Goal: Task Accomplishment & Management: Use online tool/utility

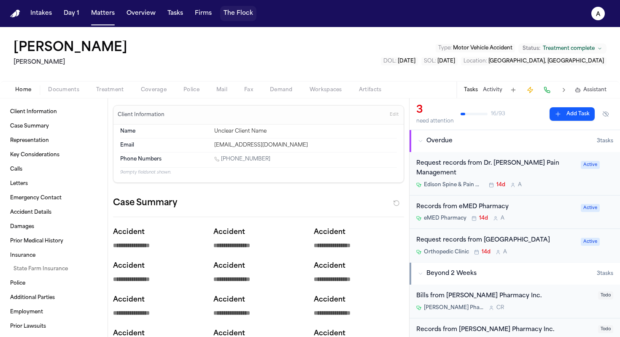
scroll to position [441, 0]
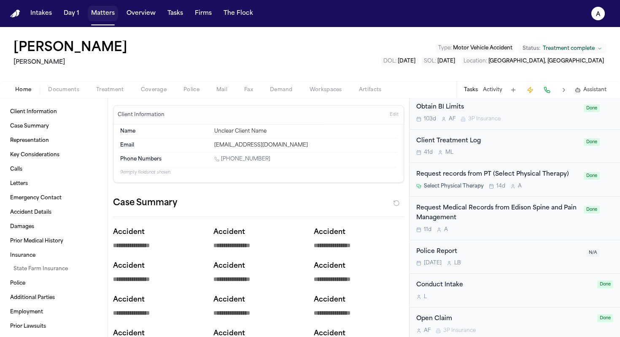
click at [104, 16] on button "Matters" at bounding box center [103, 13] width 30 height 15
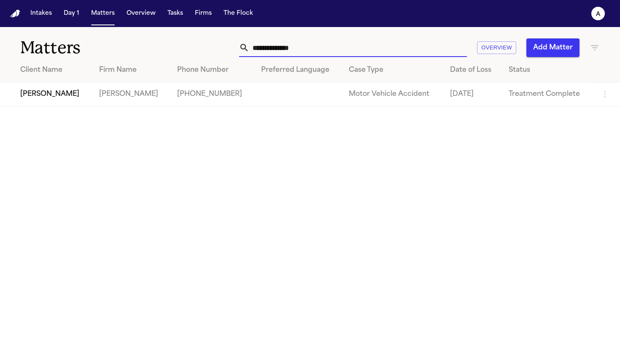
drag, startPoint x: 323, startPoint y: 49, endPoint x: 134, endPoint y: 45, distance: 188.6
click at [134, 45] on div "**********" at bounding box center [310, 42] width 620 height 31
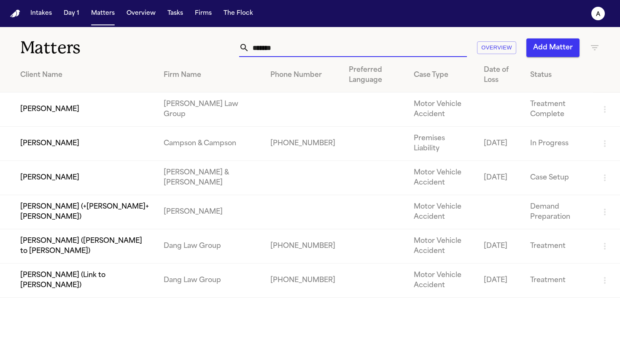
type input "******"
click at [69, 281] on td "[PERSON_NAME] (Link to [PERSON_NAME])" at bounding box center [78, 280] width 157 height 34
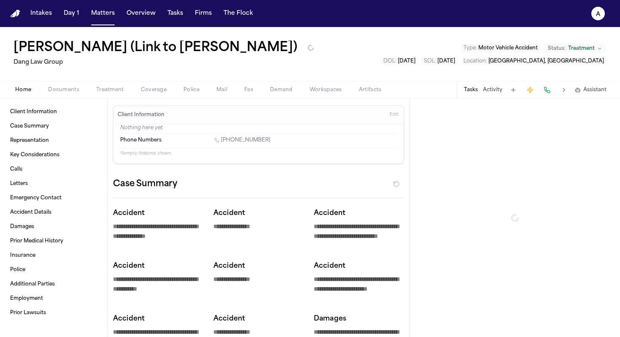
type textarea "*"
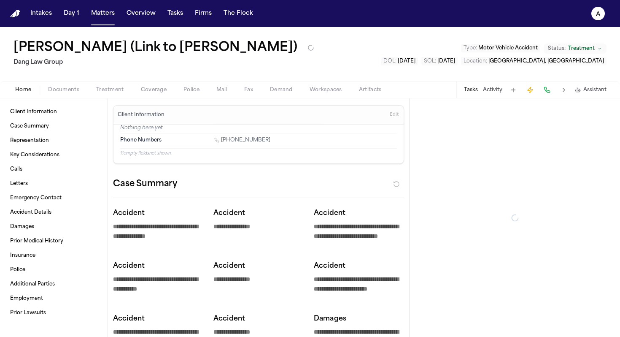
type textarea "*"
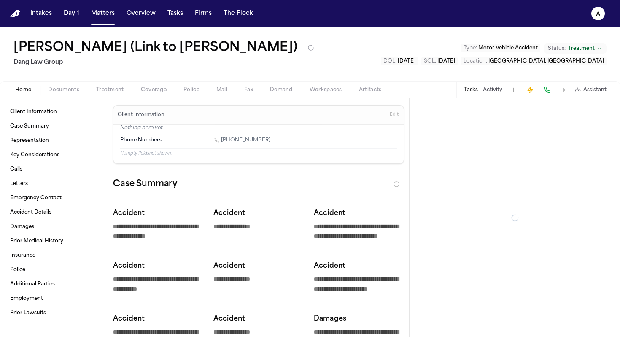
type textarea "*"
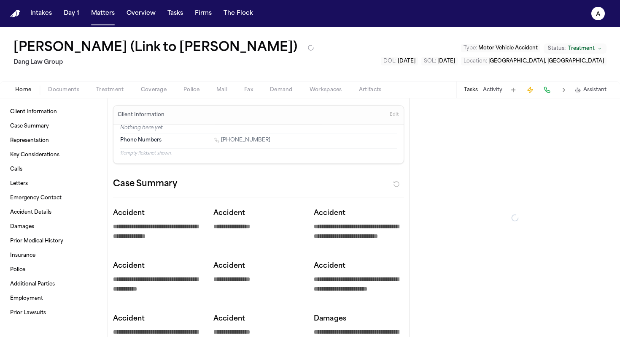
type textarea "*"
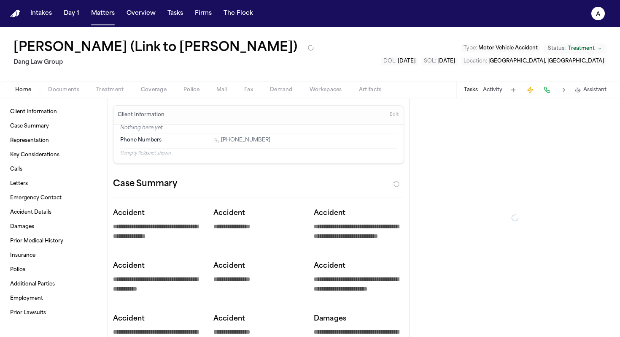
type textarea "*"
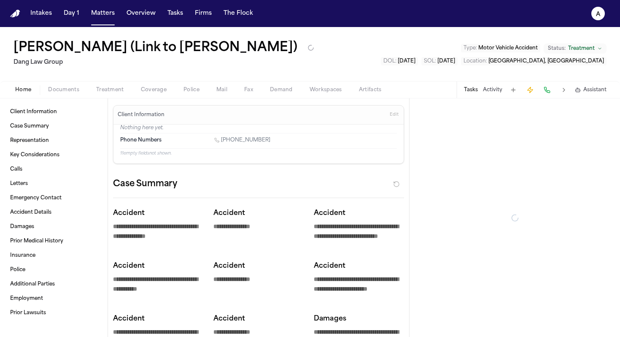
type textarea "*"
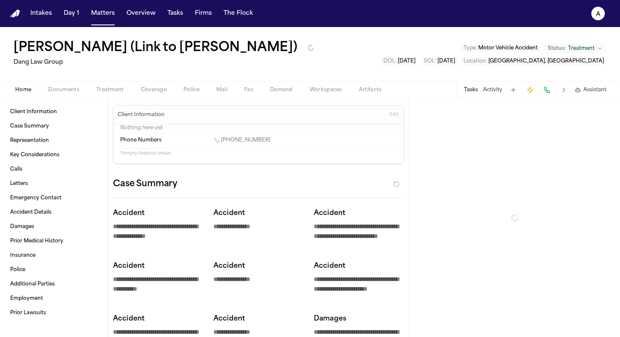
type textarea "*"
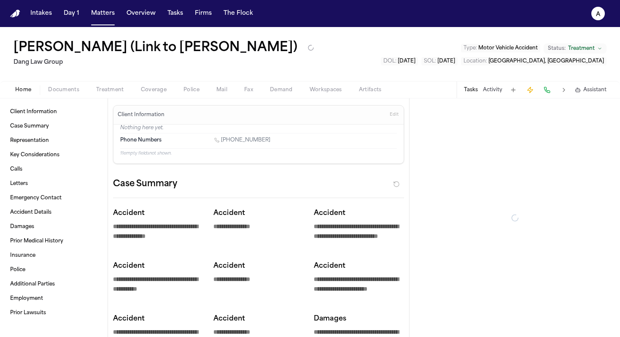
type textarea "*"
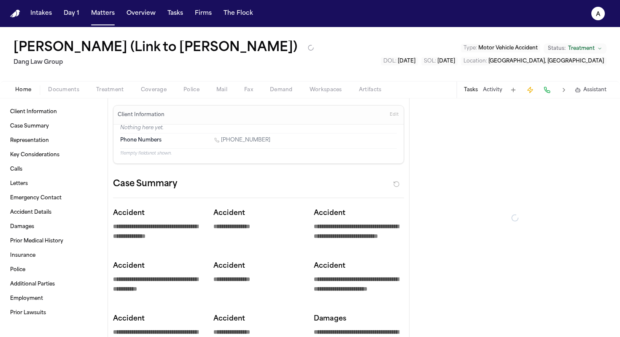
type textarea "*"
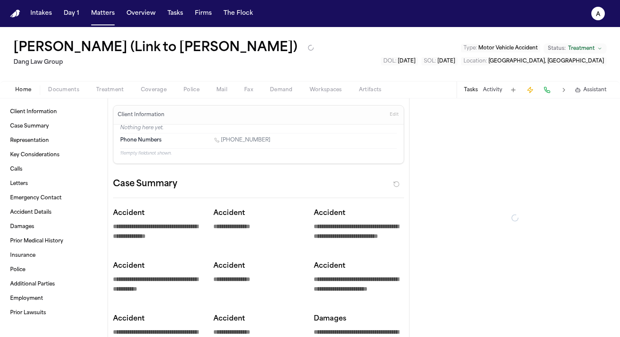
type textarea "*"
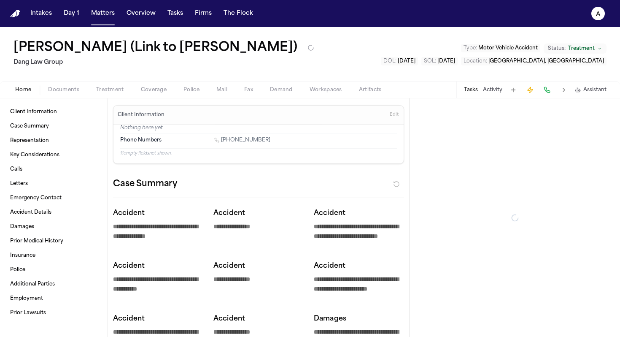
type textarea "*"
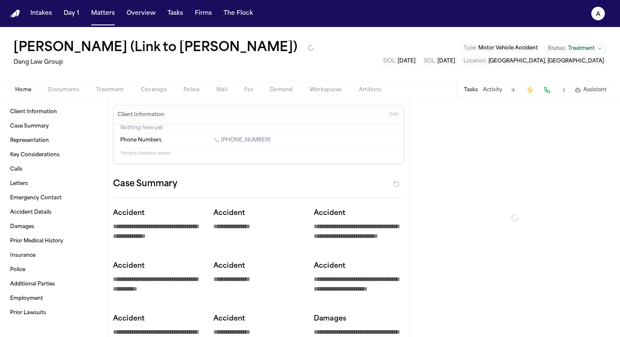
type textarea "*"
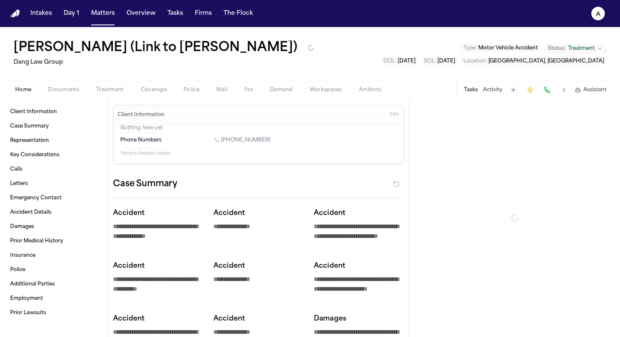
type textarea "*"
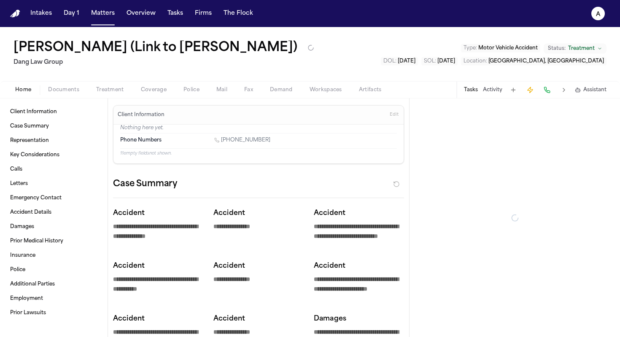
type textarea "*"
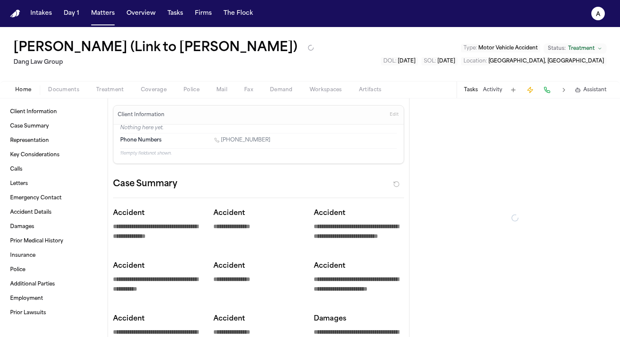
type textarea "*"
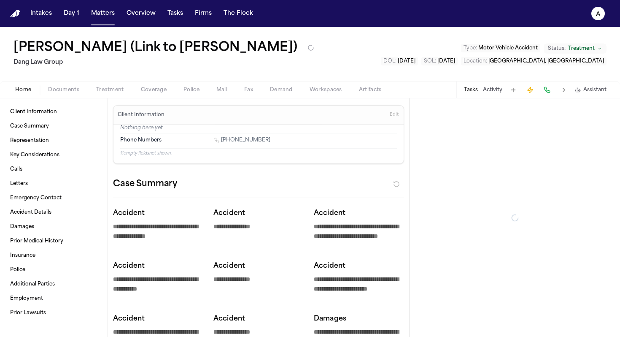
type textarea "*"
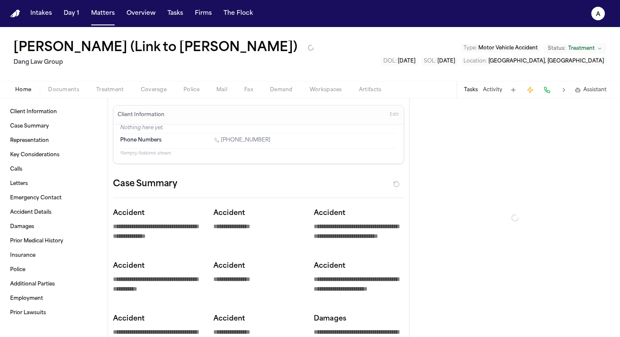
type textarea "*"
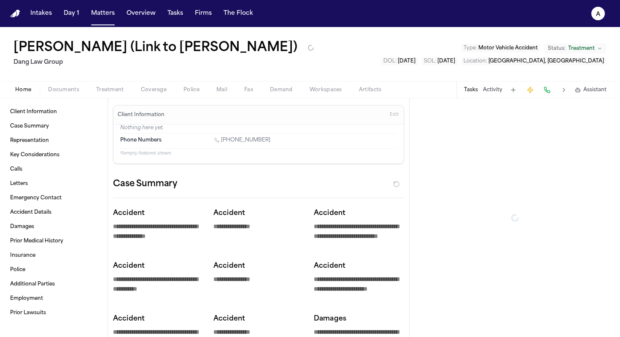
type textarea "*"
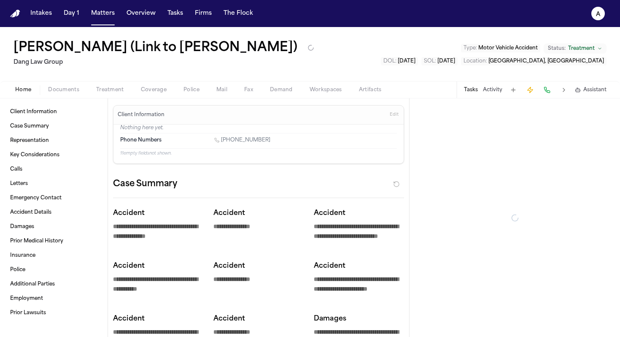
type textarea "*"
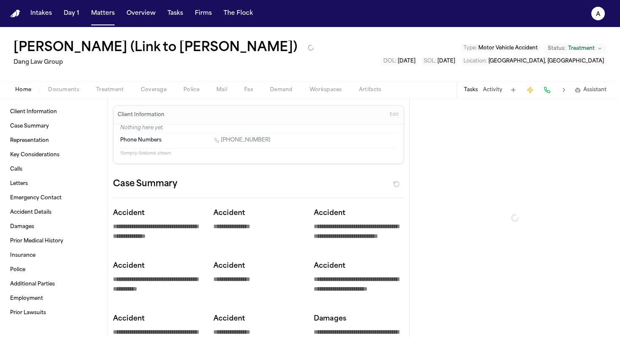
type textarea "*"
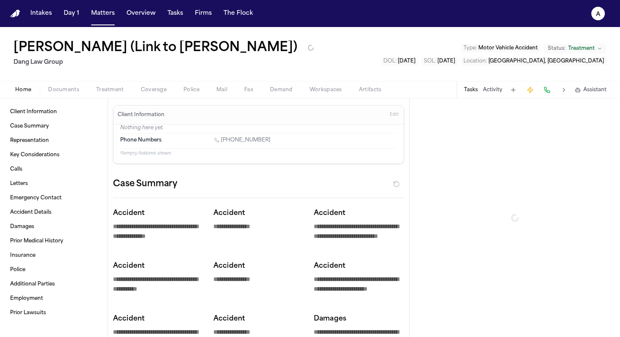
type textarea "*"
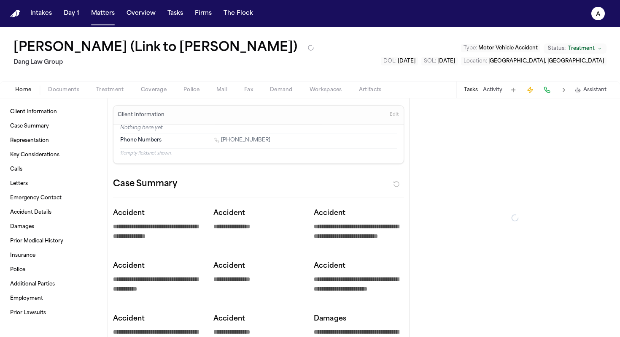
type textarea "*"
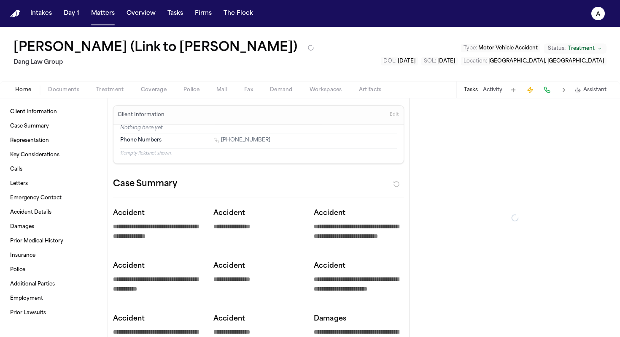
type textarea "*"
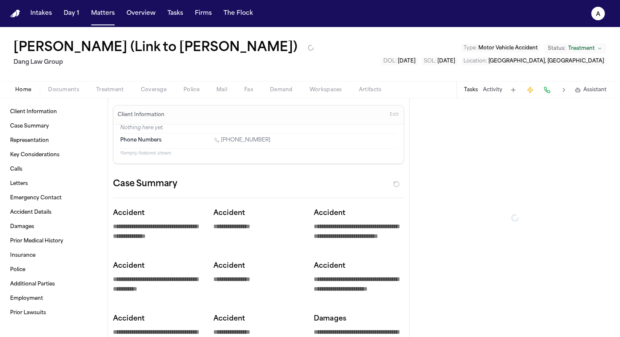
type textarea "*"
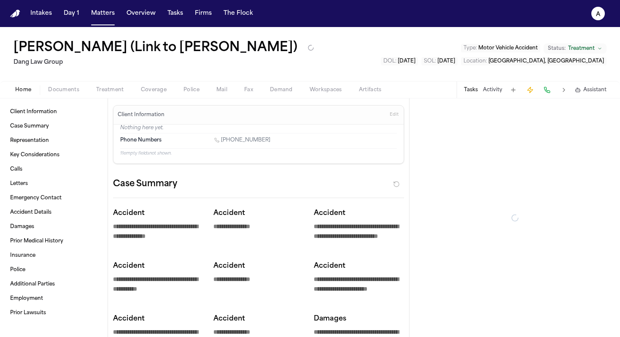
type textarea "*"
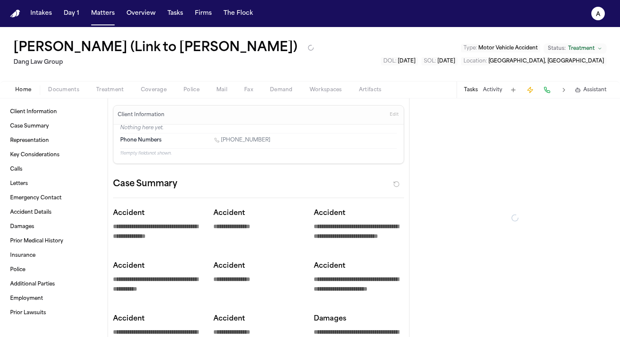
type textarea "*"
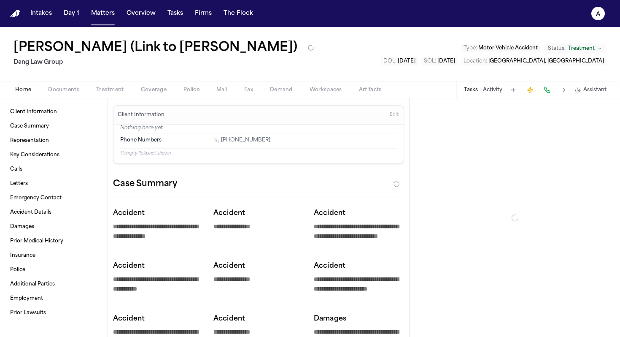
type textarea "*"
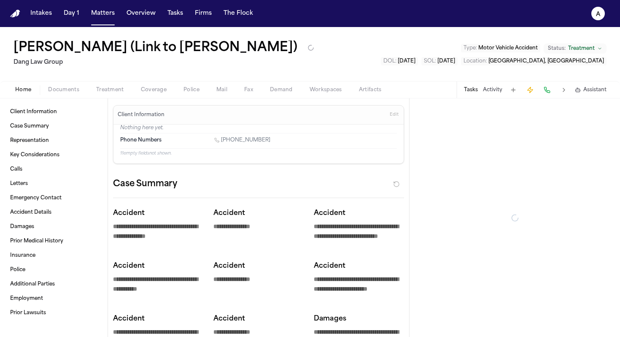
type textarea "*"
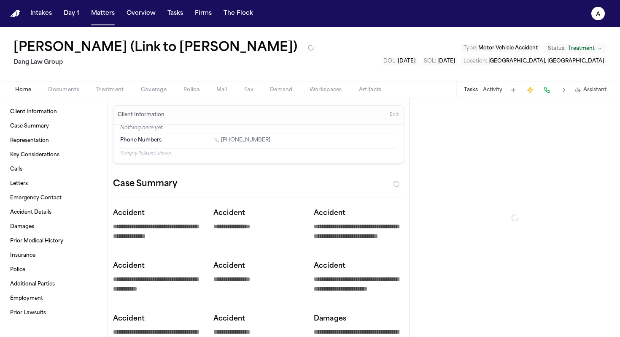
type textarea "*"
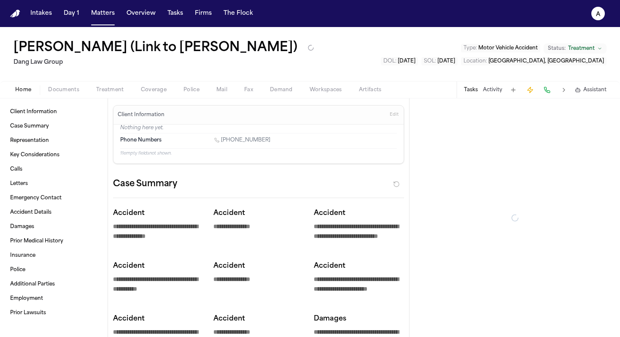
type textarea "*"
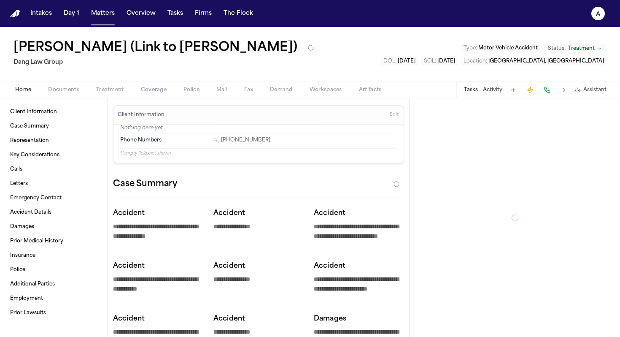
type textarea "*"
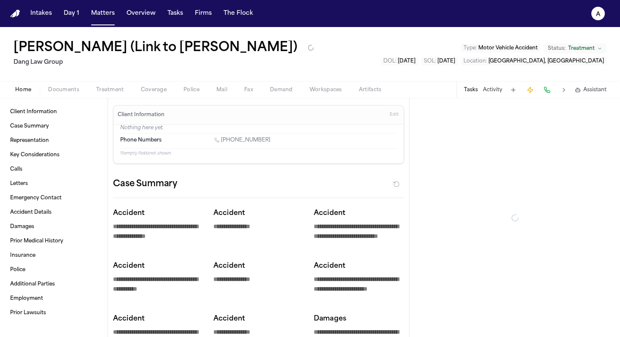
type textarea "*"
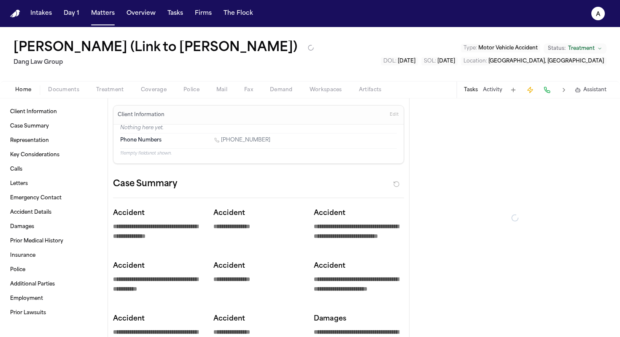
type textarea "*"
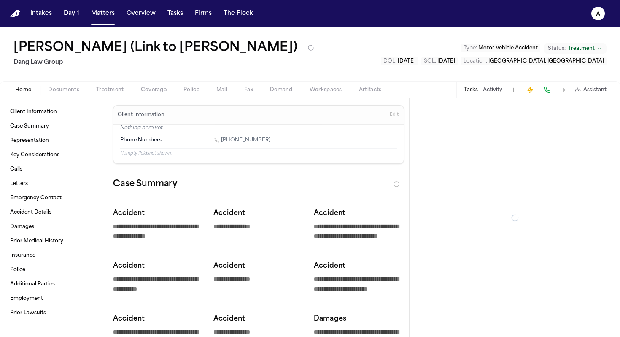
type textarea "*"
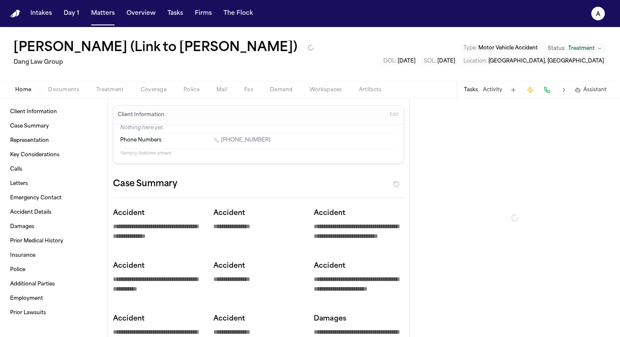
type textarea "*"
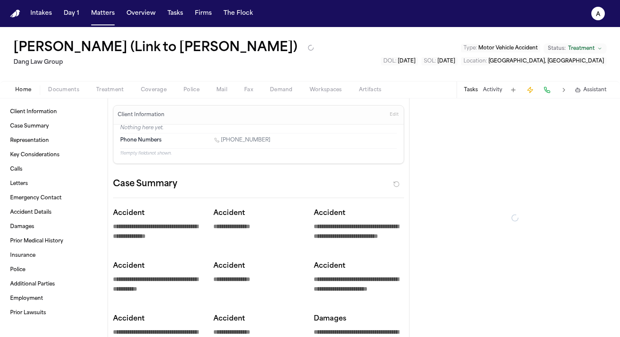
type textarea "*"
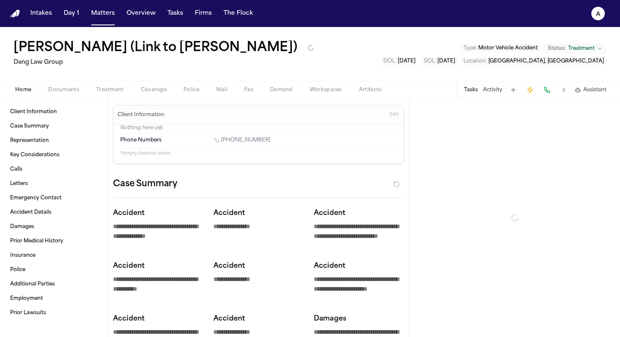
type textarea "*"
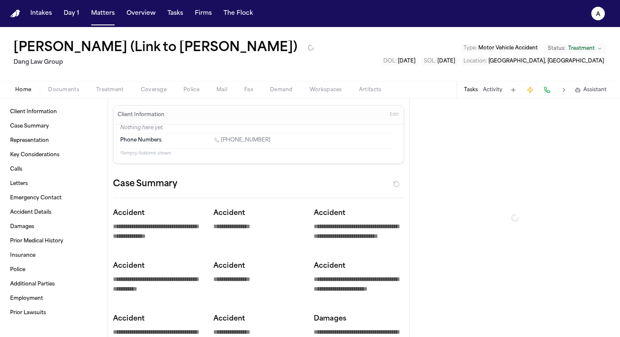
type textarea "*"
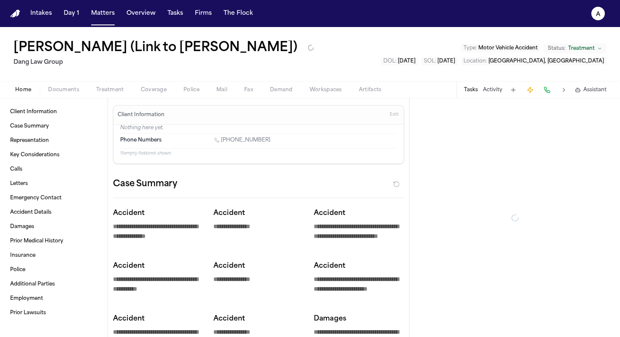
type textarea "*"
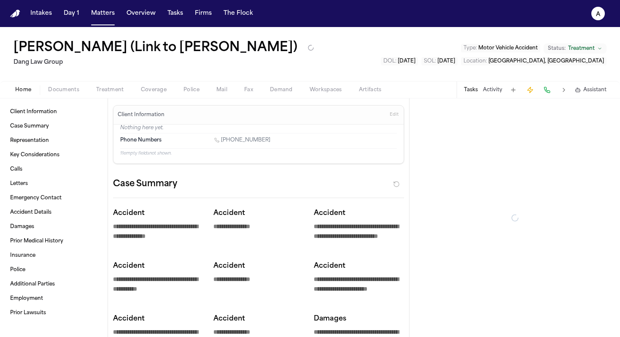
type textarea "*"
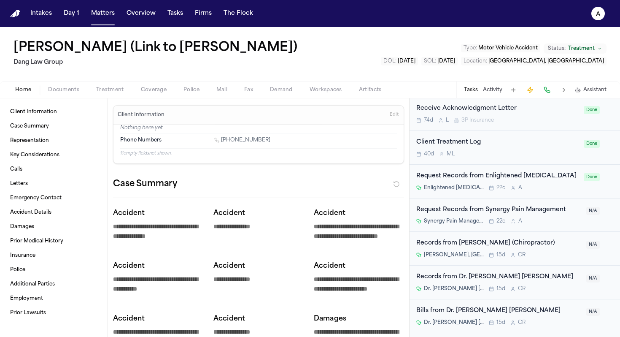
scroll to position [312, 0]
click at [543, 190] on div "Enlightened Chiropractic 22d A" at bounding box center [497, 188] width 162 height 7
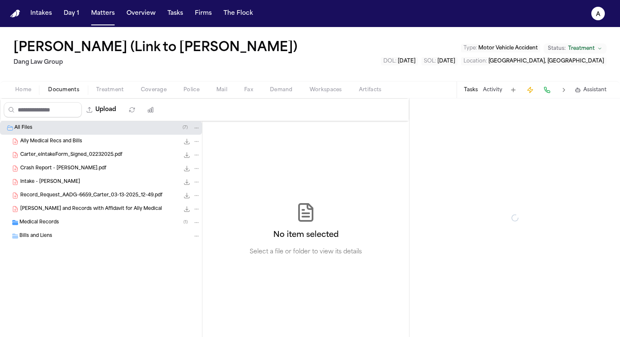
click at [72, 92] on span "Documents" at bounding box center [63, 89] width 31 height 7
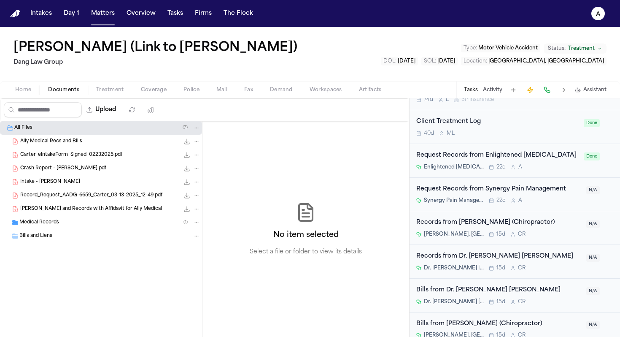
scroll to position [335, 0]
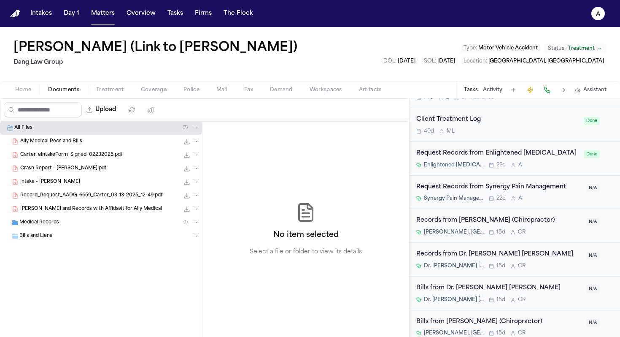
click at [576, 159] on div "Request Records from Enlightened Chiropractic Enlightened Chiropractic 22d A Do…" at bounding box center [514, 158] width 197 height 20
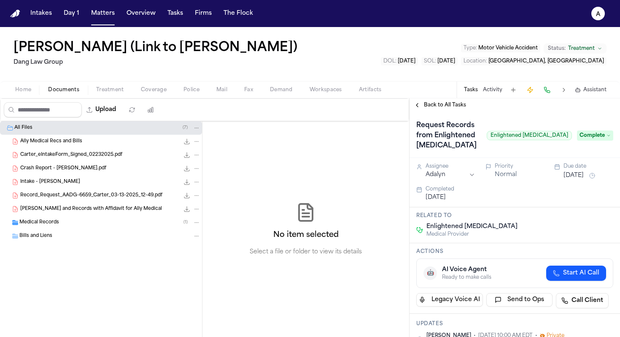
click at [607, 137] on icon at bounding box center [609, 135] width 4 height 4
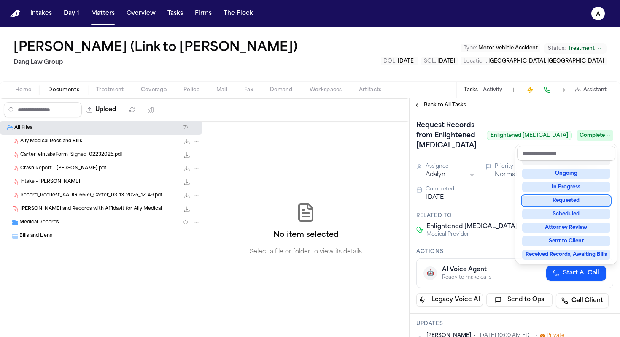
click at [572, 197] on div "Requested" at bounding box center [566, 200] width 88 height 10
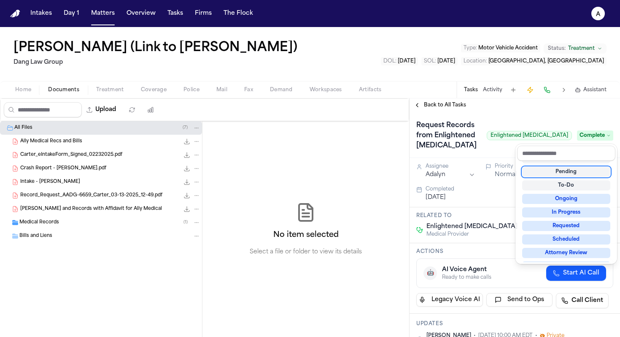
click at [530, 115] on div "Request Records from Enlightened Chiropractic Enlightened Chiropractic Complete" at bounding box center [515, 135] width 211 height 46
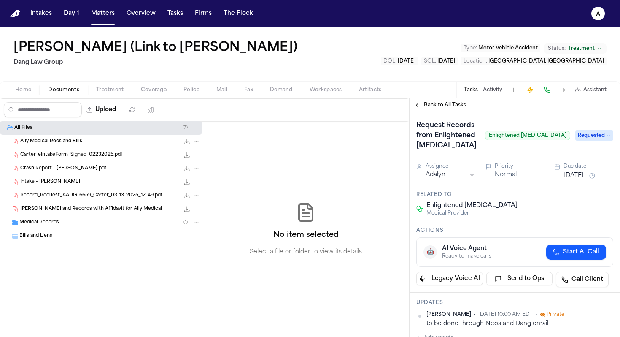
click at [572, 175] on button "[DATE]" at bounding box center [574, 175] width 20 height 8
click at [565, 146] on div "Request Records from Enlightened Chiropractic Enlightened Chiropractic Requested" at bounding box center [514, 136] width 197 height 34
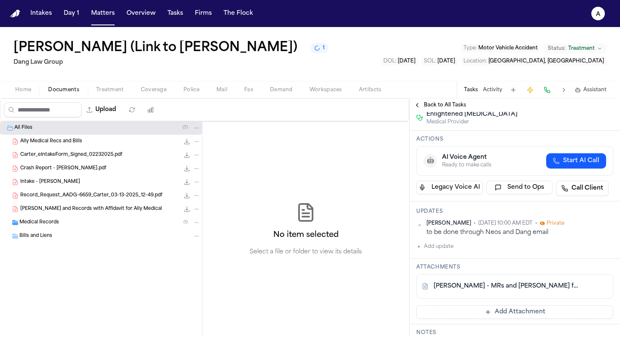
scroll to position [123, 0]
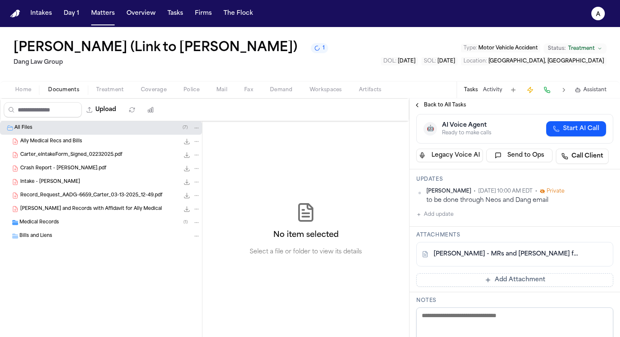
click at [508, 256] on link "S. Carter - MRs and Bills from Enlightened Chiropractic - 2.24.25 to 6.16.25" at bounding box center [507, 254] width 146 height 8
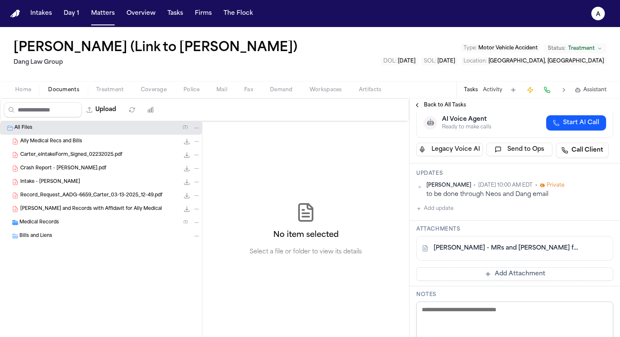
scroll to position [130, 0]
click at [508, 251] on link "S. Carter - MRs and Bills from Enlightened Chiropractic - 2.24.25 to 6.16.25" at bounding box center [507, 247] width 146 height 8
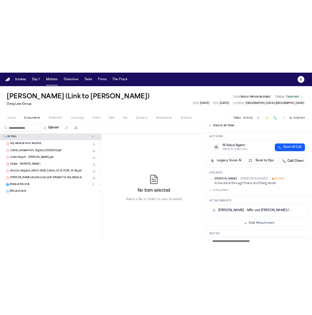
scroll to position [100, 0]
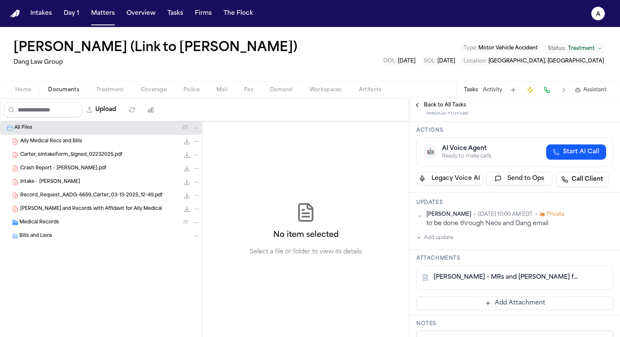
click at [529, 275] on link "S. Carter - MRs and Bills from Enlightened Chiropractic - 2.24.25 to 6.16.25" at bounding box center [507, 277] width 146 height 8
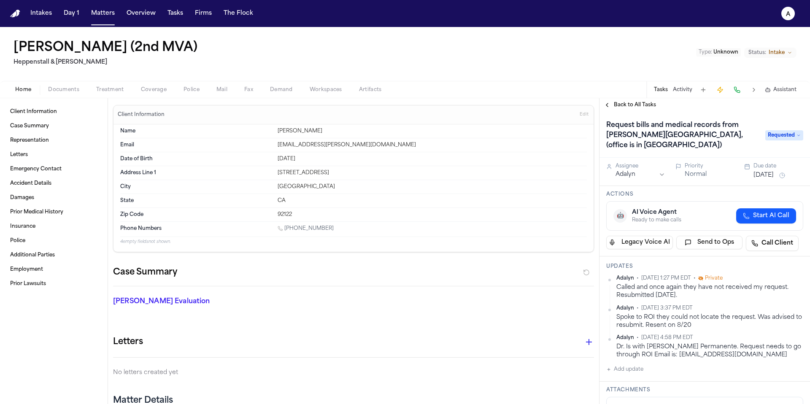
scroll to position [4, 0]
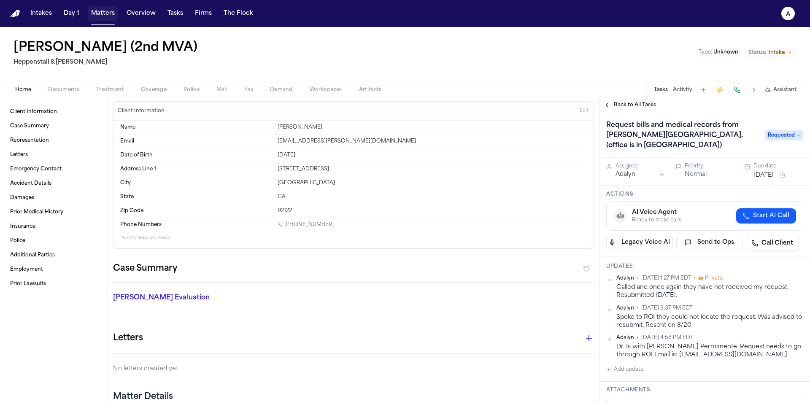
click at [103, 12] on button "Matters" at bounding box center [103, 13] width 30 height 15
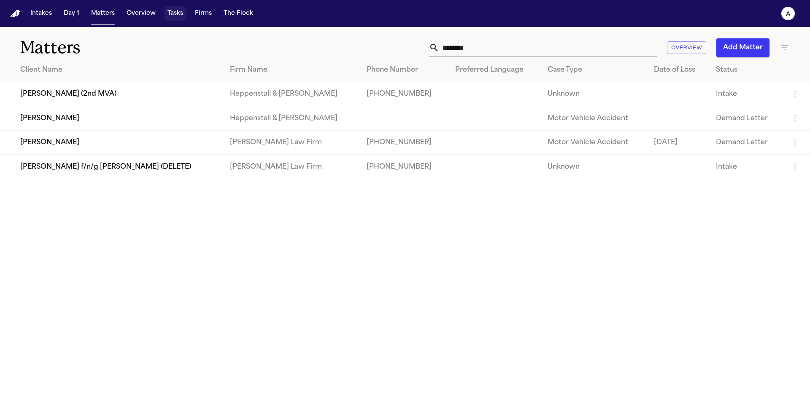
click at [176, 12] on button "Tasks" at bounding box center [175, 13] width 22 height 15
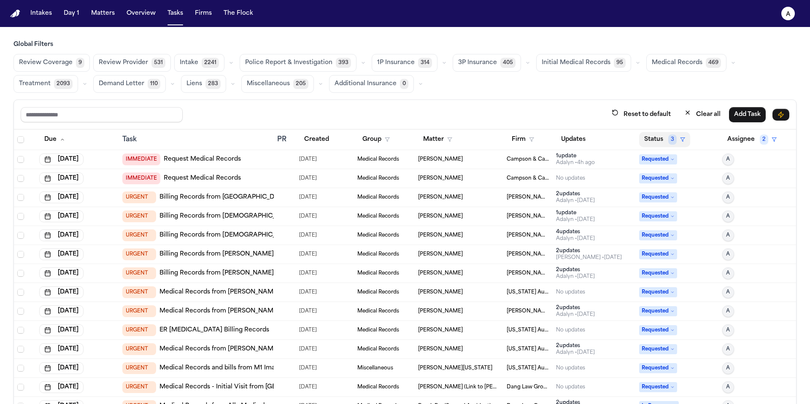
click at [642, 135] on button "Status 3" at bounding box center [664, 139] width 51 height 15
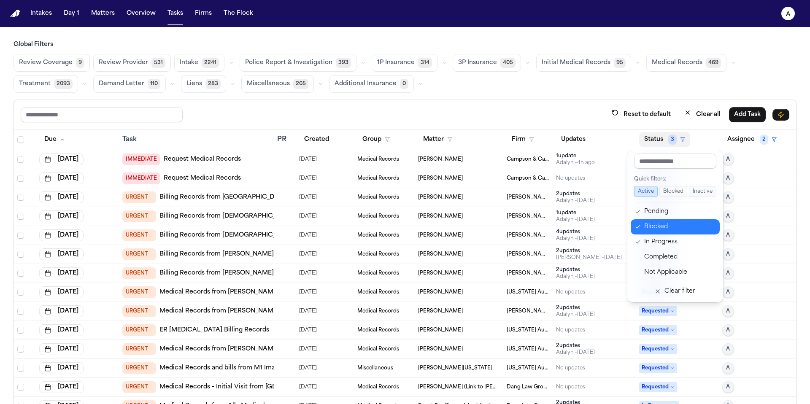
click at [660, 229] on div "Blocked" at bounding box center [679, 227] width 70 height 10
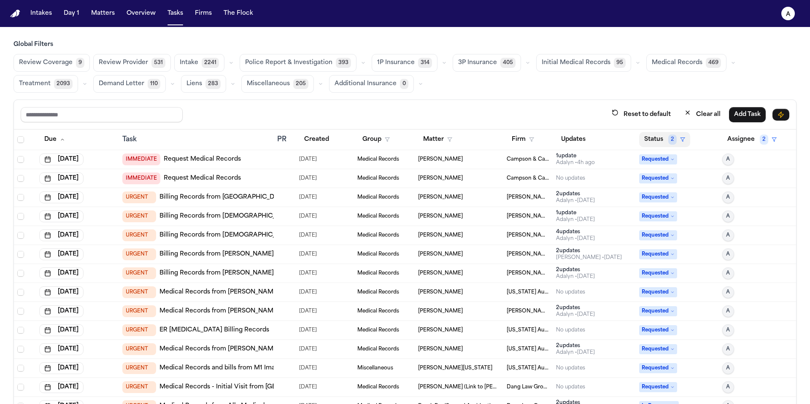
click at [653, 136] on button "Status 2" at bounding box center [664, 139] width 51 height 15
click at [658, 245] on td "Requested" at bounding box center [677, 254] width 83 height 19
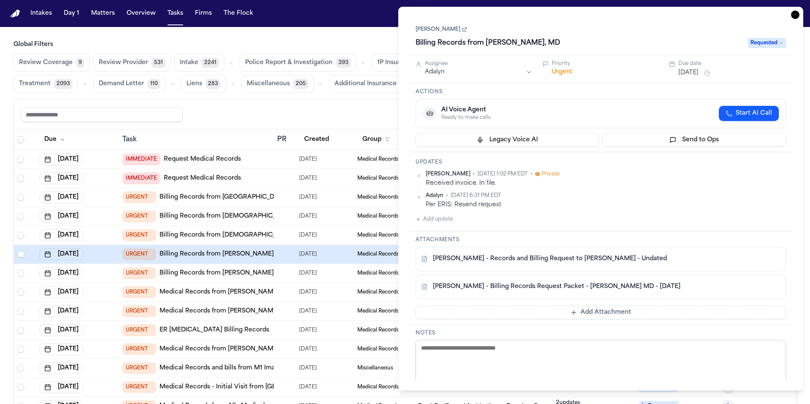
click at [294, 98] on div "Global Filters Review Coverage 9 Review Provider 531 Intake 2241 Police Report …" at bounding box center [404, 240] width 783 height 401
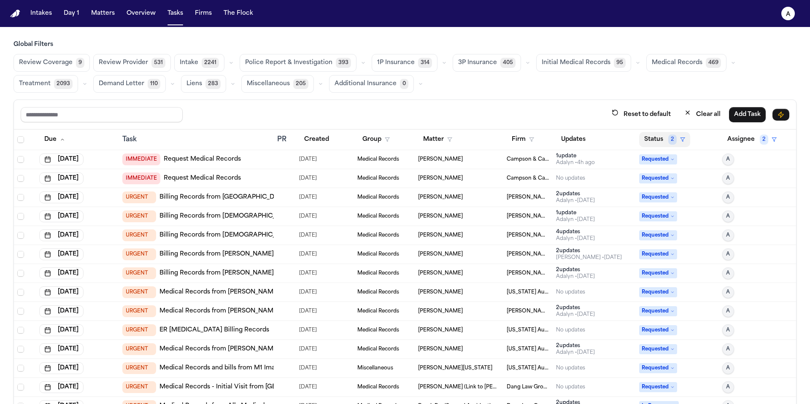
click at [668, 142] on span "2" at bounding box center [672, 140] width 8 height 10
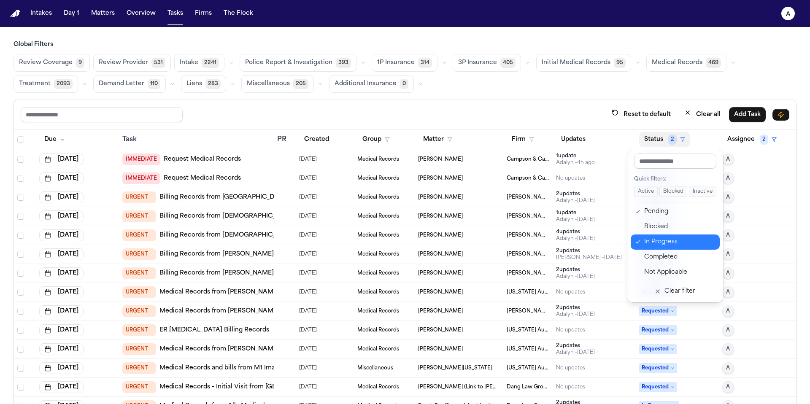
click at [662, 238] on div "In Progress" at bounding box center [679, 242] width 70 height 10
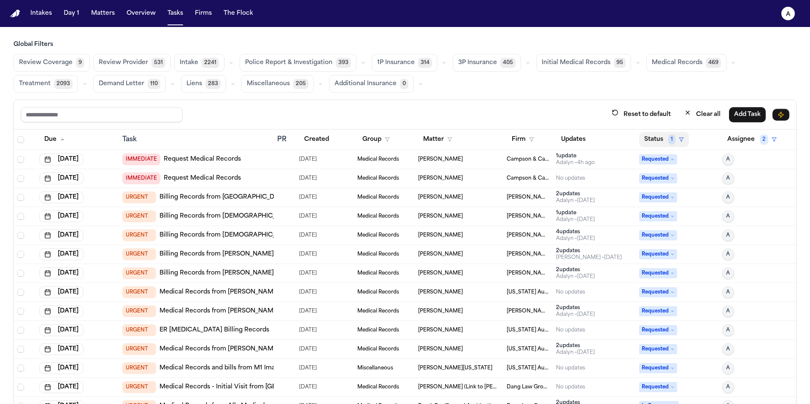
click at [645, 138] on button "Status 1" at bounding box center [664, 139] width 50 height 15
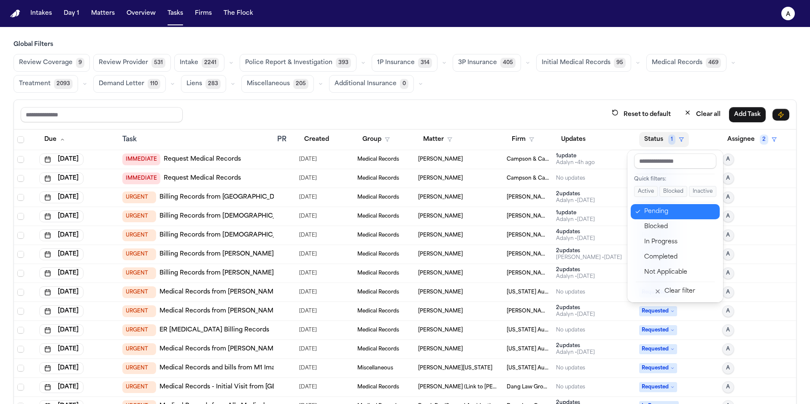
click at [672, 214] on div "Pending" at bounding box center [679, 212] width 70 height 10
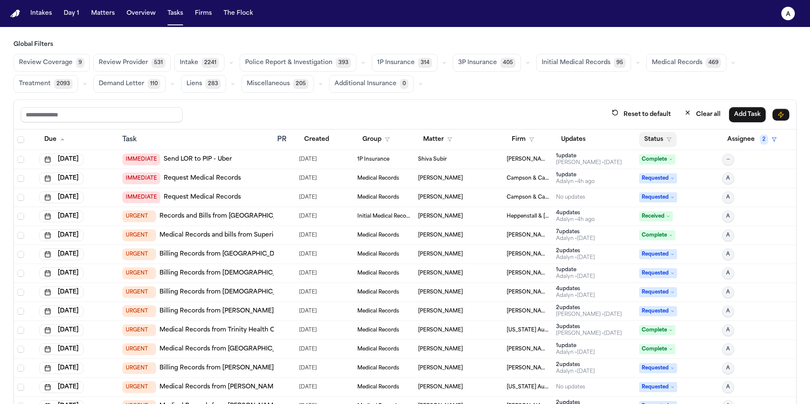
click at [650, 141] on button "Status" at bounding box center [658, 139] width 38 height 15
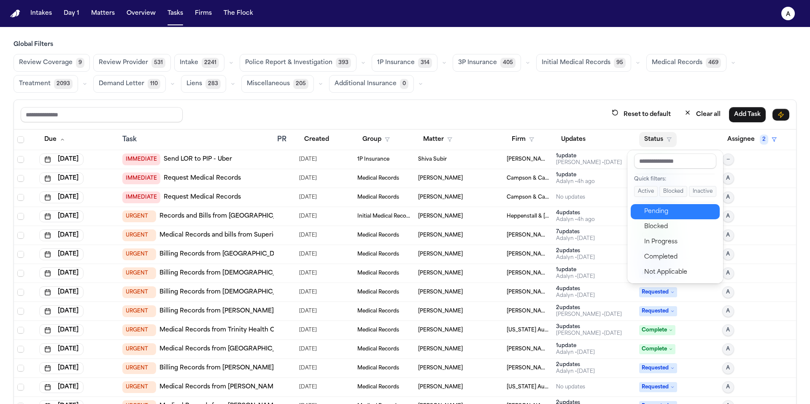
click at [659, 214] on div "Pending" at bounding box center [679, 212] width 70 height 10
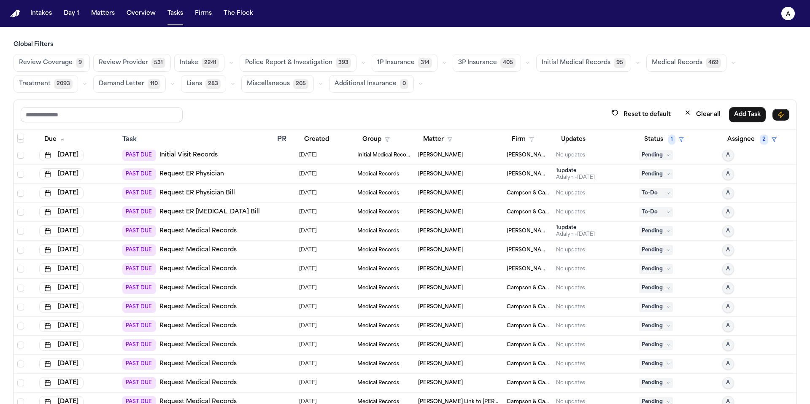
scroll to position [305, 0]
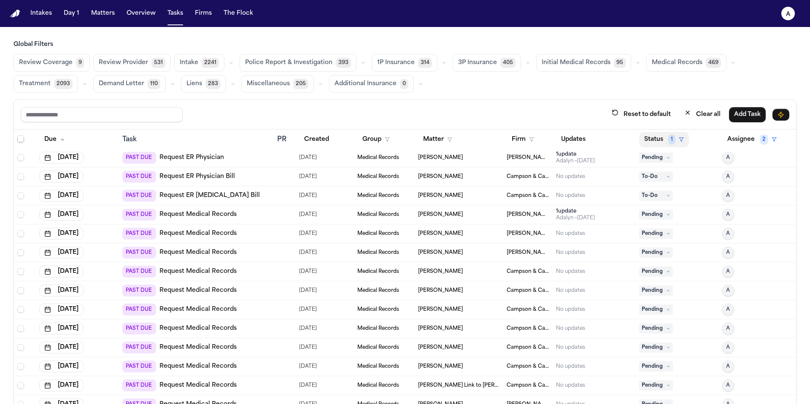
click at [651, 140] on button "Status 1" at bounding box center [664, 139] width 50 height 15
click at [664, 162] on input "text" at bounding box center [675, 161] width 82 height 15
type input "*"
click at [529, 139] on icon "button" at bounding box center [531, 139] width 5 height 5
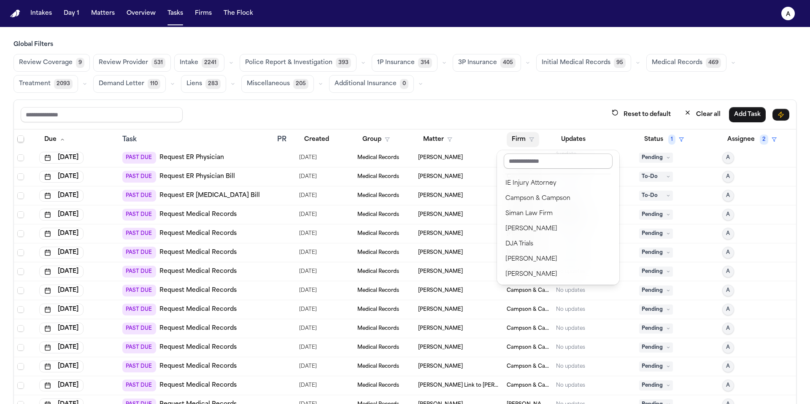
click at [527, 161] on input "text" at bounding box center [558, 161] width 109 height 15
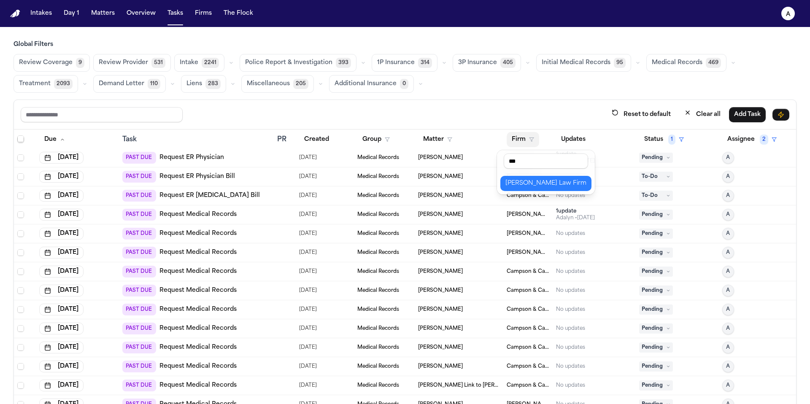
type input "***"
click at [544, 183] on div "[PERSON_NAME] Law Firm" at bounding box center [545, 183] width 81 height 10
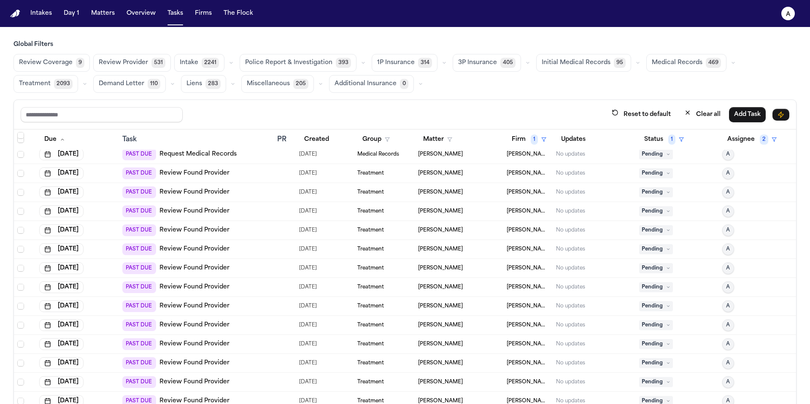
scroll to position [260, 0]
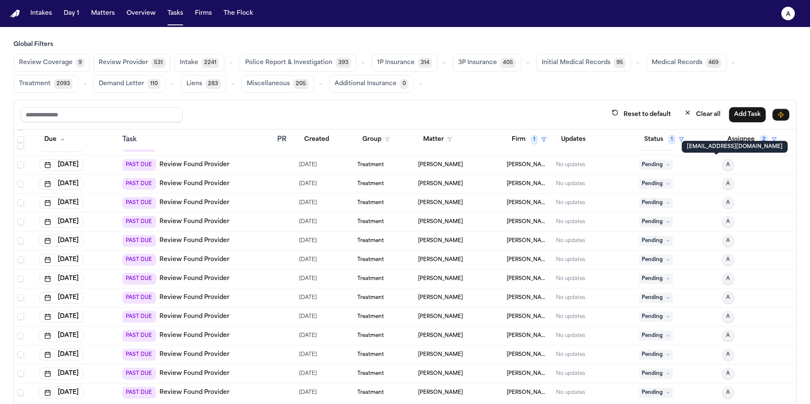
click at [726, 166] on span "A" at bounding box center [728, 165] width 4 height 7
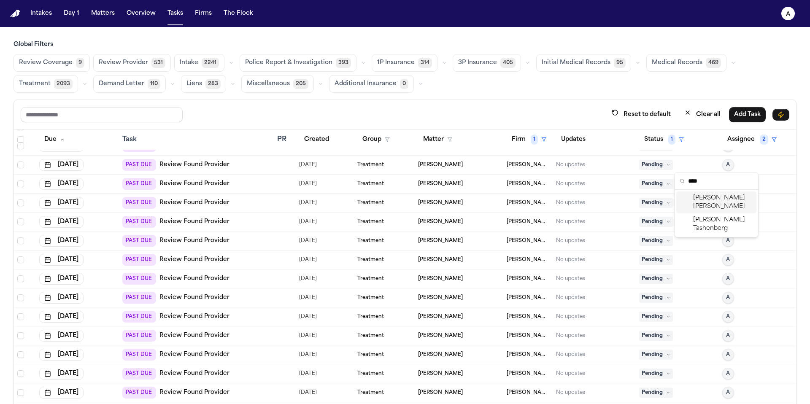
type input "****"
click at [721, 197] on span "Jessica Barrett" at bounding box center [723, 202] width 60 height 17
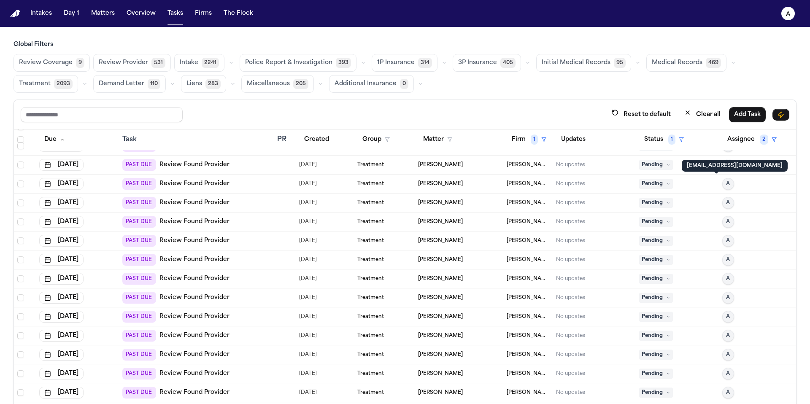
click at [715, 166] on p "adalyn@finchlegal.com" at bounding box center [735, 165] width 96 height 7
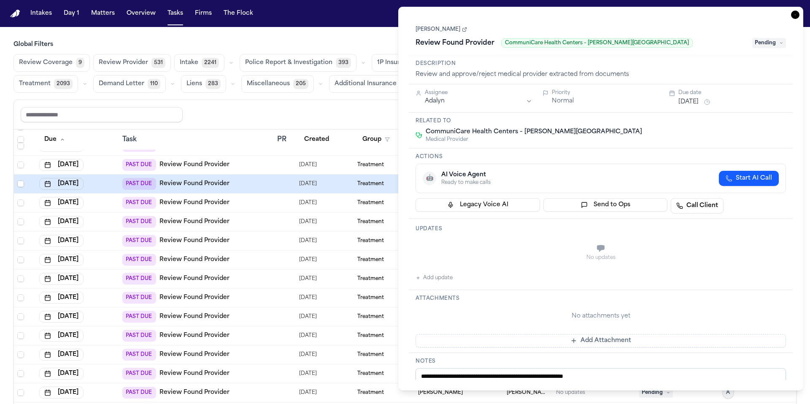
click at [799, 13] on icon "button" at bounding box center [795, 15] width 8 height 8
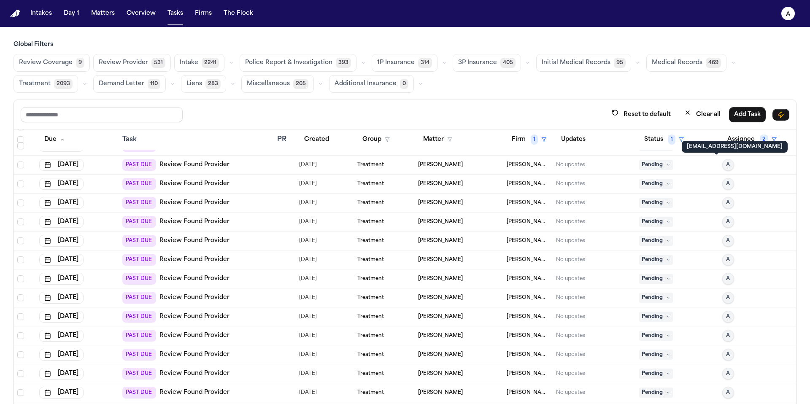
click at [726, 165] on span "A" at bounding box center [728, 165] width 4 height 7
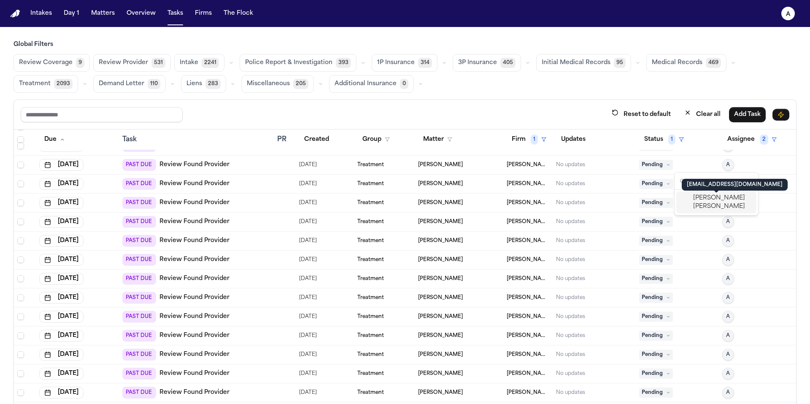
type input "*******"
click at [733, 198] on span "Jessica Barrett" at bounding box center [723, 202] width 60 height 17
click at [722, 164] on button "A" at bounding box center [728, 165] width 12 height 12
type input "****"
click at [715, 194] on span "Jessica Barrett" at bounding box center [723, 202] width 60 height 17
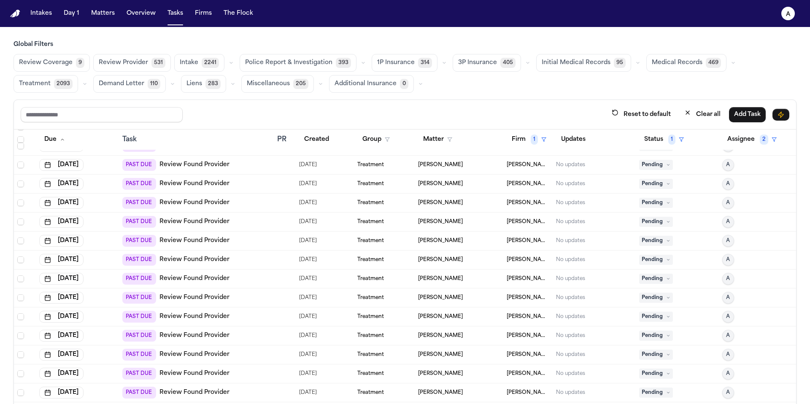
click at [726, 163] on span "A" at bounding box center [728, 165] width 4 height 7
type input "*******"
click at [715, 195] on span "Jessica Barrett" at bounding box center [723, 202] width 60 height 17
click at [726, 166] on span "A" at bounding box center [728, 165] width 4 height 7
type input "****"
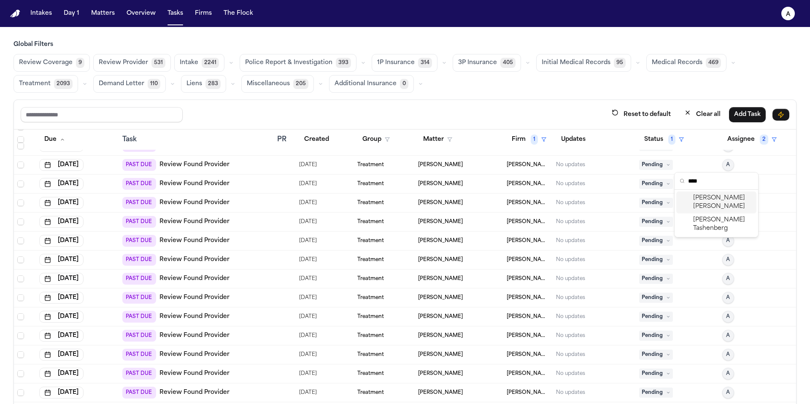
click at [726, 199] on span "Jessica Barrett" at bounding box center [723, 202] width 60 height 17
click at [726, 165] on span "A" at bounding box center [728, 165] width 4 height 7
type input "****"
click at [722, 194] on span "Jessica Barrett" at bounding box center [723, 202] width 60 height 17
click at [726, 166] on span "A" at bounding box center [728, 165] width 4 height 7
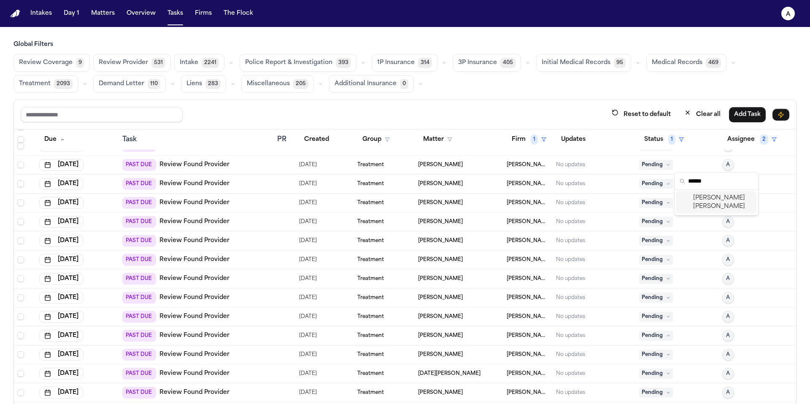
type input "******"
click at [715, 200] on span "Jessica Barrett" at bounding box center [723, 202] width 60 height 17
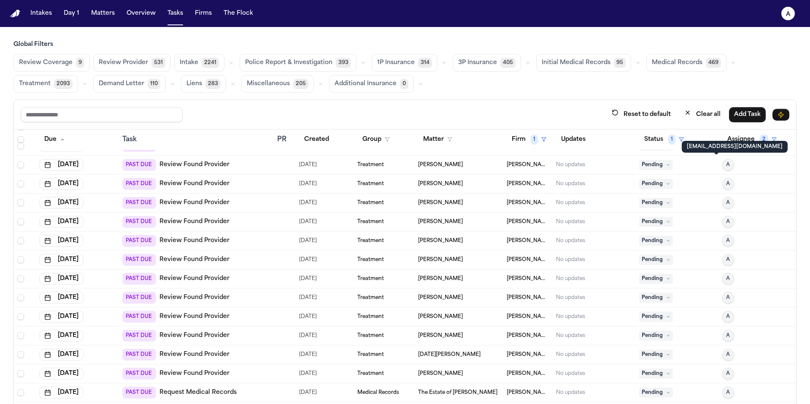
click at [726, 164] on span "A" at bounding box center [728, 165] width 4 height 7
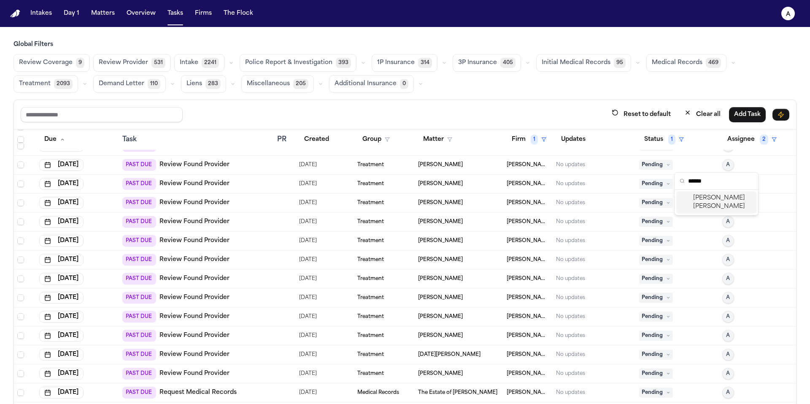
type input "******"
click at [729, 201] on span "Jessica Barrett" at bounding box center [723, 202] width 60 height 17
click at [722, 165] on button "A" at bounding box center [728, 165] width 12 height 12
type input "*******"
click at [728, 201] on span "Jessica Barrett" at bounding box center [723, 202] width 60 height 17
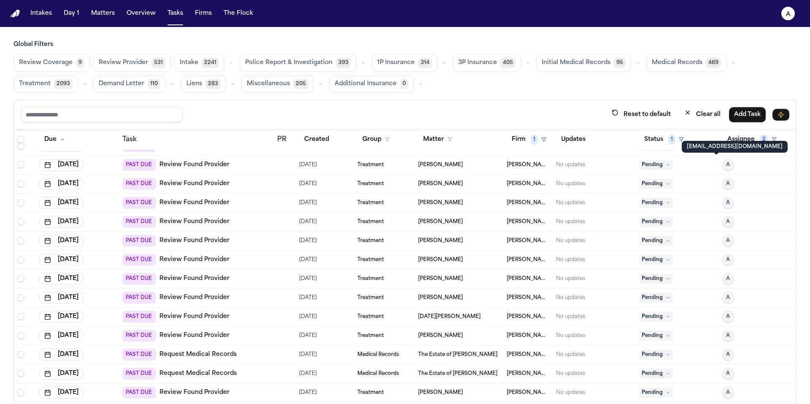
click at [726, 164] on span "A" at bounding box center [728, 165] width 4 height 7
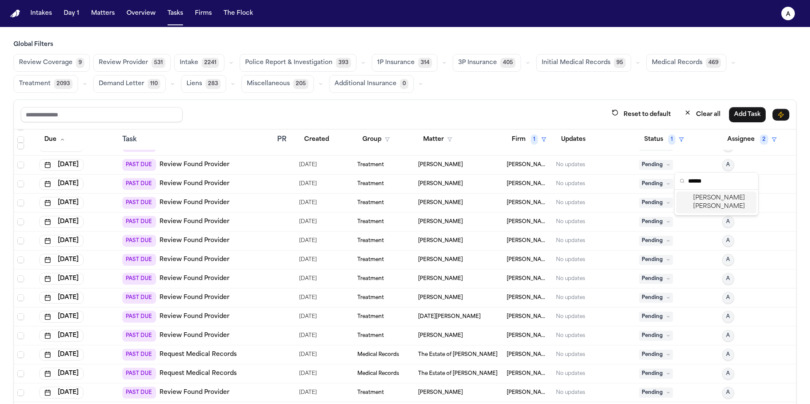
type input "******"
click at [727, 201] on span "Jessica Barrett" at bounding box center [723, 202] width 60 height 17
click at [722, 163] on button "A" at bounding box center [728, 165] width 12 height 12
type input "*******"
click at [733, 198] on span "Jessica Barrett" at bounding box center [723, 202] width 60 height 17
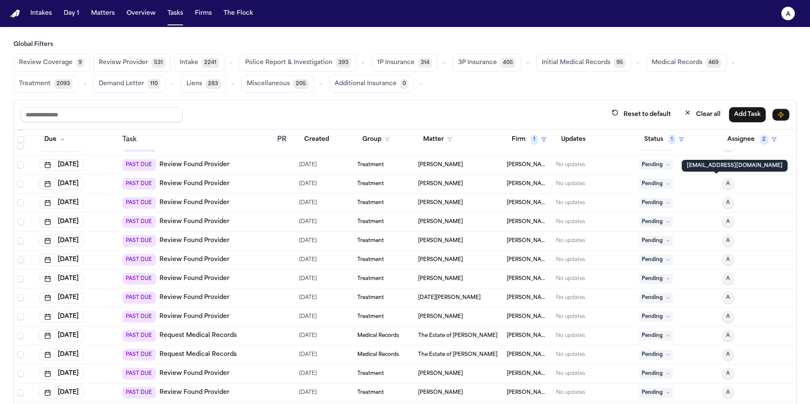
click at [726, 187] on span "A" at bounding box center [728, 184] width 4 height 7
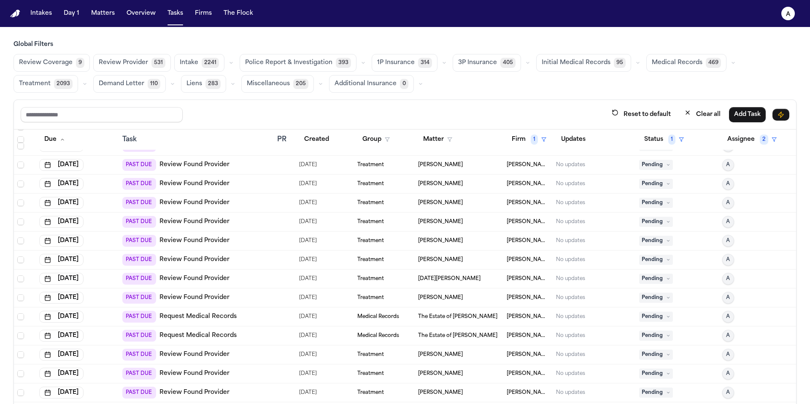
click at [726, 163] on span "A" at bounding box center [728, 165] width 4 height 7
type input "*******"
click at [730, 201] on span "Jessica Barrett" at bounding box center [723, 202] width 60 height 17
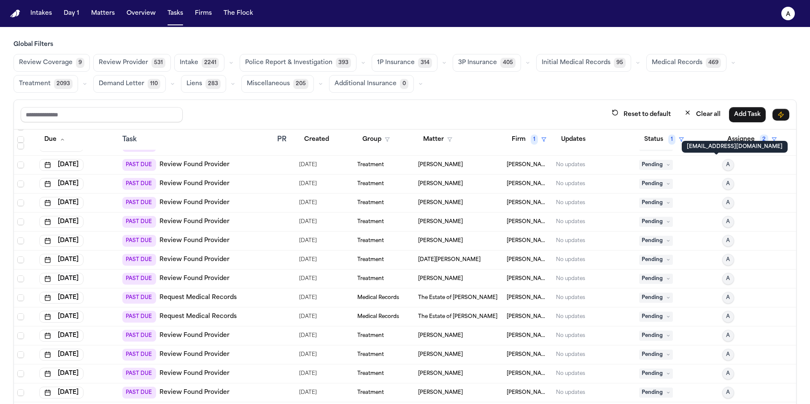
click at [722, 164] on button "A" at bounding box center [728, 165] width 12 height 12
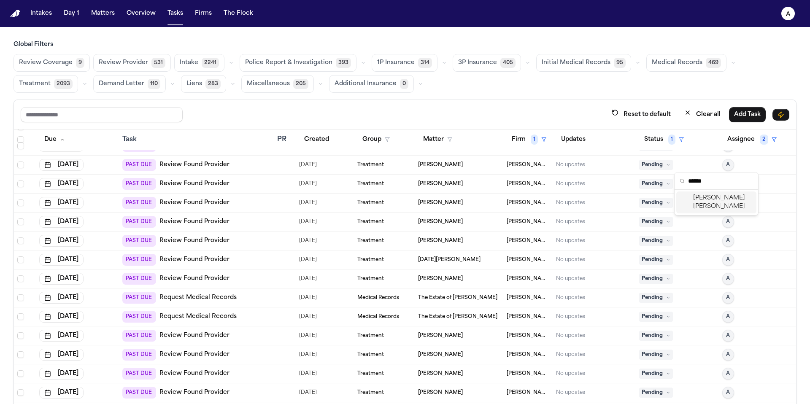
type input "******"
click at [725, 198] on span "Jessica Barrett" at bounding box center [723, 202] width 60 height 17
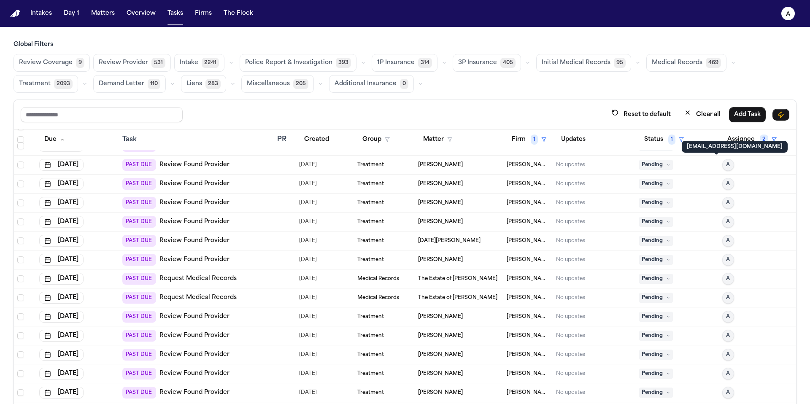
click at [726, 167] on span "A" at bounding box center [728, 165] width 4 height 7
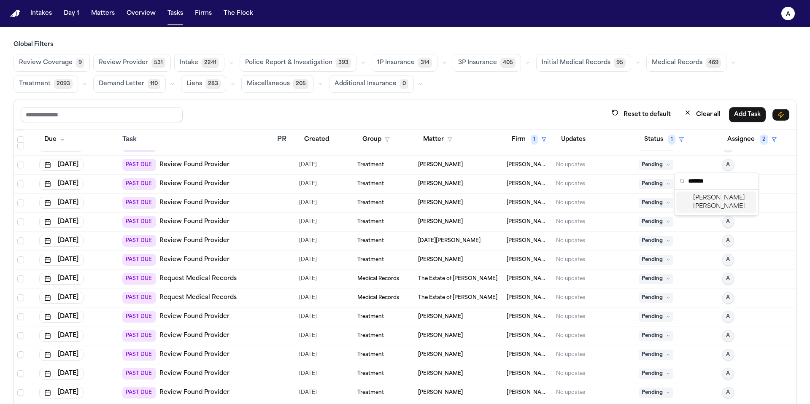
type input "*******"
click at [726, 200] on span "Jessica Barrett" at bounding box center [723, 202] width 60 height 17
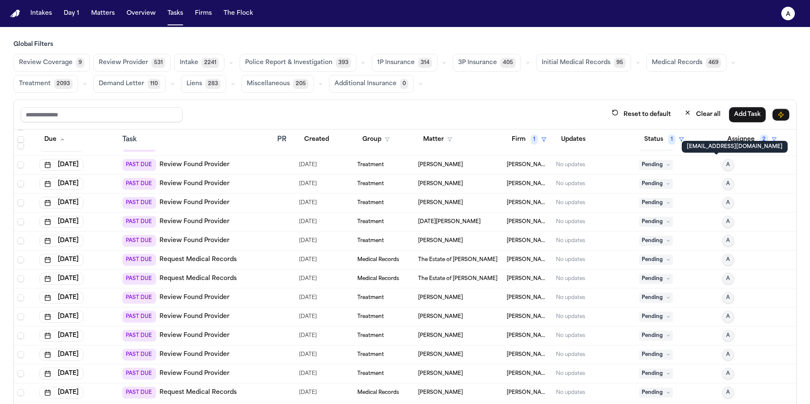
click at [722, 162] on button "A" at bounding box center [728, 165] width 12 height 12
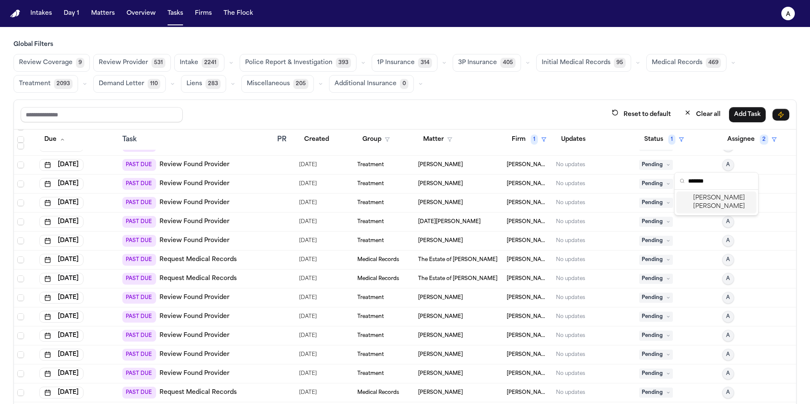
type input "*******"
click at [711, 200] on span "Jessica Barrett" at bounding box center [723, 202] width 60 height 17
click at [726, 162] on span "A" at bounding box center [728, 165] width 4 height 7
type input "****"
click at [731, 202] on span "Jessica Barrett" at bounding box center [723, 202] width 60 height 17
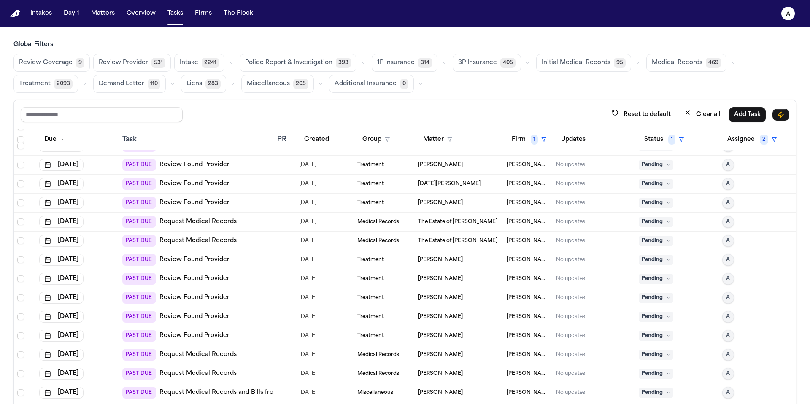
click at [726, 163] on span "A" at bounding box center [728, 165] width 4 height 7
type input "*******"
click at [717, 203] on div "Jessica Barrett" at bounding box center [716, 203] width 80 height 22
click at [726, 162] on span "A" at bounding box center [728, 165] width 4 height 7
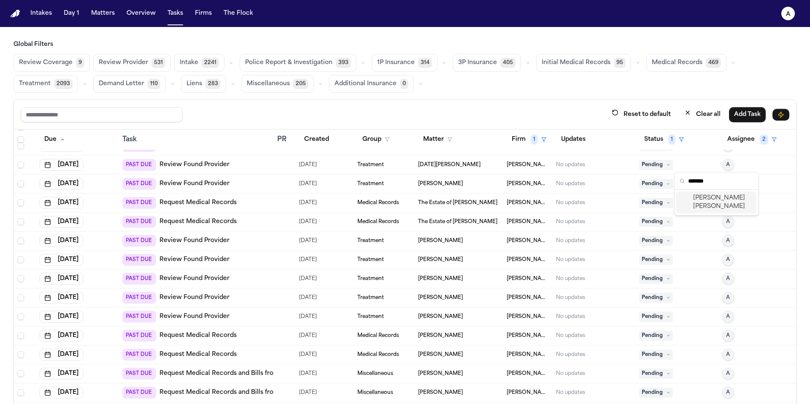
type input "*******"
click at [722, 202] on span "Jessica Barrett" at bounding box center [723, 202] width 60 height 17
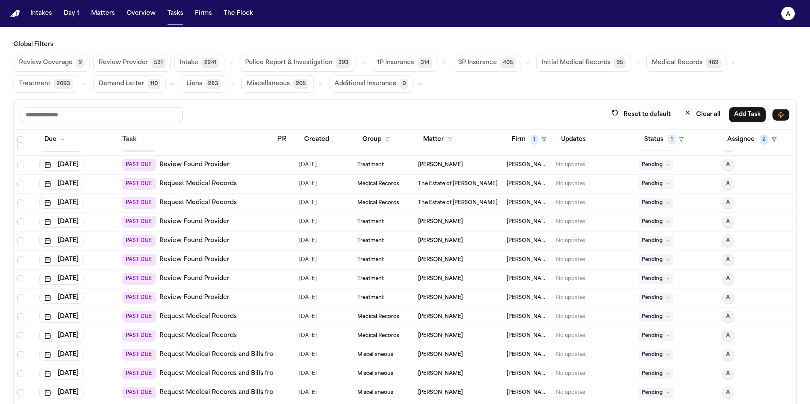
click at [726, 163] on span "A" at bounding box center [728, 165] width 4 height 7
type input "*******"
click at [721, 199] on span "Jessica Barrett" at bounding box center [723, 202] width 60 height 17
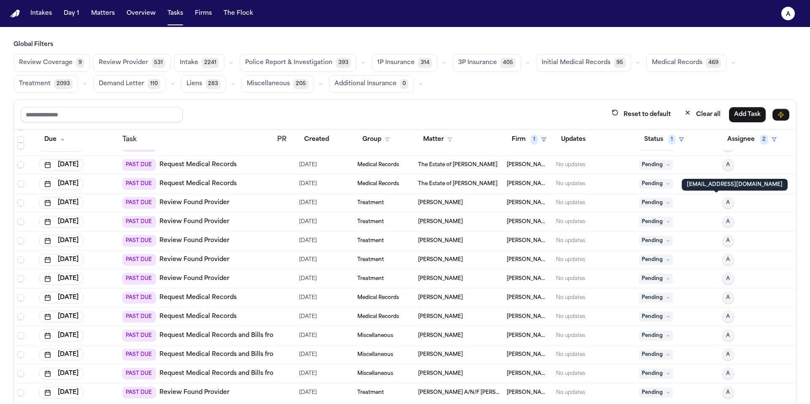
click at [724, 202] on div "A" at bounding box center [757, 203] width 71 height 12
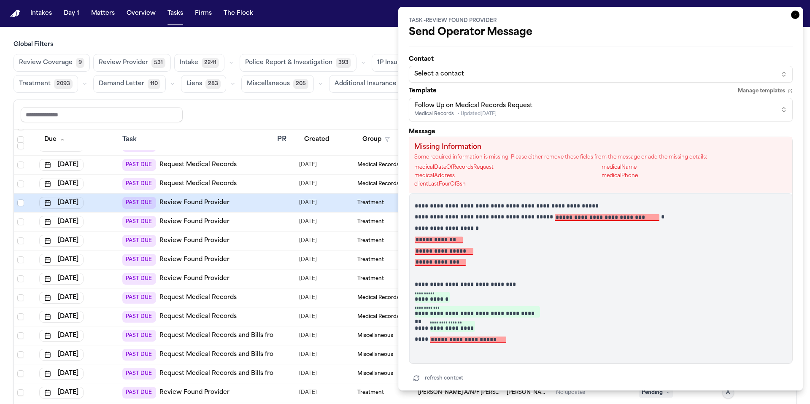
click at [791, 18] on icon "button" at bounding box center [795, 15] width 8 height 8
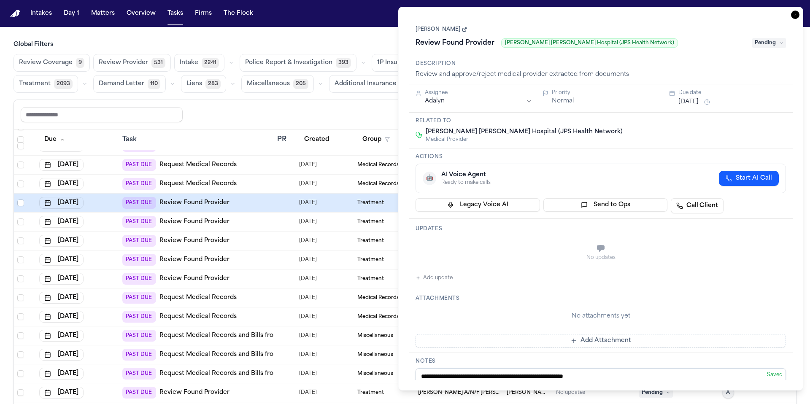
click at [796, 13] on icon "button" at bounding box center [795, 15] width 8 height 8
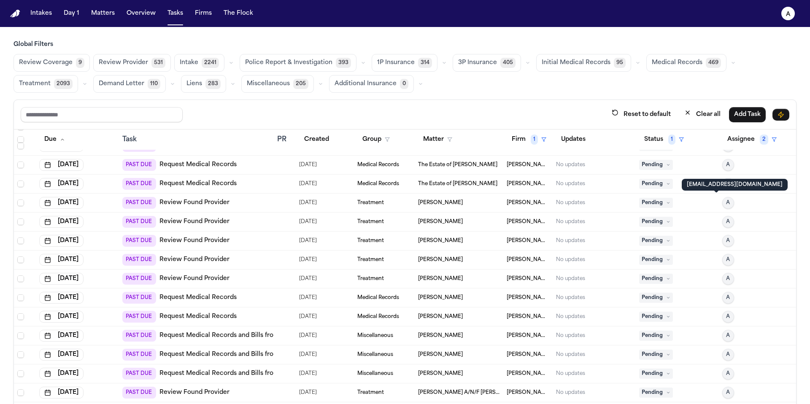
click at [722, 203] on button "A" at bounding box center [728, 203] width 12 height 12
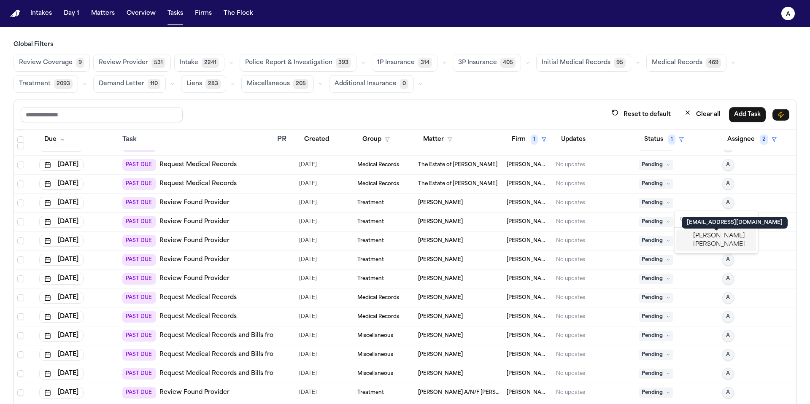
type input "*******"
click at [729, 229] on div "Jessica Barrett" at bounding box center [716, 240] width 80 height 22
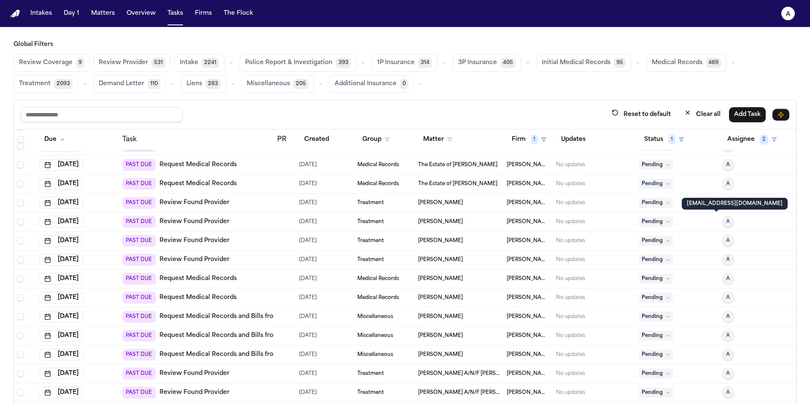
click at [722, 223] on button "A" at bounding box center [728, 222] width 12 height 12
type input "*******"
click at [699, 258] on span "Jessica Barrett" at bounding box center [723, 259] width 60 height 17
click at [716, 202] on p "adalyn@finchlegal.com" at bounding box center [735, 203] width 96 height 7
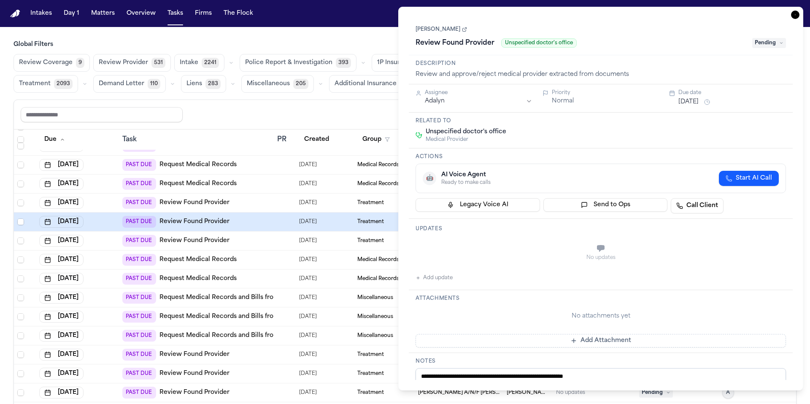
click at [793, 15] on icon "button" at bounding box center [795, 15] width 8 height 8
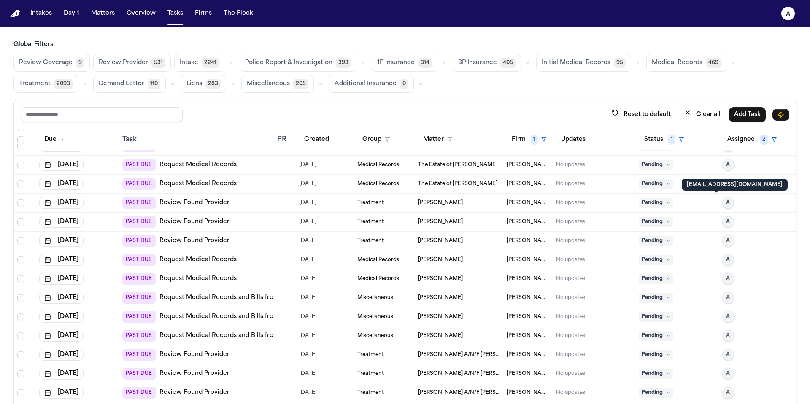
click at [726, 202] on span "A" at bounding box center [728, 203] width 4 height 7
type input "*******"
click at [721, 233] on span "Jessica Barrett" at bounding box center [723, 240] width 60 height 17
click at [726, 204] on span "A" at bounding box center [728, 203] width 4 height 7
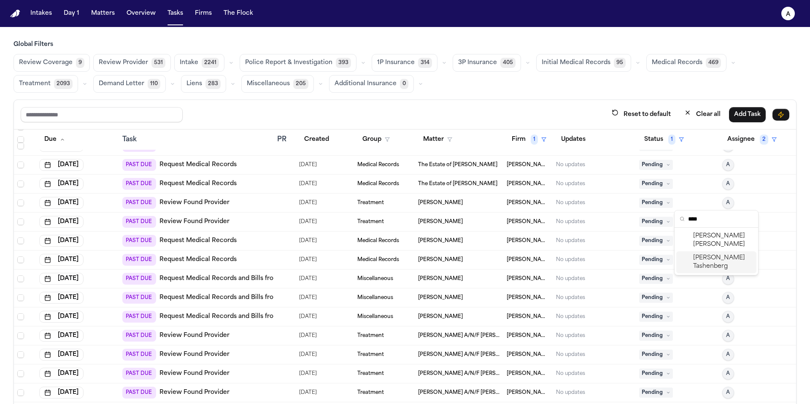
type input "****"
click at [721, 235] on span "Jessica Barrett" at bounding box center [723, 240] width 60 height 17
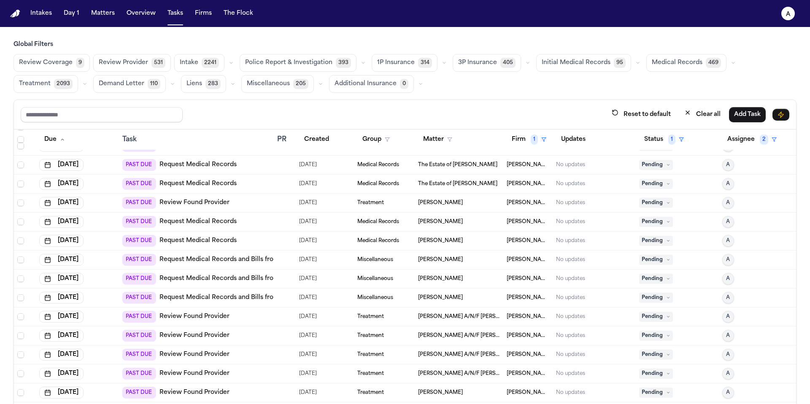
click at [726, 200] on span "A" at bounding box center [728, 203] width 4 height 7
type input "****"
click at [707, 236] on span "Jessica Barrett" at bounding box center [723, 240] width 60 height 17
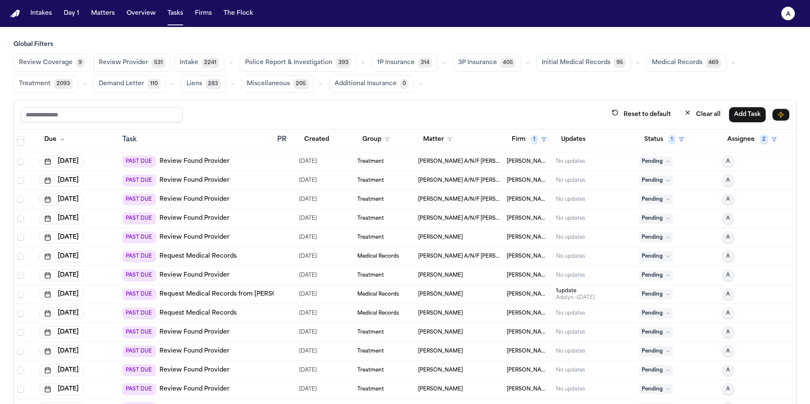
scroll to position [394, 0]
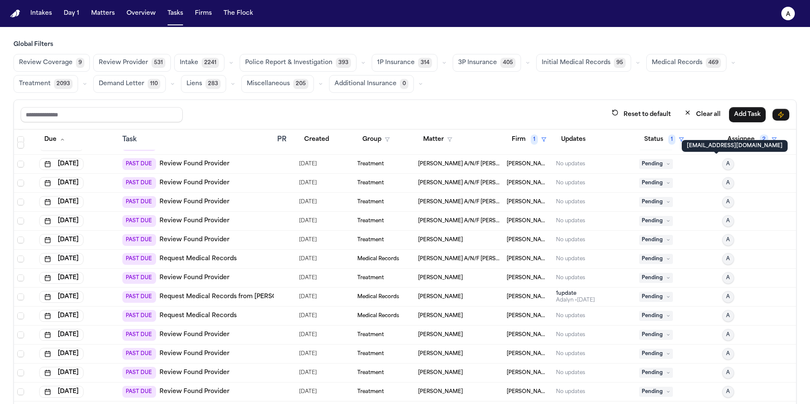
click at [722, 169] on button "A" at bounding box center [728, 164] width 12 height 12
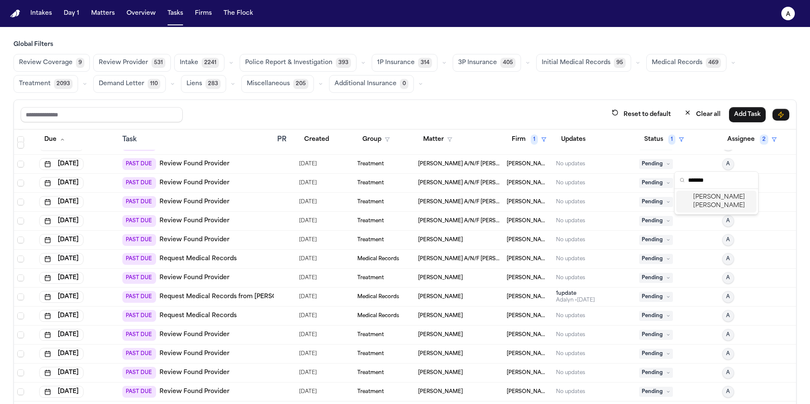
type input "*******"
click at [712, 197] on span "Jessica Barrett" at bounding box center [723, 201] width 60 height 17
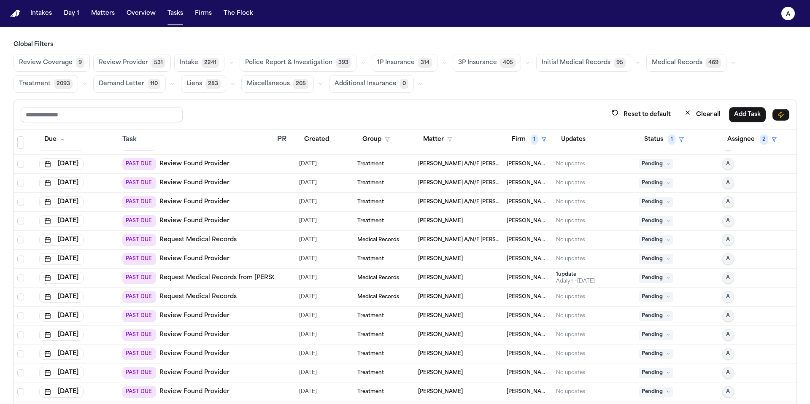
click at [722, 186] on button "A" at bounding box center [728, 183] width 12 height 12
type input "*******"
click at [743, 215] on div "Jessica Barrett" at bounding box center [716, 221] width 80 height 22
click at [726, 163] on span "A" at bounding box center [728, 164] width 4 height 7
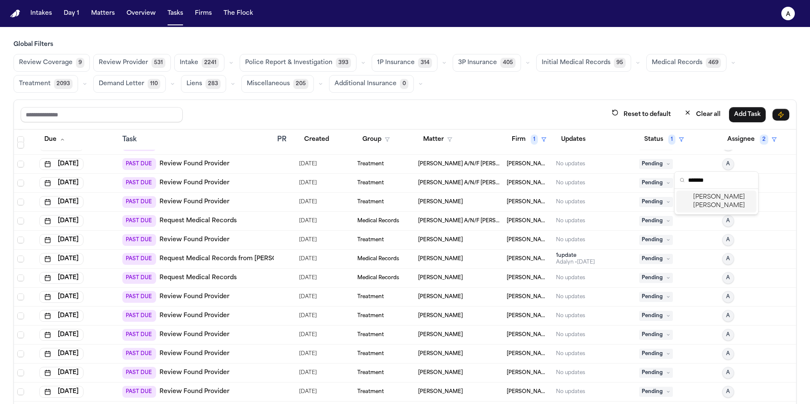
type input "*******"
click at [729, 200] on span "Jessica Barrett" at bounding box center [723, 201] width 60 height 17
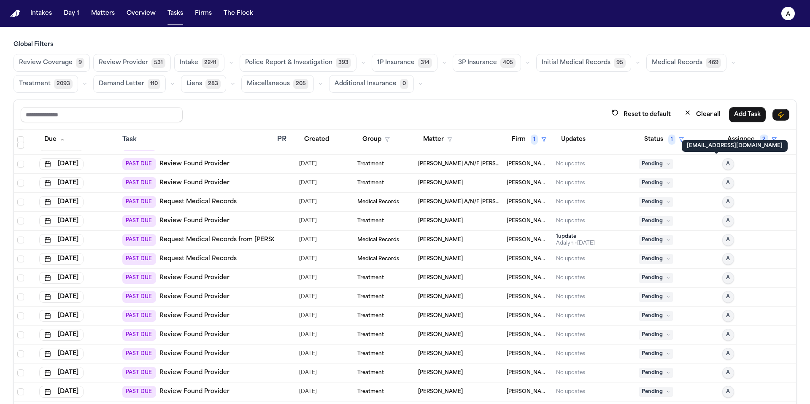
click at [726, 165] on span "A" at bounding box center [728, 164] width 4 height 7
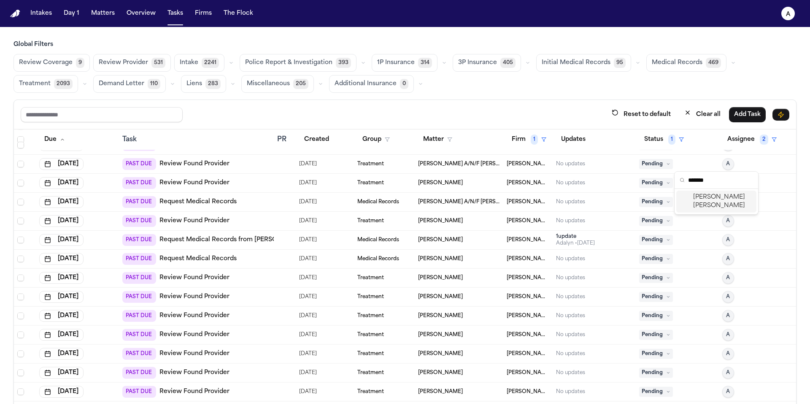
type input "*******"
click at [722, 198] on span "Jessica Barrett" at bounding box center [723, 201] width 60 height 17
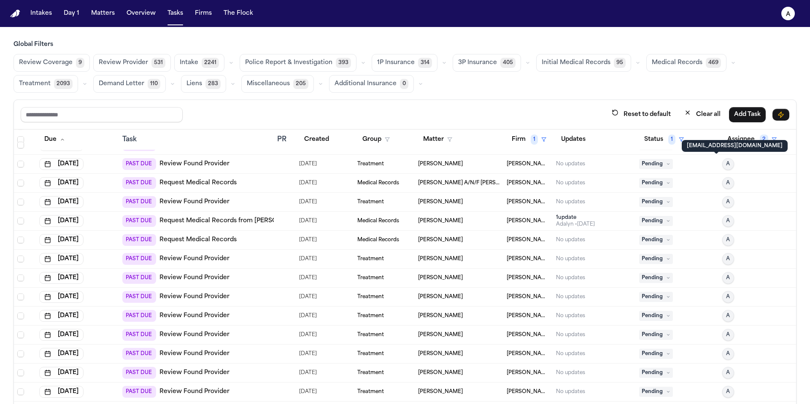
click at [726, 161] on span "A" at bounding box center [728, 164] width 4 height 7
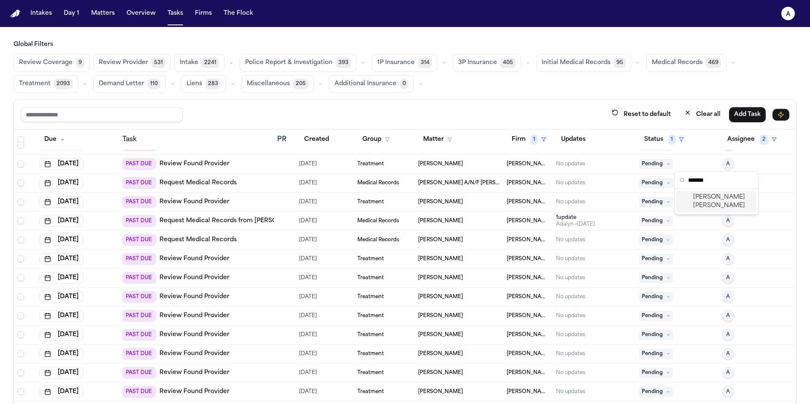
type input "*******"
click at [723, 197] on span "Jessica Barrett" at bounding box center [723, 201] width 60 height 17
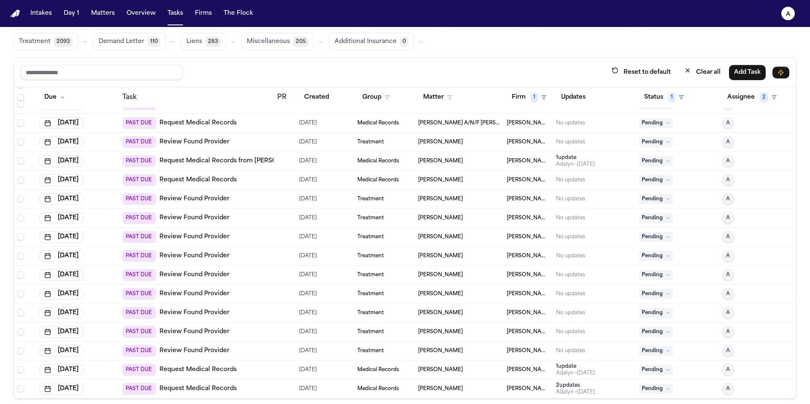
scroll to position [50, 0]
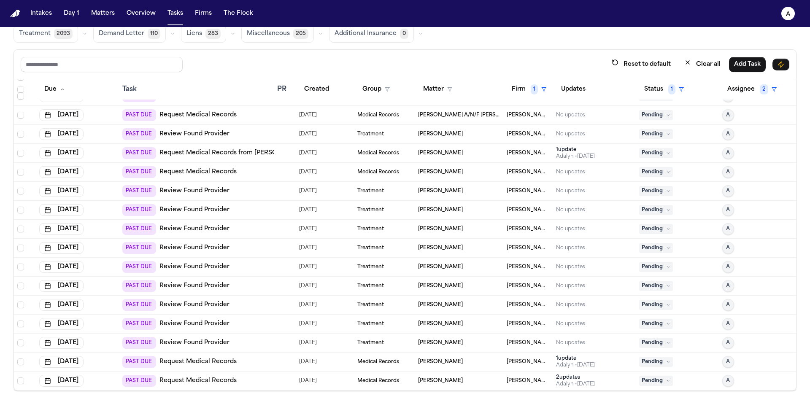
click at [722, 135] on button "A" at bounding box center [728, 134] width 12 height 12
type input "*****"
click at [735, 170] on span "Jessica Barrett" at bounding box center [723, 171] width 60 height 17
click at [726, 191] on span "A" at bounding box center [728, 191] width 4 height 7
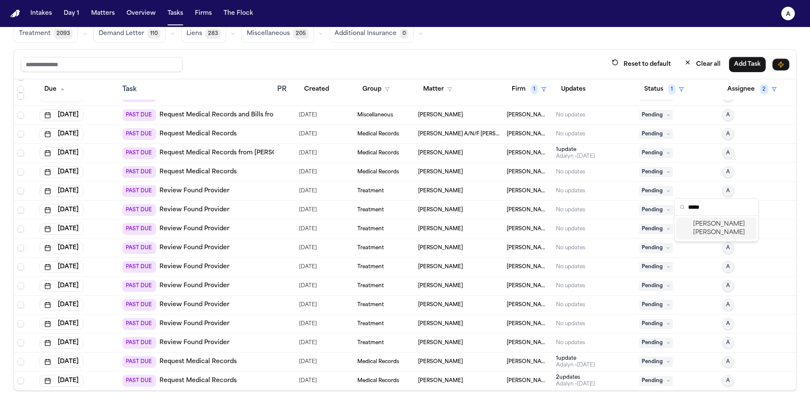
type input "*****"
click at [745, 223] on div "Jessica Barrett" at bounding box center [716, 229] width 80 height 22
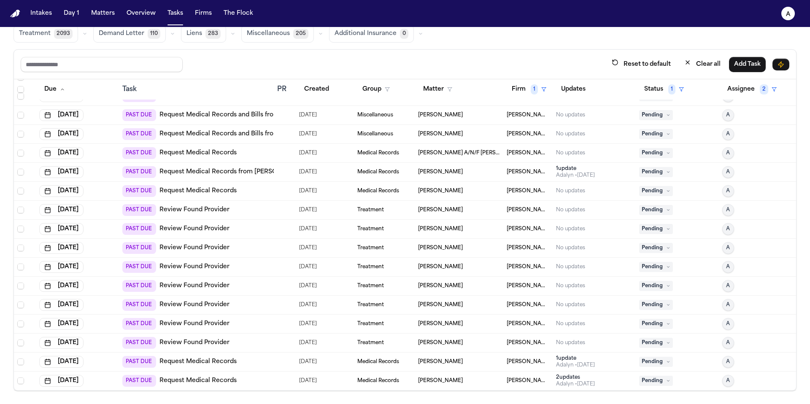
scroll to position [355, 0]
click at [726, 211] on span "A" at bounding box center [728, 210] width 4 height 7
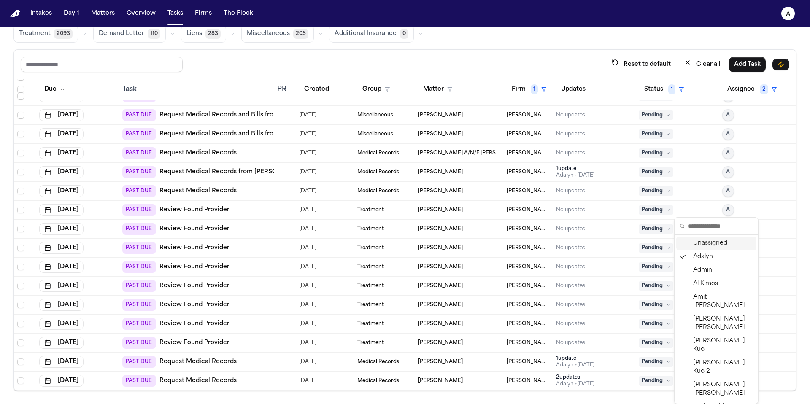
type input "*"
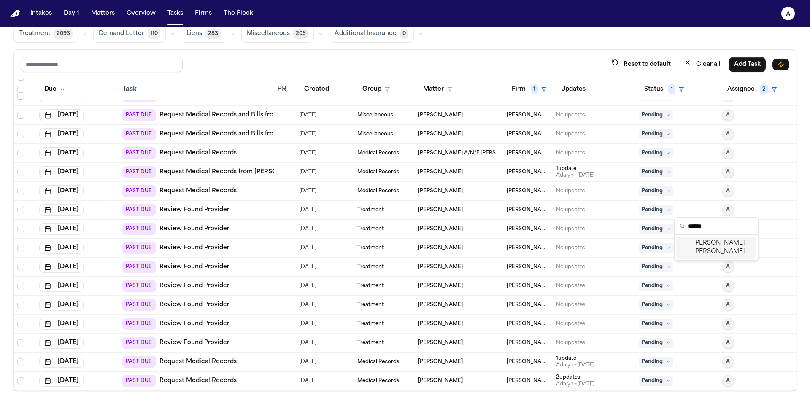
type input "******"
click at [733, 243] on span "Jessica Barrett" at bounding box center [723, 247] width 60 height 17
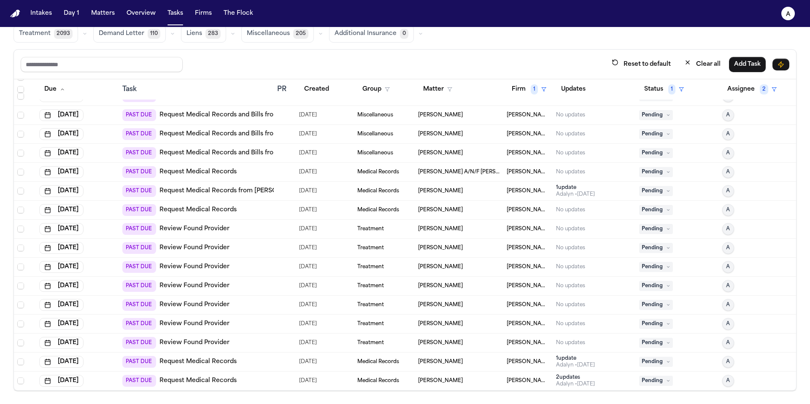
scroll to position [336, 0]
click at [726, 232] on span "A" at bounding box center [728, 229] width 4 height 7
type input "*****"
click at [718, 262] on span "Jessica Barrett" at bounding box center [723, 266] width 60 height 17
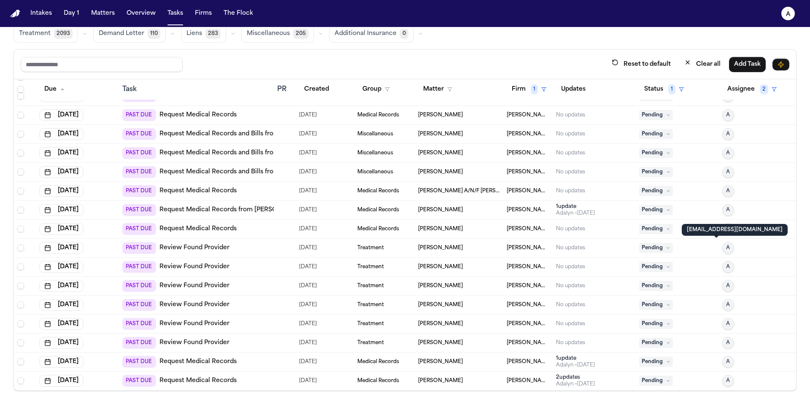
click at [726, 245] on span "A" at bounding box center [728, 248] width 4 height 7
type input "*******"
click at [720, 279] on span "Jessica Barrett" at bounding box center [723, 285] width 60 height 17
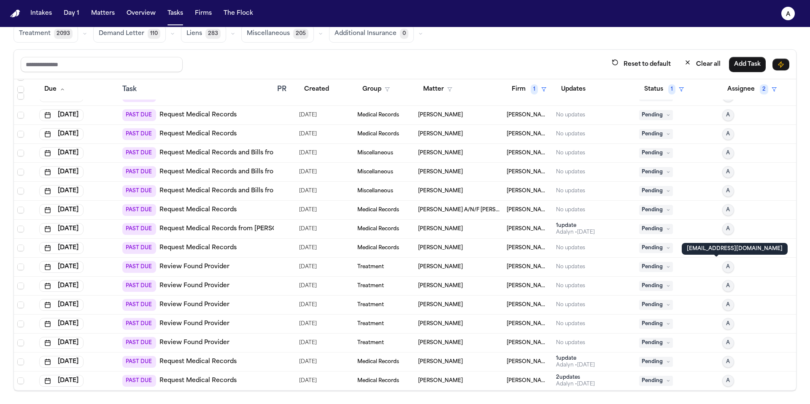
click at [726, 269] on span "A" at bounding box center [728, 267] width 4 height 7
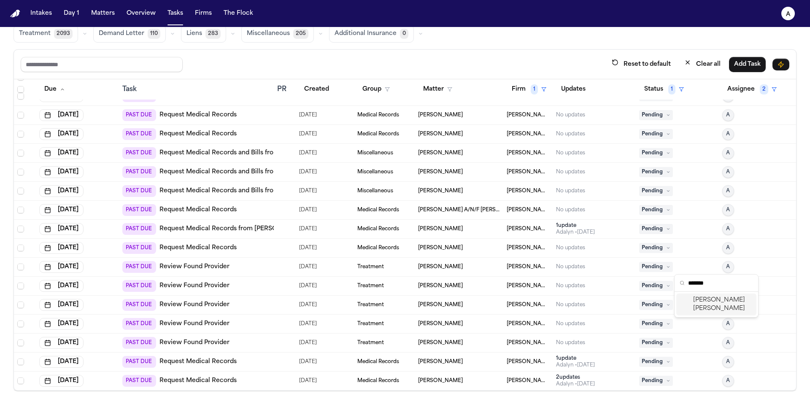
type input "*******"
click at [719, 302] on span "Jessica Barrett" at bounding box center [723, 304] width 60 height 17
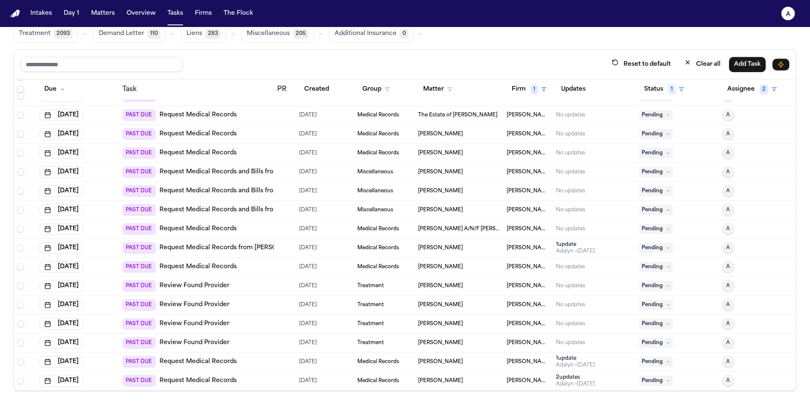
scroll to position [279, 0]
click at [726, 283] on span "A" at bounding box center [728, 286] width 4 height 7
type input "*******"
click at [725, 318] on span "Jessica Barrett" at bounding box center [723, 323] width 60 height 17
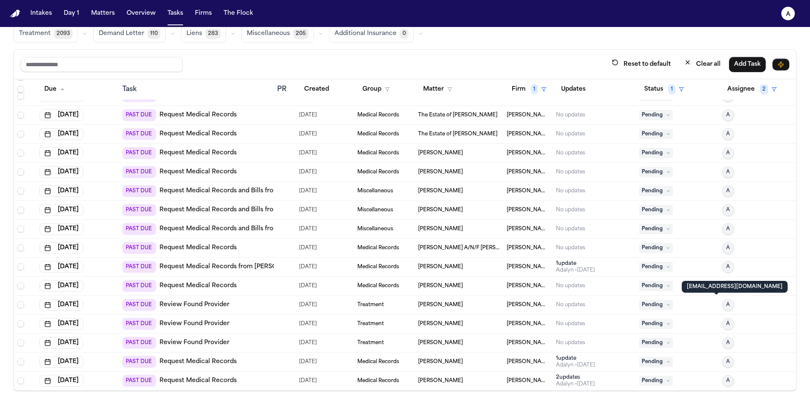
click at [726, 305] on span "A" at bounding box center [728, 305] width 4 height 7
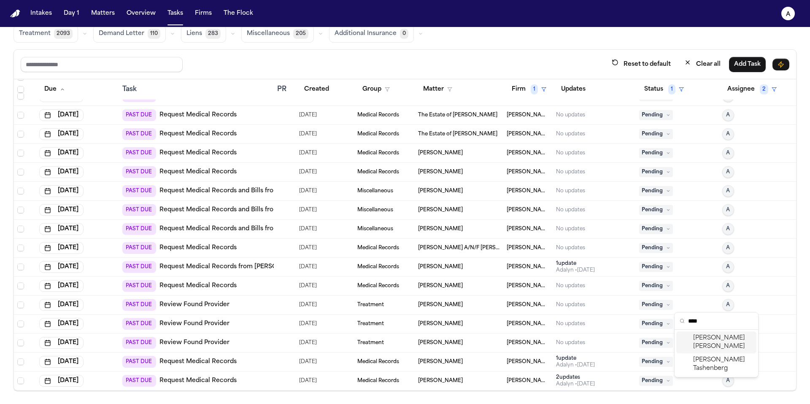
type input "****"
click at [717, 338] on span "Jessica Barrett" at bounding box center [723, 342] width 60 height 17
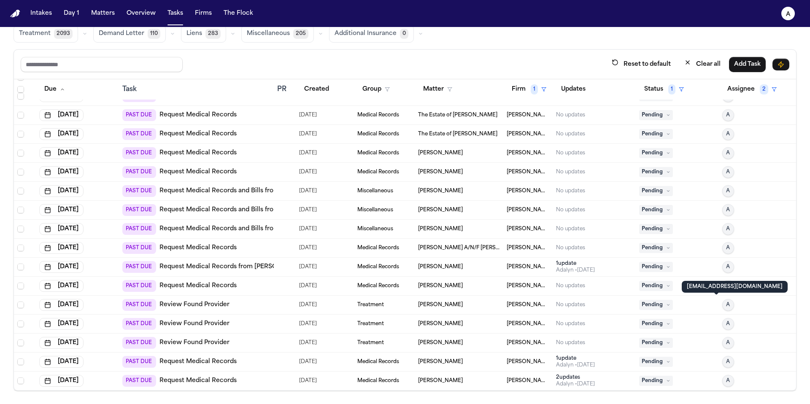
scroll to position [241, 0]
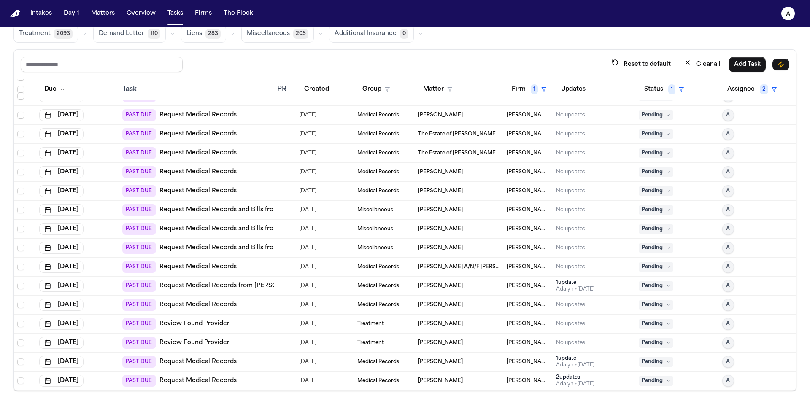
click at [722, 322] on button "A" at bounding box center [728, 324] width 12 height 12
type input "*******"
click at [707, 360] on span "Jessica Barrett" at bounding box center [723, 361] width 60 height 17
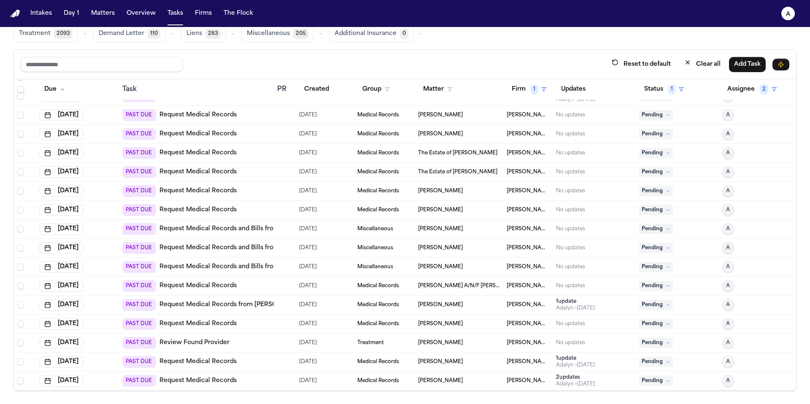
click at [722, 343] on button "A" at bounding box center [728, 343] width 12 height 12
type input "*******"
click at [715, 376] on span "Jessica Barrett" at bounding box center [723, 380] width 60 height 17
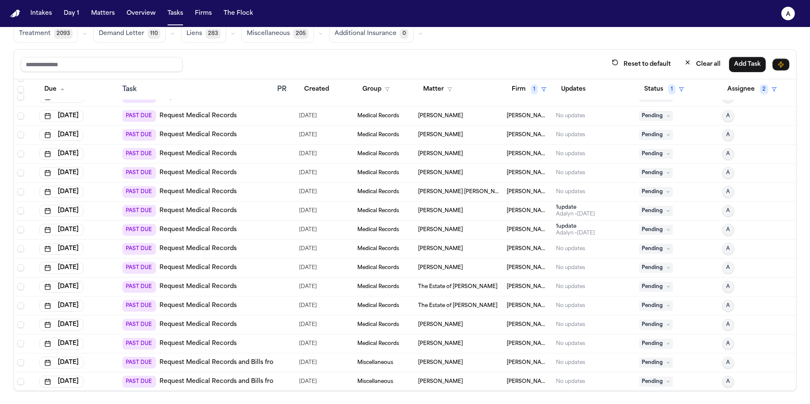
scroll to position [0, 0]
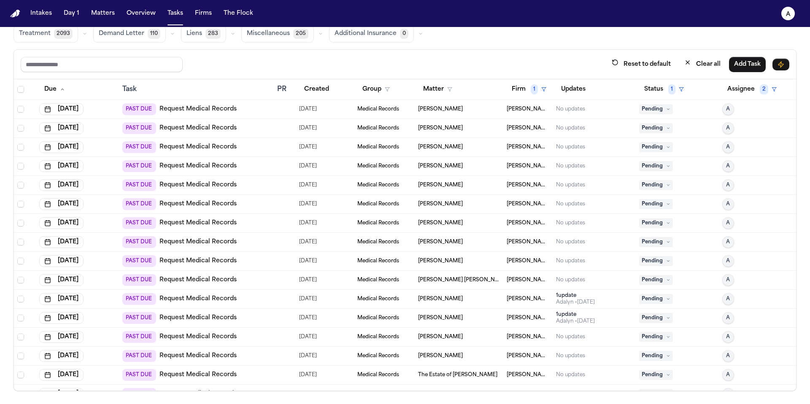
click at [279, 116] on td at bounding box center [285, 109] width 22 height 19
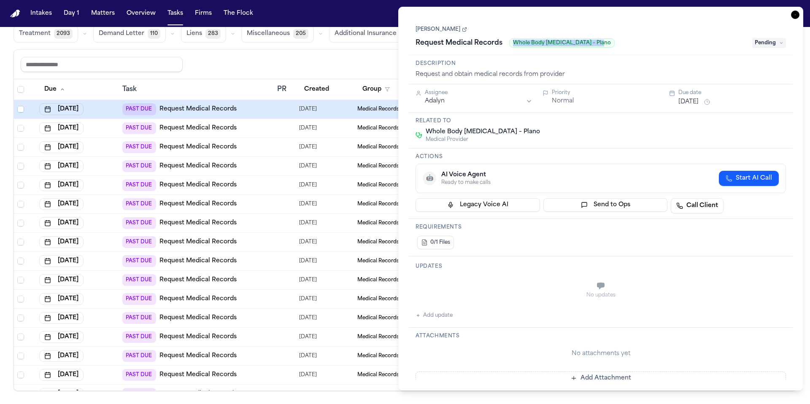
drag, startPoint x: 619, startPoint y: 45, endPoint x: 513, endPoint y: 43, distance: 105.9
click at [513, 43] on div "Request Medical Records Whole Body Chiropractic – Plano" at bounding box center [582, 42] width 332 height 13
copy span "Whole Body Chiropractic – Plano"
click at [445, 32] on link "Hadija Maiga" at bounding box center [441, 29] width 51 height 7
click at [0, 0] on body "Intakes Day 1 Matters Overview Tasks Firms The Flock A Global Filters Review Co…" at bounding box center [405, 202] width 810 height 404
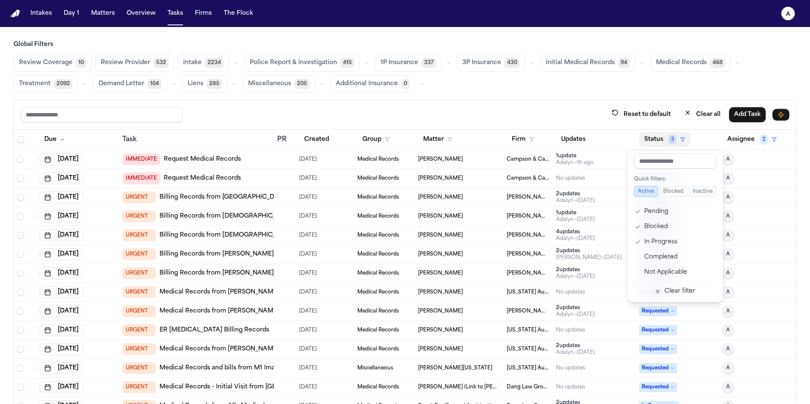
click at [565, 102] on div "Reset to default Clear all Add Task Due Task PR Created Group Matter Firm Updat…" at bounding box center [404, 271] width 783 height 342
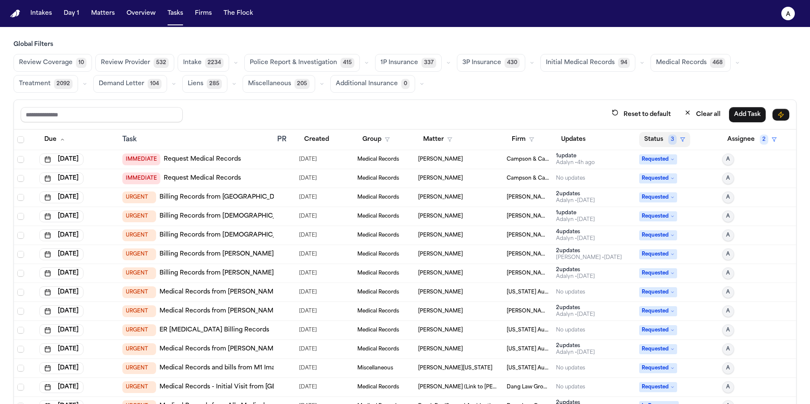
click at [654, 141] on button "Status 3" at bounding box center [664, 139] width 51 height 15
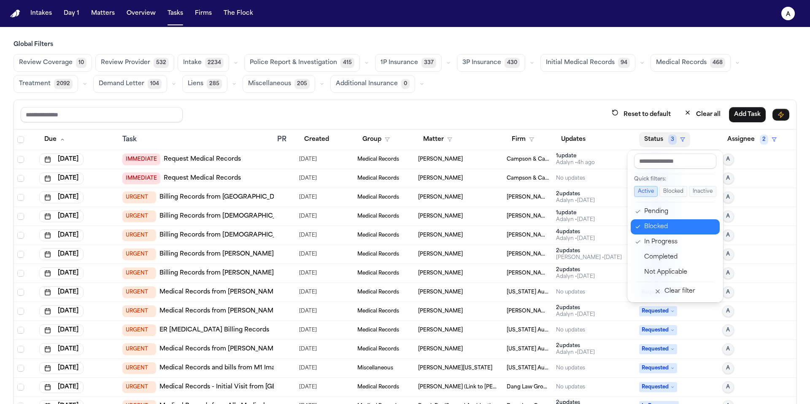
click at [669, 226] on div "Blocked" at bounding box center [679, 227] width 70 height 10
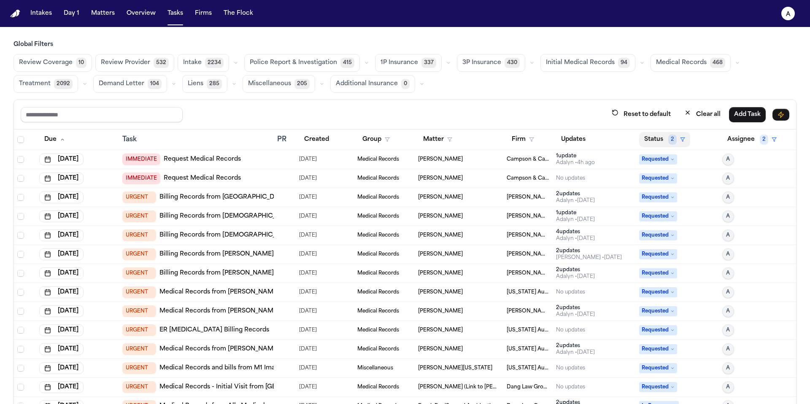
click at [645, 142] on button "Status 2" at bounding box center [664, 139] width 51 height 15
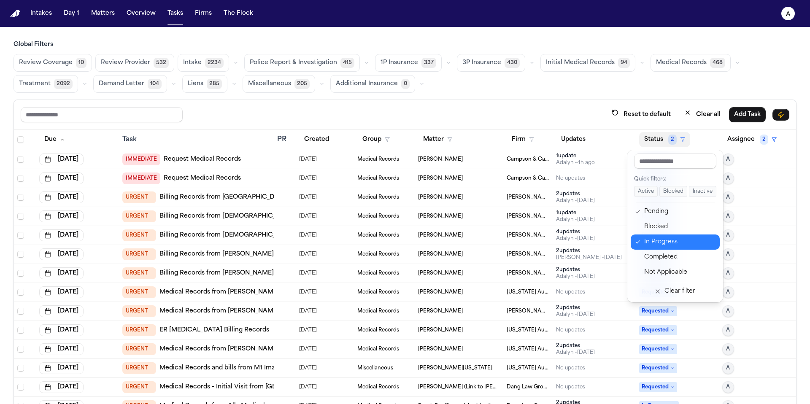
click at [660, 237] on div "In Progress" at bounding box center [679, 242] width 70 height 10
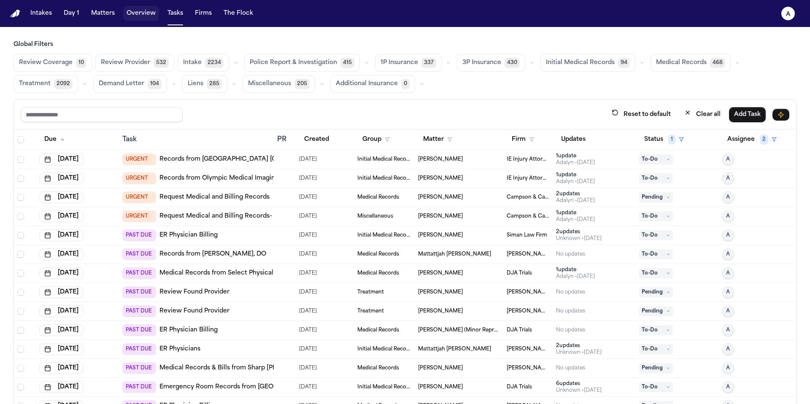
click at [143, 20] on button "Overview" at bounding box center [141, 13] width 36 height 15
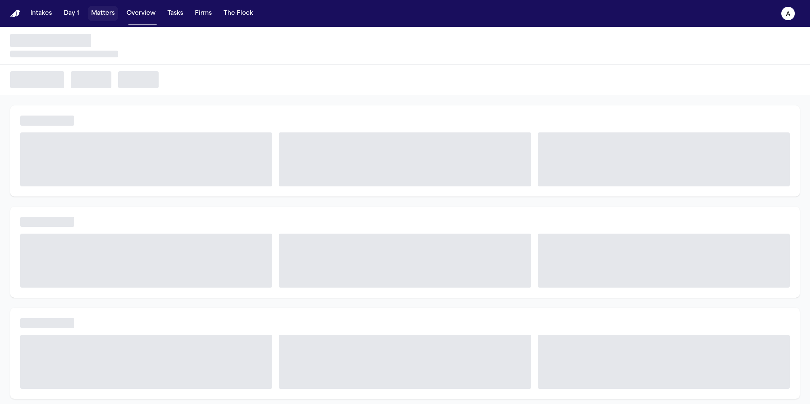
click at [112, 19] on button "Matters" at bounding box center [103, 13] width 30 height 15
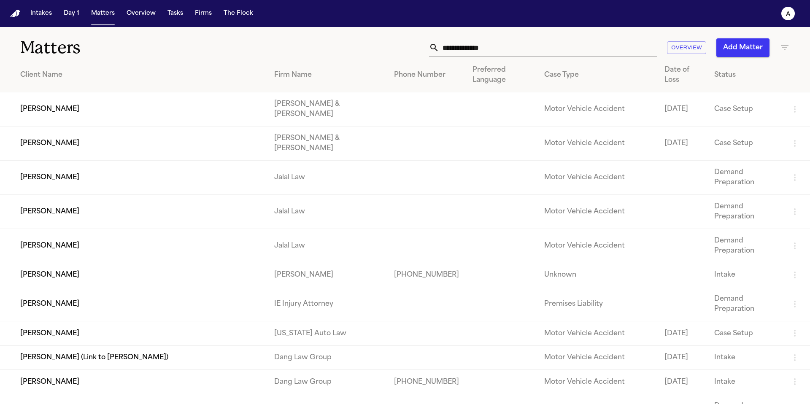
click at [493, 52] on input "text" at bounding box center [548, 47] width 218 height 19
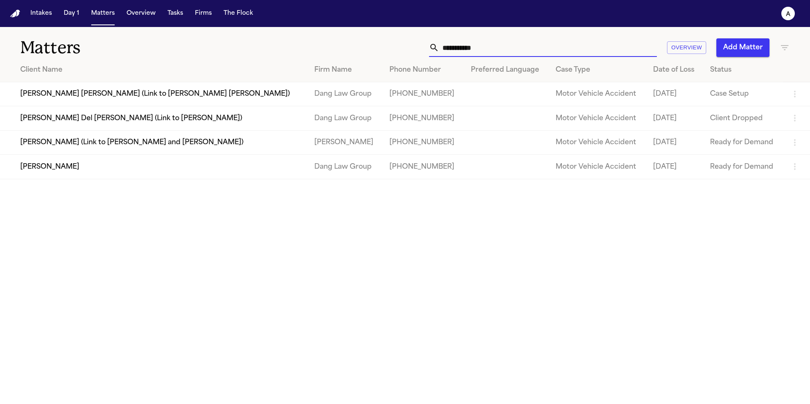
type input "**********"
click at [166, 172] on td "Maria Reyna Arteaga" at bounding box center [154, 167] width 308 height 24
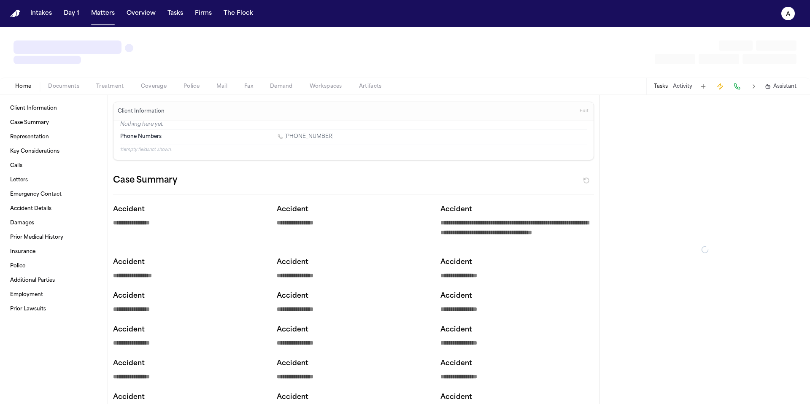
type textarea "*"
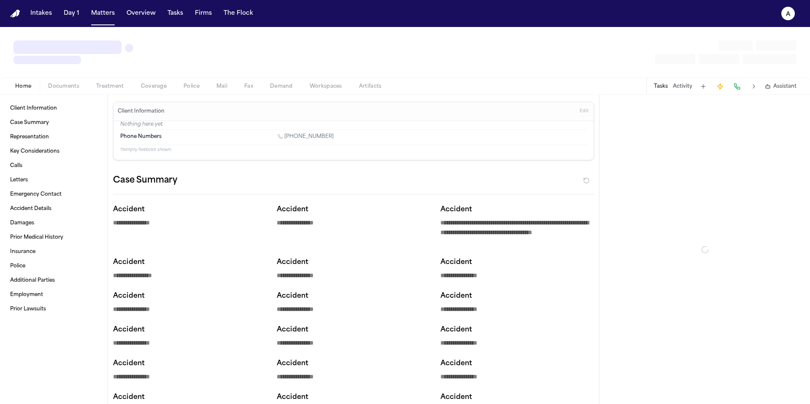
type textarea "*"
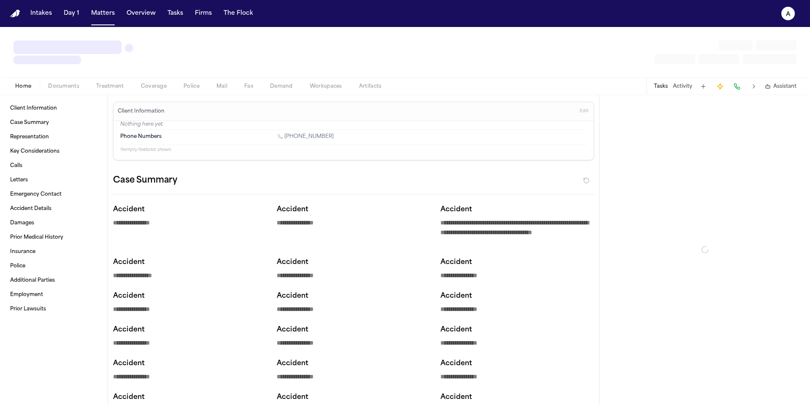
type textarea "*"
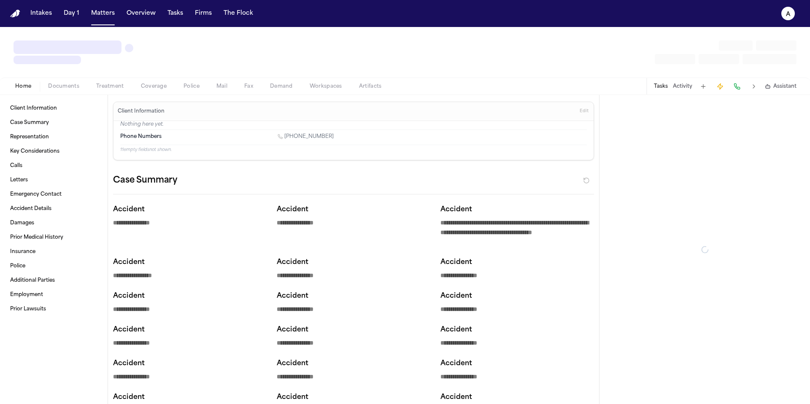
type textarea "*"
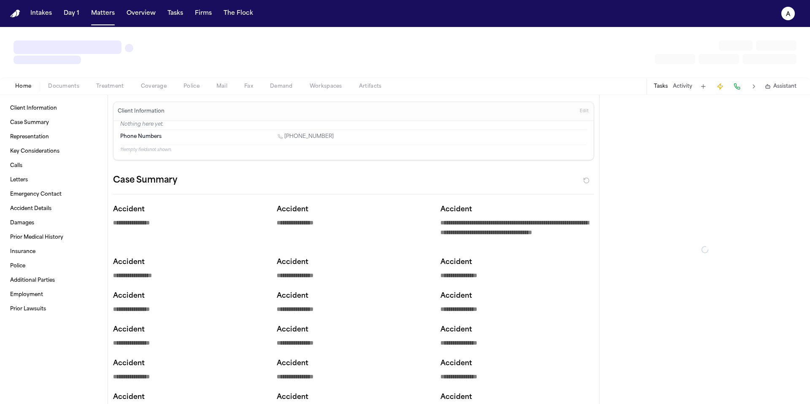
type textarea "*"
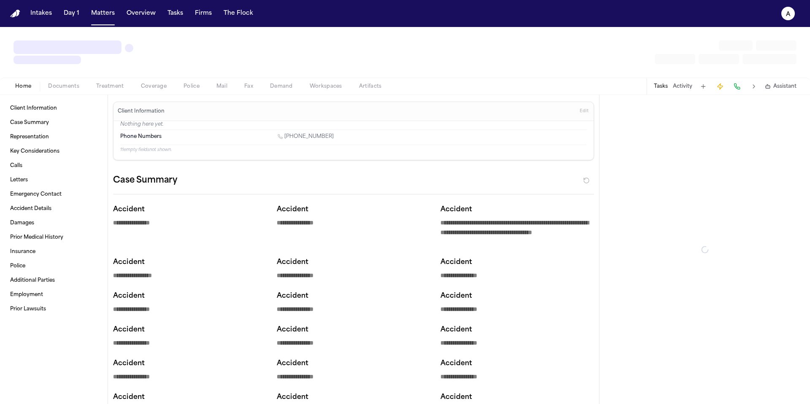
type textarea "*"
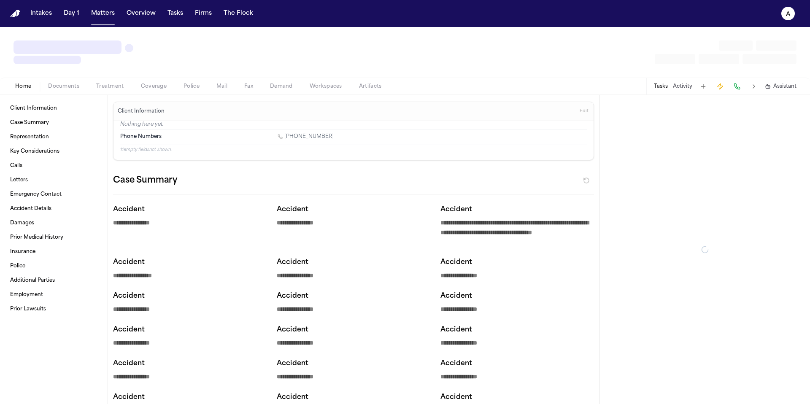
type textarea "*"
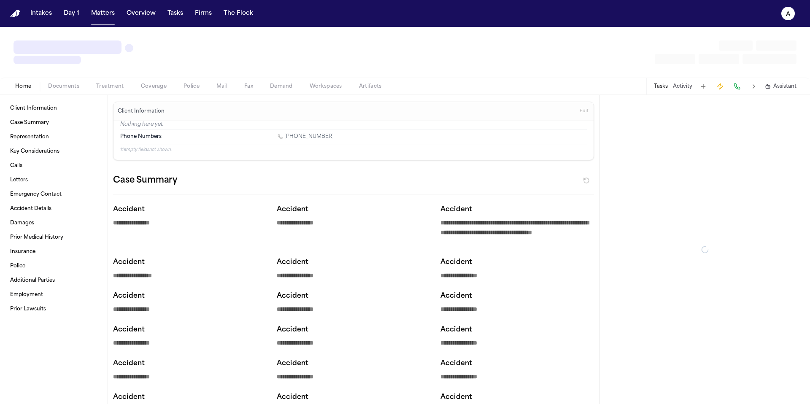
type textarea "*"
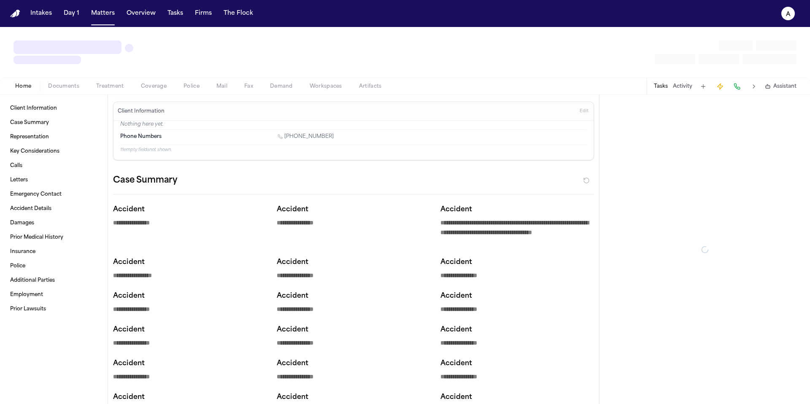
type textarea "*"
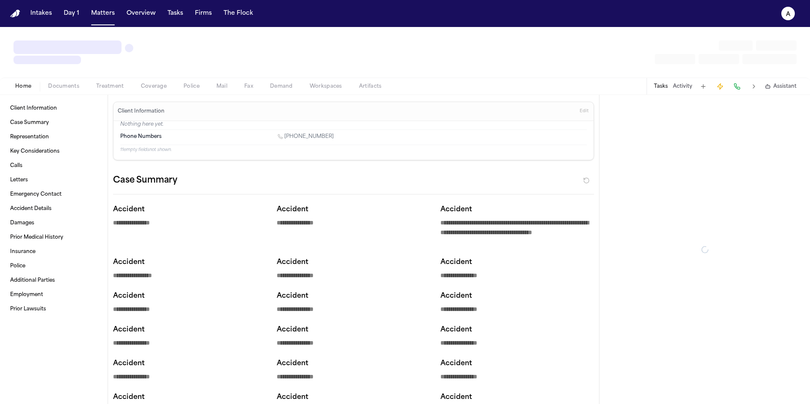
type textarea "*"
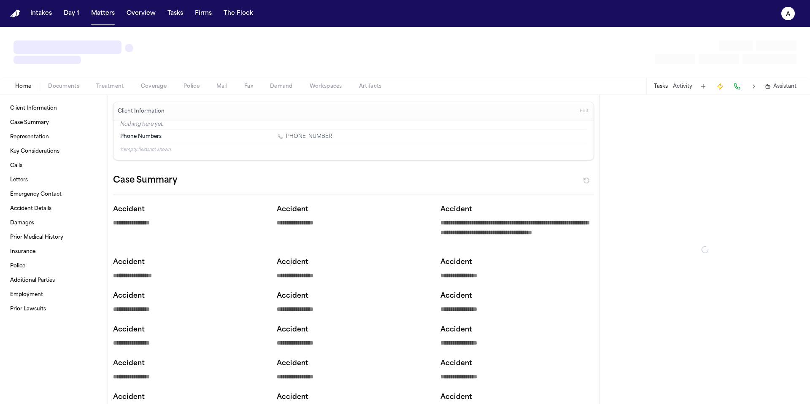
type textarea "*"
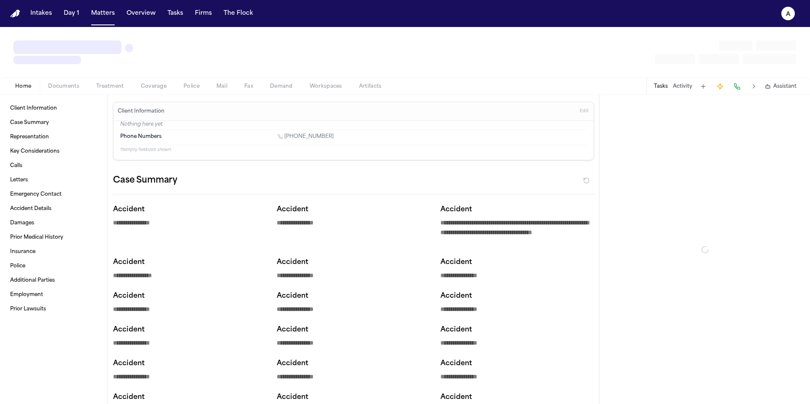
type textarea "*"
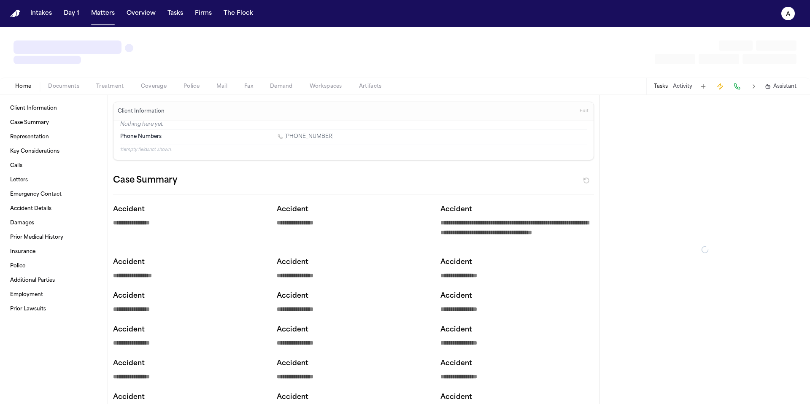
type textarea "*"
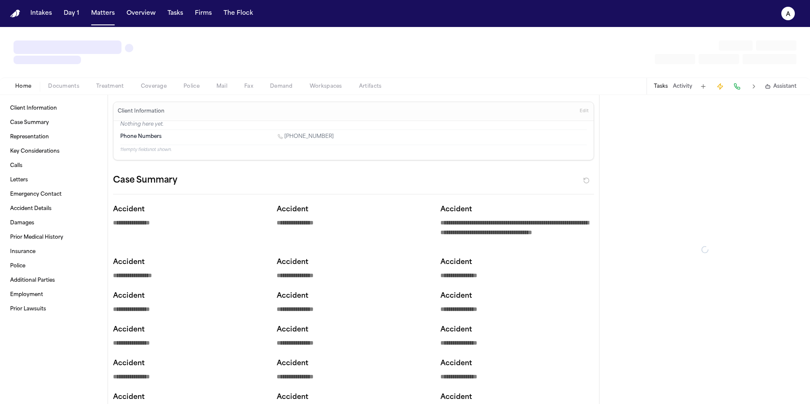
type textarea "*"
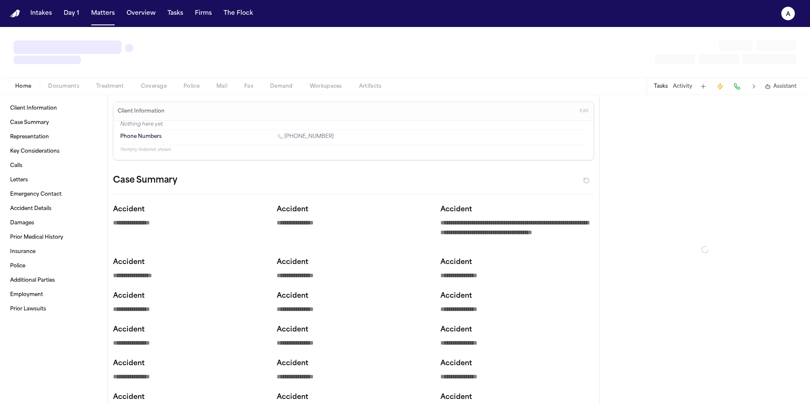
type textarea "*"
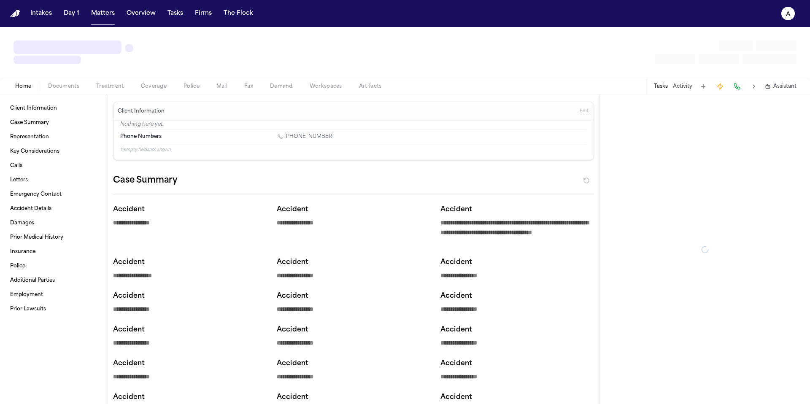
type textarea "*"
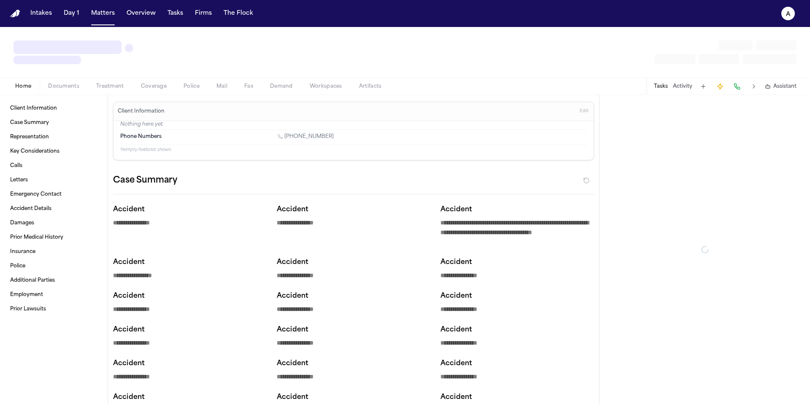
type textarea "*"
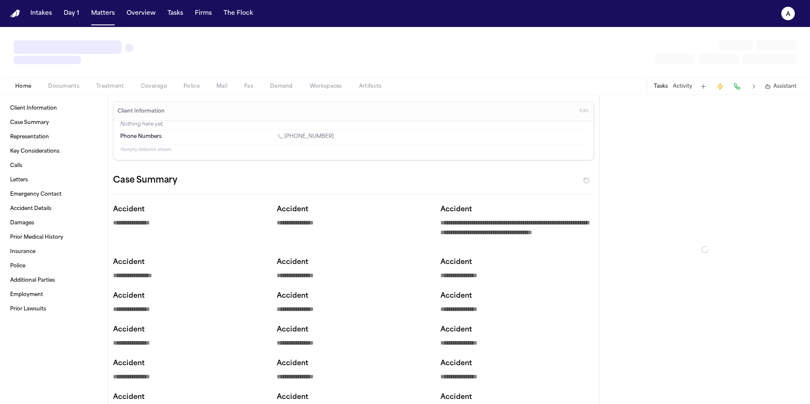
type textarea "*"
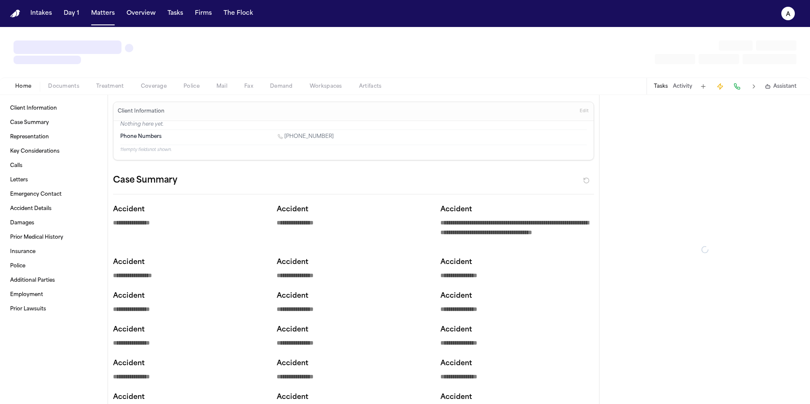
type textarea "*"
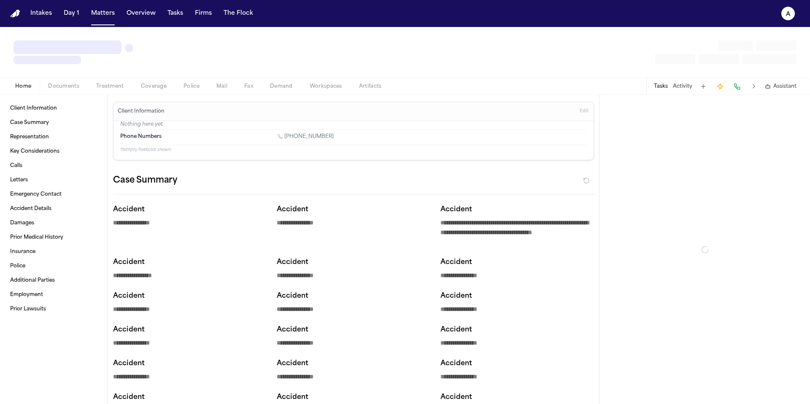
type textarea "*"
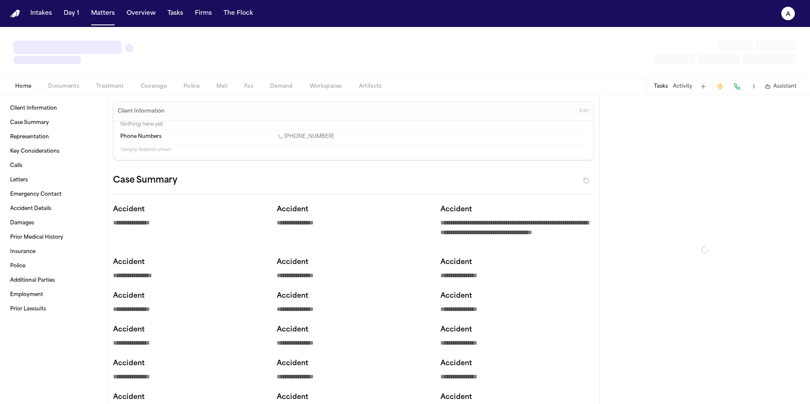
type textarea "*"
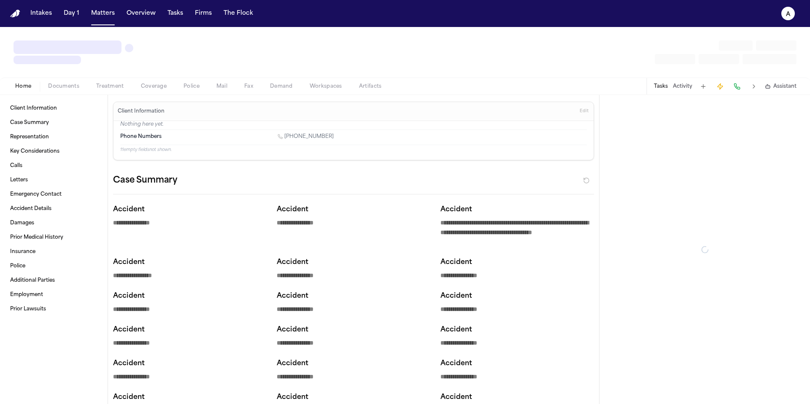
type textarea "*"
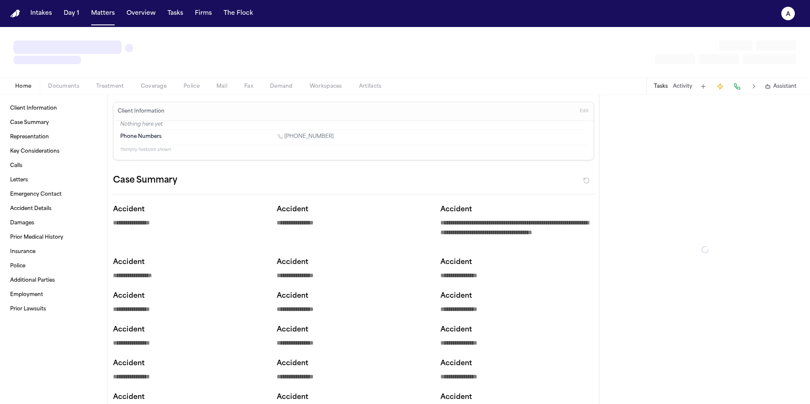
type textarea "*"
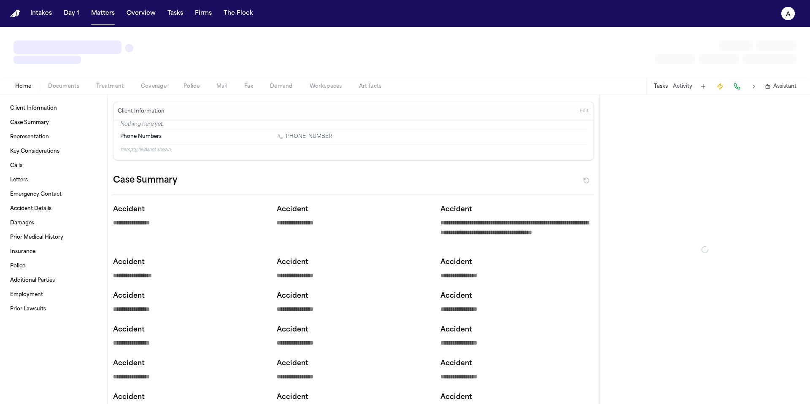
type textarea "*"
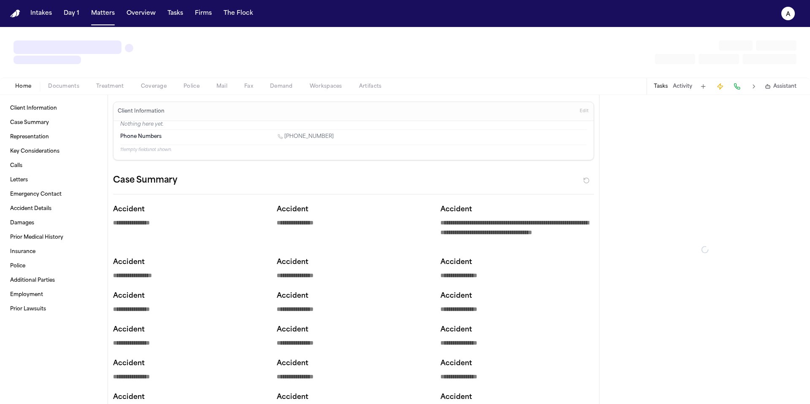
type textarea "*"
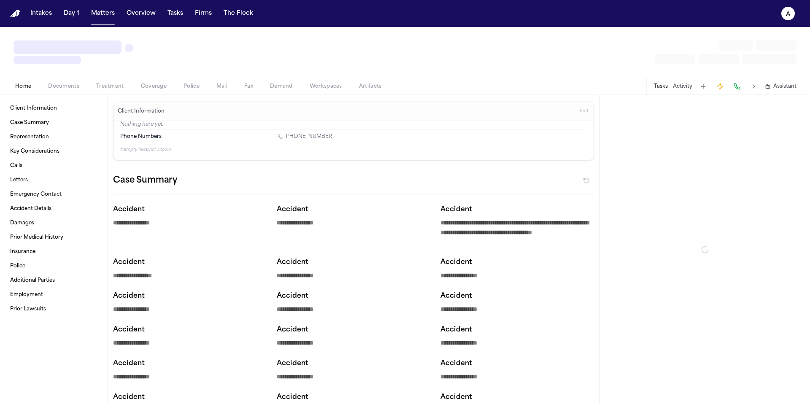
type textarea "*"
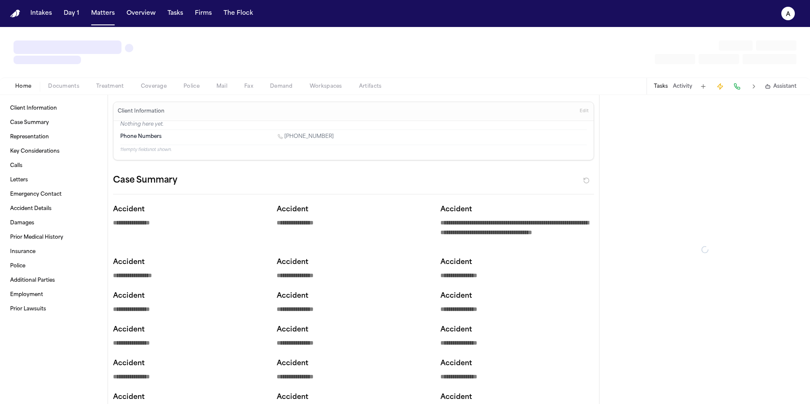
type textarea "*"
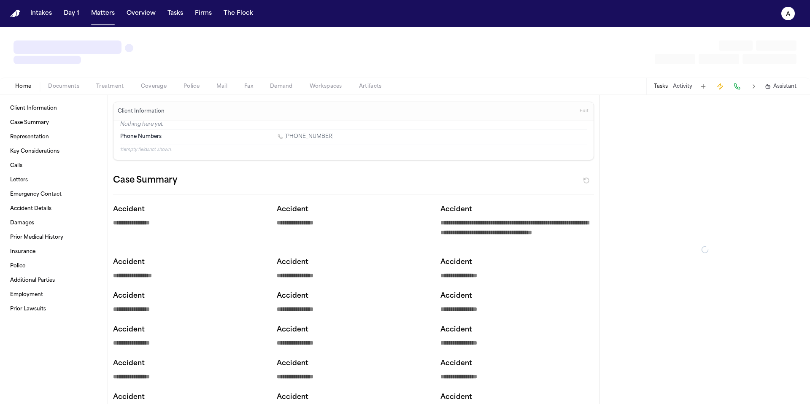
type textarea "*"
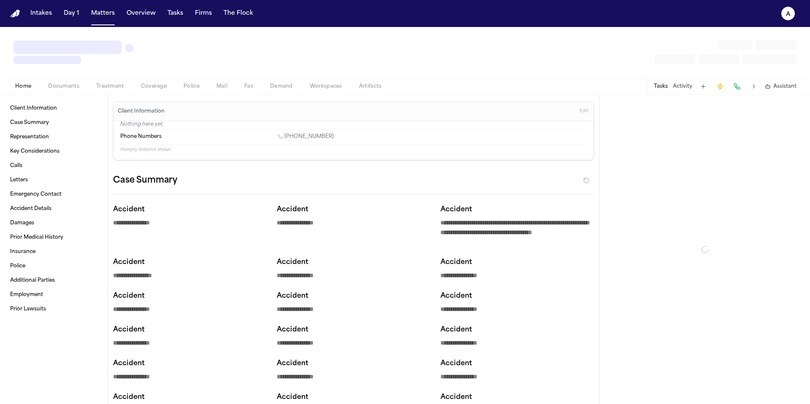
type textarea "*"
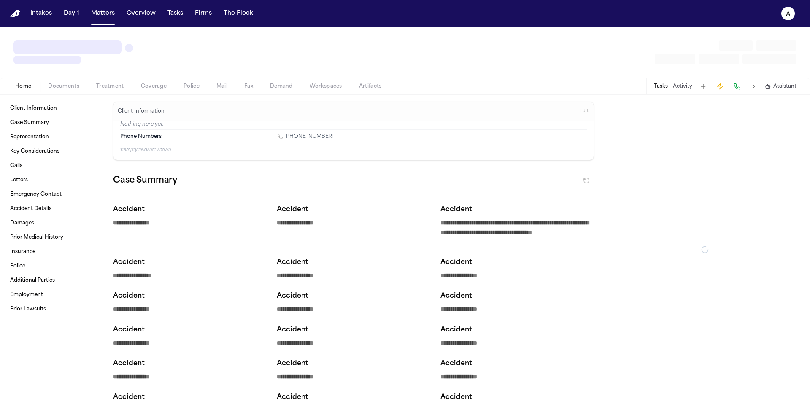
type textarea "*"
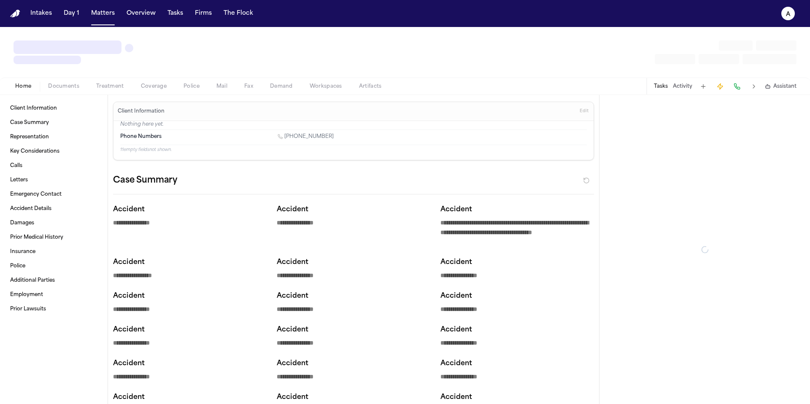
type textarea "*"
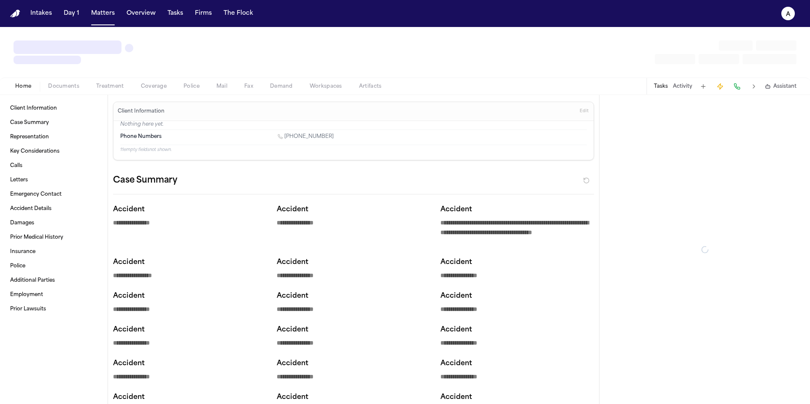
type textarea "*"
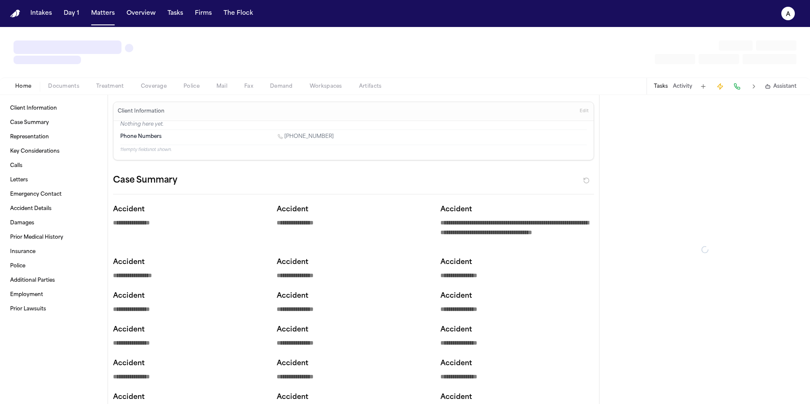
type textarea "*"
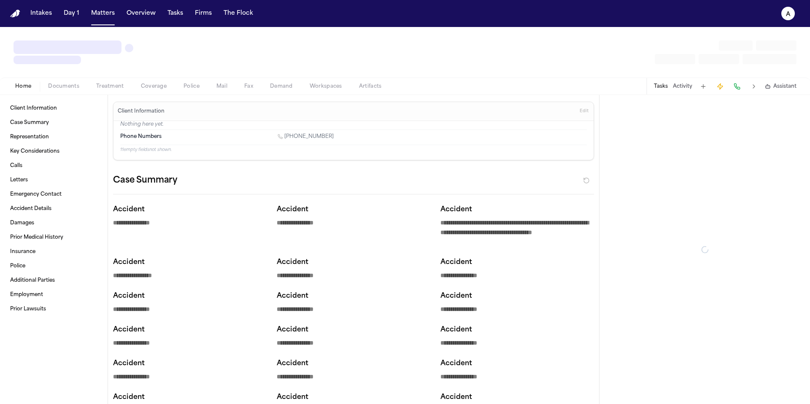
type textarea "*"
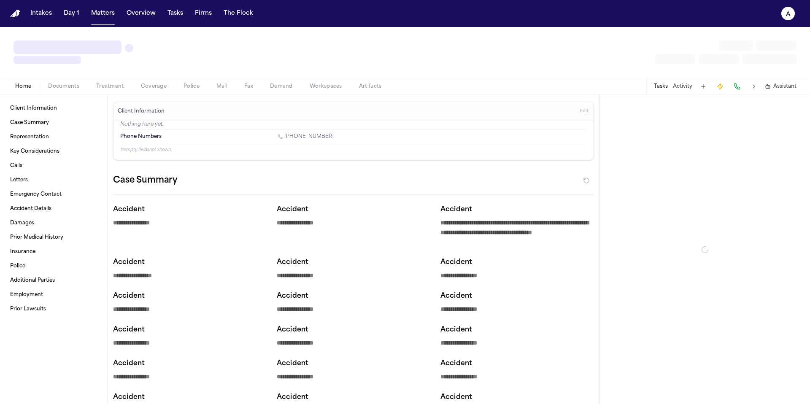
type textarea "*"
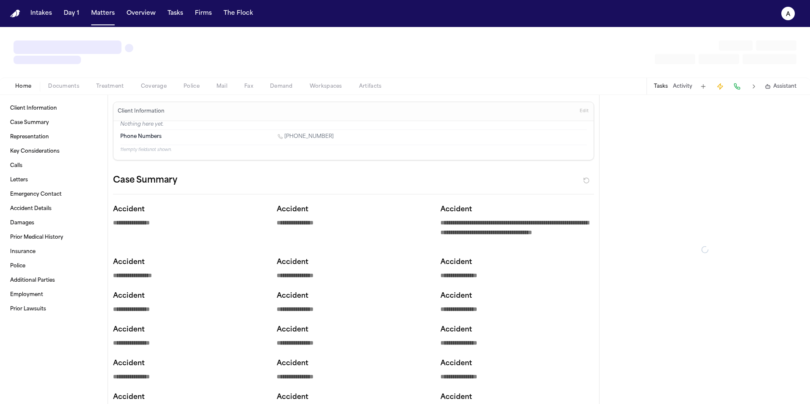
type textarea "*"
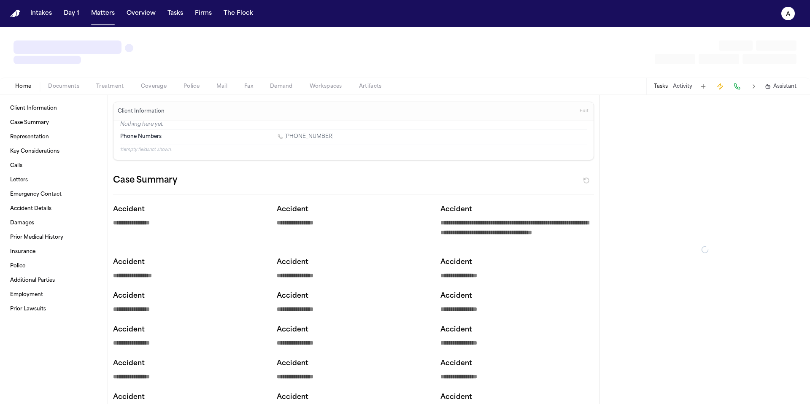
type textarea "*"
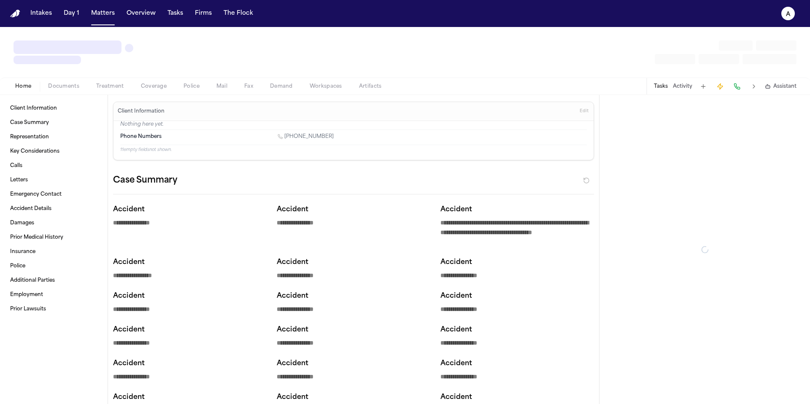
type textarea "*"
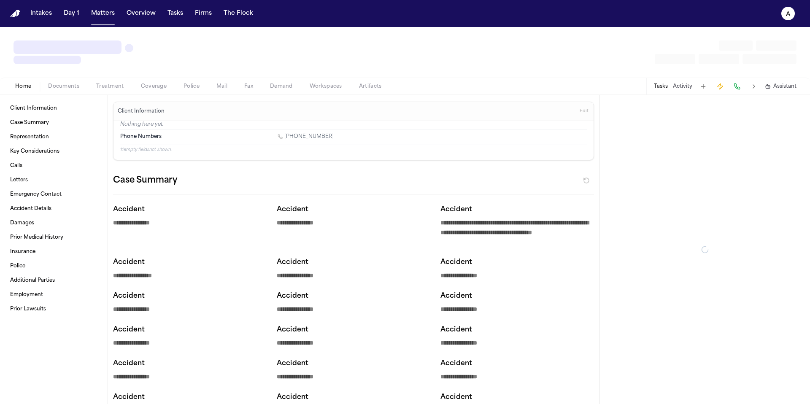
type textarea "*"
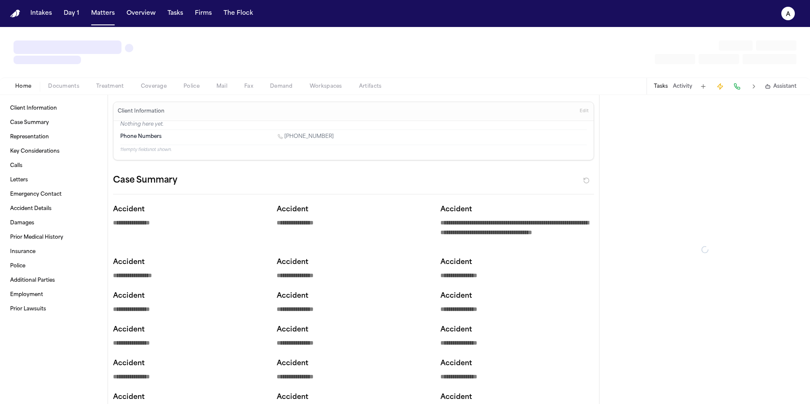
type textarea "*"
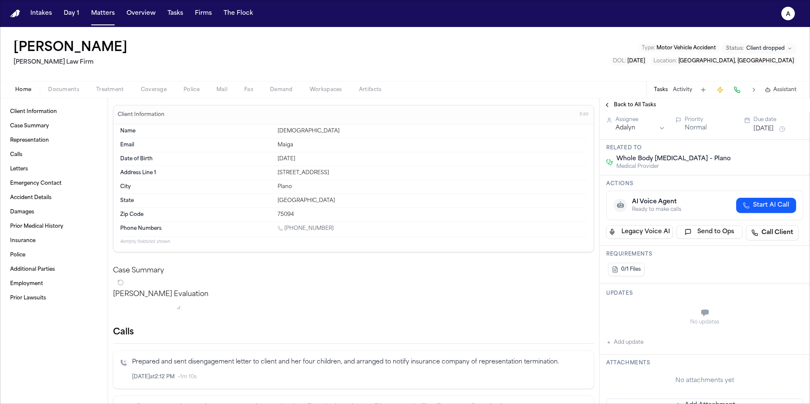
scroll to position [75, 0]
click at [634, 346] on button "Add update" at bounding box center [624, 343] width 37 height 10
click at [623, 332] on button "Private" at bounding box center [623, 334] width 7 height 7
click at [638, 317] on textarea "Add your update" at bounding box center [710, 314] width 180 height 17
type textarea "**********"
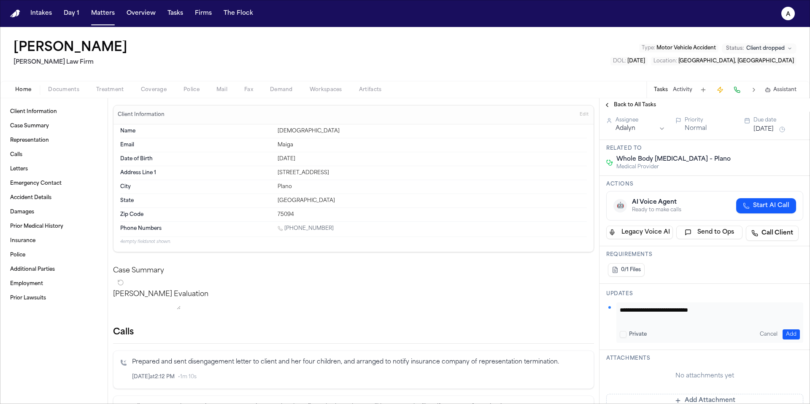
click at [786, 334] on button "Add" at bounding box center [791, 334] width 17 height 10
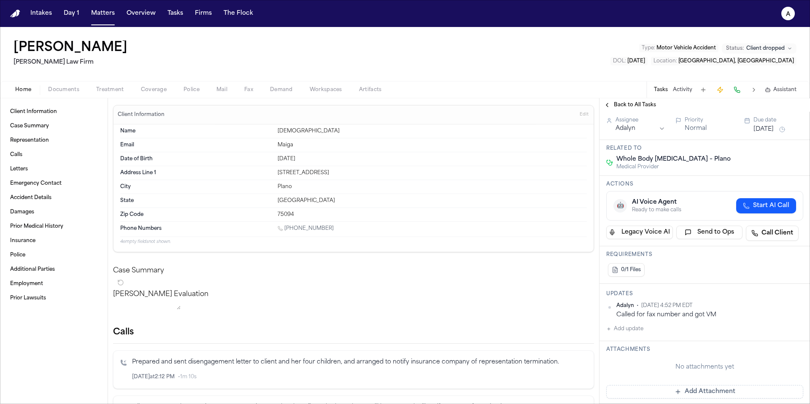
click at [676, 325] on div "Adalyn • [DATE] 4:52 PM EDT Called for fax number and got VM Add update" at bounding box center [704, 318] width 197 height 32
click at [774, 131] on button "[DATE]" at bounding box center [763, 129] width 20 height 8
click at [796, 144] on button "Go to next month" at bounding box center [797, 147] width 12 height 12
click at [796, 149] on button "Go to next month" at bounding box center [797, 147] width 12 height 12
click at [720, 146] on button "Go to previous month" at bounding box center [718, 147] width 12 height 12
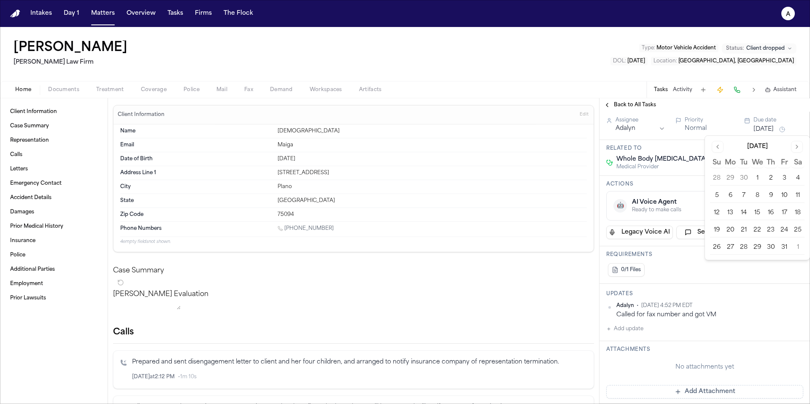
click at [720, 146] on button "Go to previous month" at bounding box center [718, 147] width 12 height 12
click at [745, 177] on button "2" at bounding box center [743, 178] width 13 height 13
click at [760, 178] on button "3" at bounding box center [756, 178] width 13 height 13
click at [694, 207] on div "🤖 AI Voice Agent Ready to make calls Start AI Call" at bounding box center [704, 205] width 183 height 15
click at [174, 13] on button "Tasks" at bounding box center [175, 13] width 22 height 15
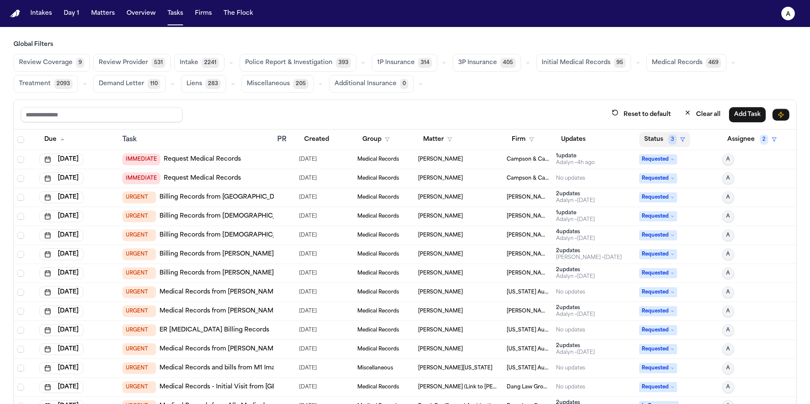
click at [643, 137] on button "Status 3" at bounding box center [664, 139] width 51 height 15
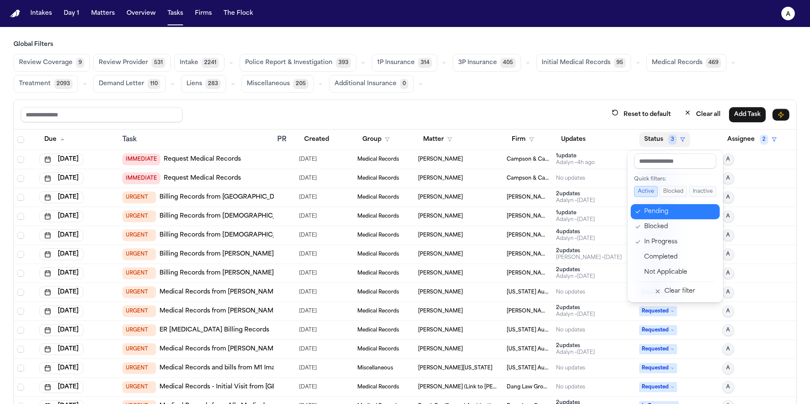
click at [659, 215] on div "Pending" at bounding box center [679, 212] width 70 height 10
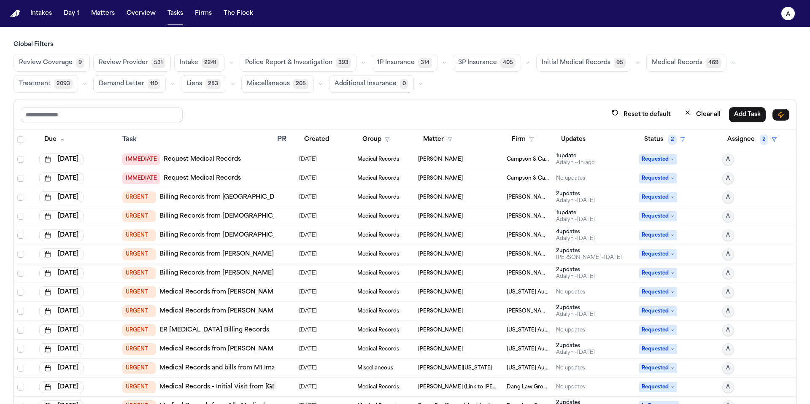
click at [659, 215] on span "Requested" at bounding box center [658, 216] width 38 height 10
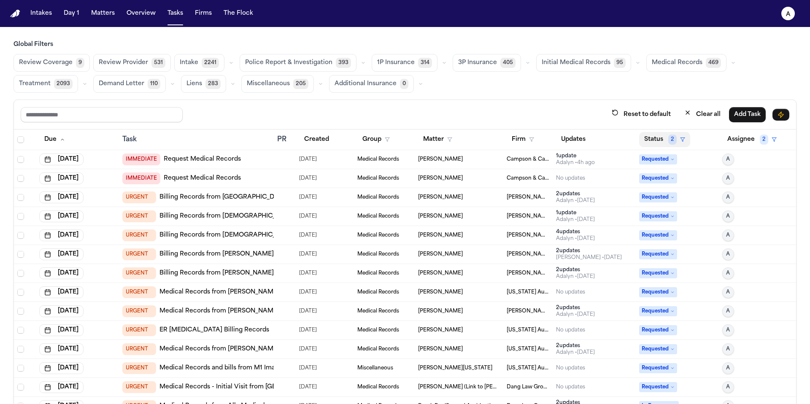
click at [653, 138] on button "Status 2" at bounding box center [664, 139] width 51 height 15
click at [650, 142] on button "Status 2" at bounding box center [664, 139] width 51 height 15
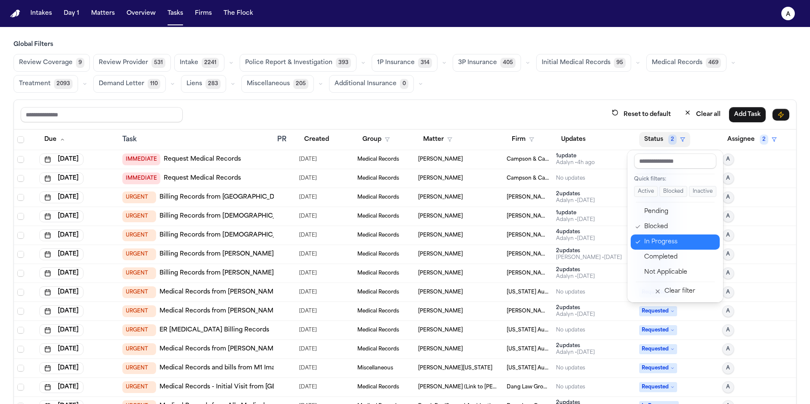
click at [653, 244] on div "In Progress" at bounding box center [679, 242] width 70 height 10
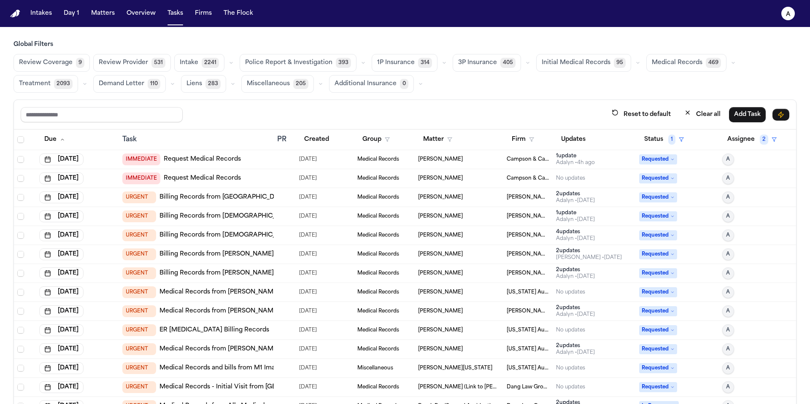
click at [645, 145] on button "Status 1" at bounding box center [664, 139] width 50 height 15
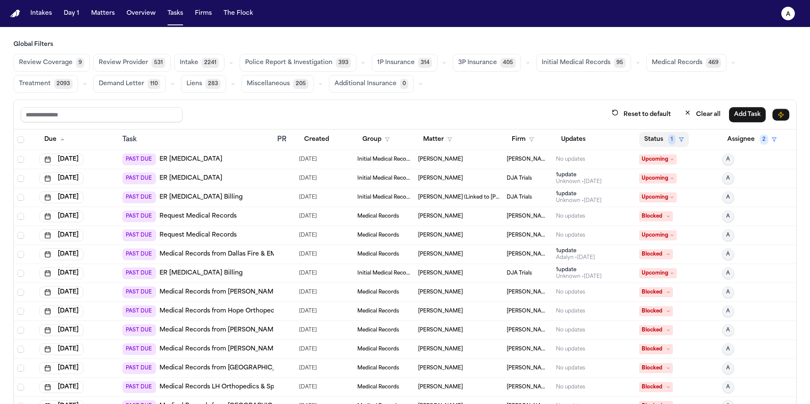
click at [643, 141] on button "Status 1" at bounding box center [664, 139] width 50 height 15
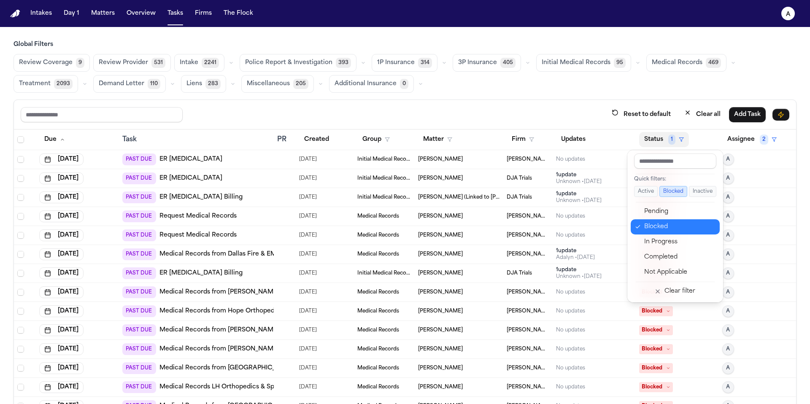
click at [655, 227] on div "Blocked" at bounding box center [679, 227] width 70 height 10
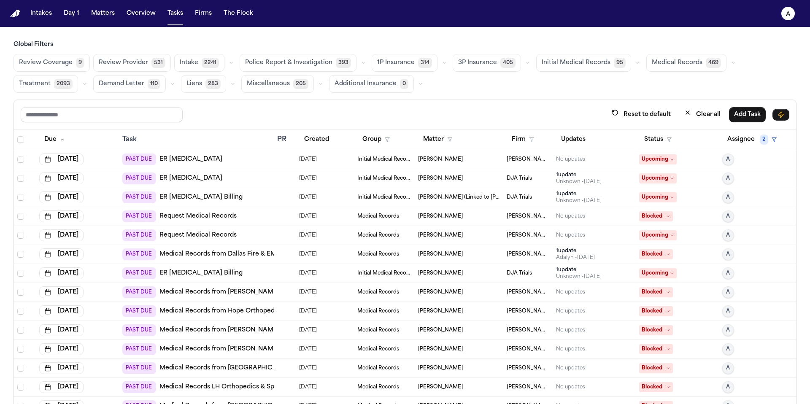
click at [651, 138] on button "Status" at bounding box center [658, 139] width 38 height 15
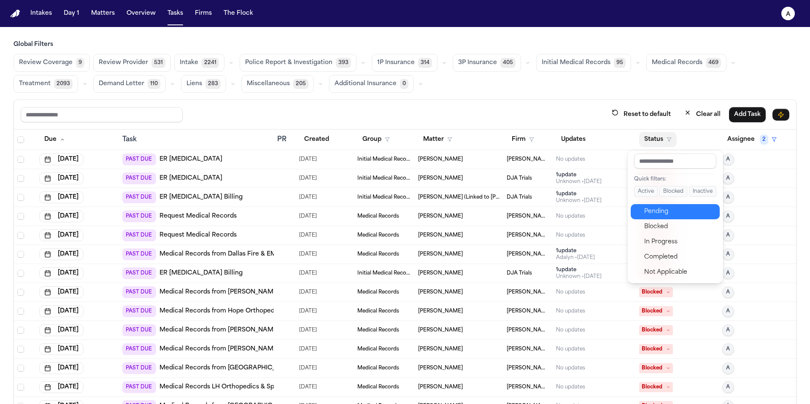
click at [659, 208] on div "Pending" at bounding box center [679, 212] width 70 height 10
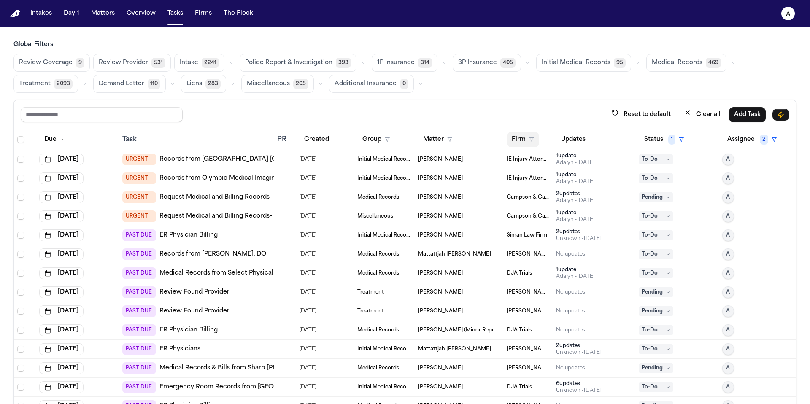
click at [516, 137] on button "Firm" at bounding box center [523, 139] width 32 height 15
click at [530, 165] on input "text" at bounding box center [558, 161] width 109 height 15
type input "***"
click at [548, 182] on div "[PERSON_NAME] Law Firm" at bounding box center [545, 183] width 81 height 10
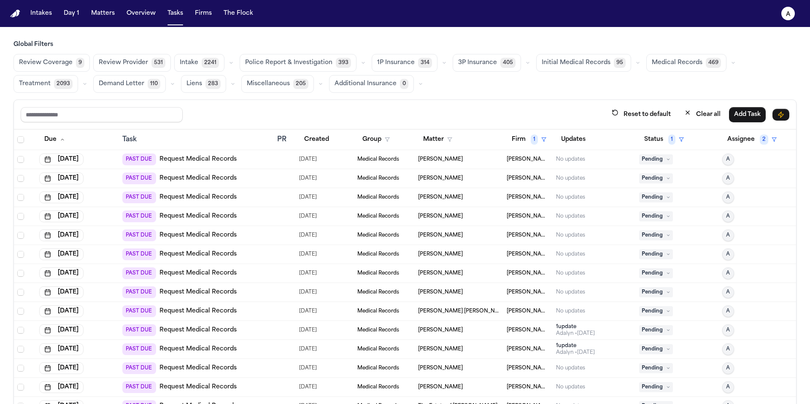
click at [464, 161] on div "[PERSON_NAME]" at bounding box center [459, 159] width 82 height 7
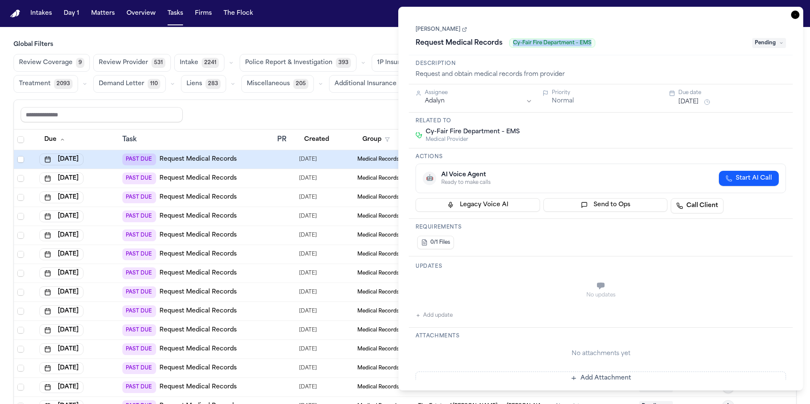
drag, startPoint x: 600, startPoint y: 44, endPoint x: 510, endPoint y: 40, distance: 90.8
click at [510, 40] on div "Request Medical Records Cy-Fair Fire Department – EMS" at bounding box center [582, 42] width 332 height 13
copy span "Cy-Fair Fire Department – EMS"
click at [648, 35] on div "Ivy Laynes Request Medical Records Cy-Fair Fire Department – EMS Pending" at bounding box center [601, 37] width 370 height 26
click at [432, 31] on link "[PERSON_NAME]" at bounding box center [441, 29] width 51 height 7
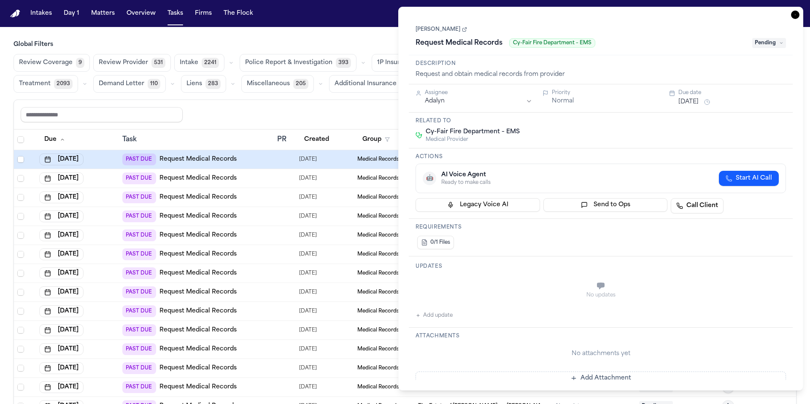
click at [796, 14] on icon "button" at bounding box center [795, 15] width 8 height 8
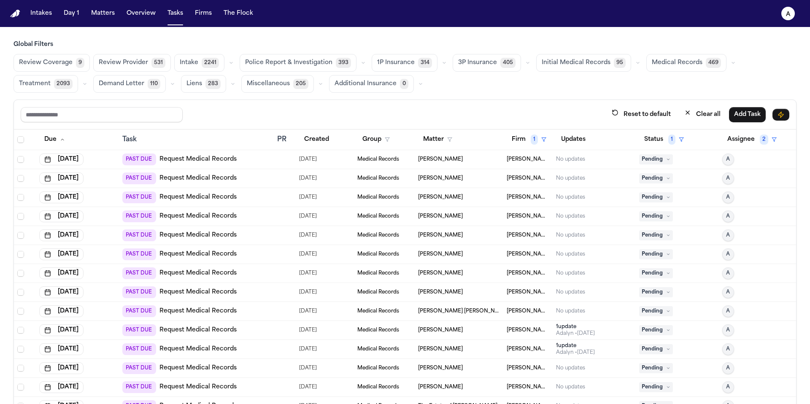
click at [460, 177] on div "[PERSON_NAME]" at bounding box center [459, 178] width 82 height 7
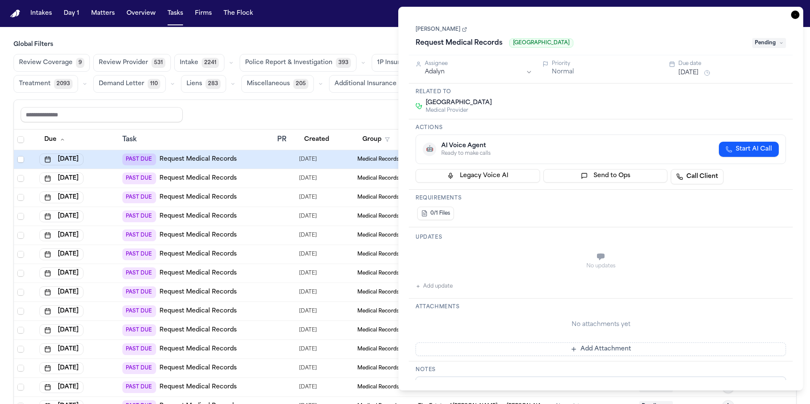
drag, startPoint x: 590, startPoint y: 44, endPoint x: 510, endPoint y: 42, distance: 79.3
click at [510, 42] on div "Request Medical Records Medical City Dallas Hospital" at bounding box center [582, 42] width 332 height 13
copy span "Medical City Dallas Hospital"
click at [440, 293] on div "Updates No updates Add update" at bounding box center [601, 262] width 384 height 71
click at [456, 286] on div "No updates Add update" at bounding box center [601, 269] width 370 height 46
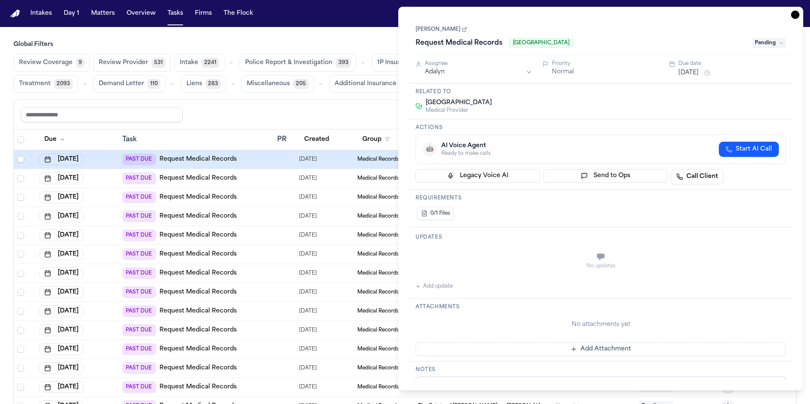
click at [454, 285] on div "No updates Add update" at bounding box center [601, 269] width 370 height 46
click at [438, 288] on button "Add update" at bounding box center [434, 286] width 37 height 10
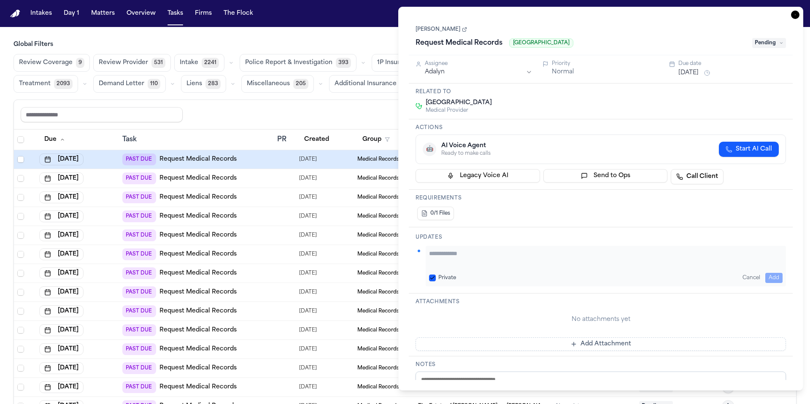
click at [430, 275] on button "Private" at bounding box center [432, 278] width 7 height 7
click at [444, 251] on textarea "Add your update" at bounding box center [606, 257] width 354 height 17
type textarea "**********"
click at [699, 71] on button "[DATE]" at bounding box center [688, 73] width 20 height 8
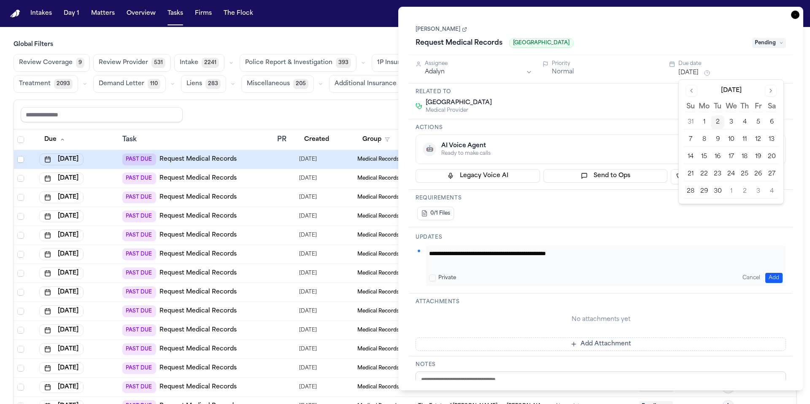
click at [733, 123] on button "3" at bounding box center [730, 122] width 13 height 13
click at [623, 145] on div "🤖 AI Voice Agent Ready to make calls Start AI Call" at bounding box center [601, 149] width 356 height 15
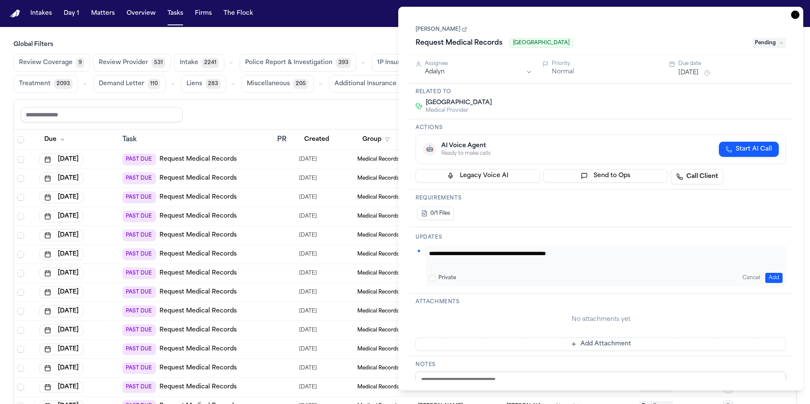
click at [361, 113] on div "Reset to default Clear all Add Task" at bounding box center [405, 115] width 769 height 16
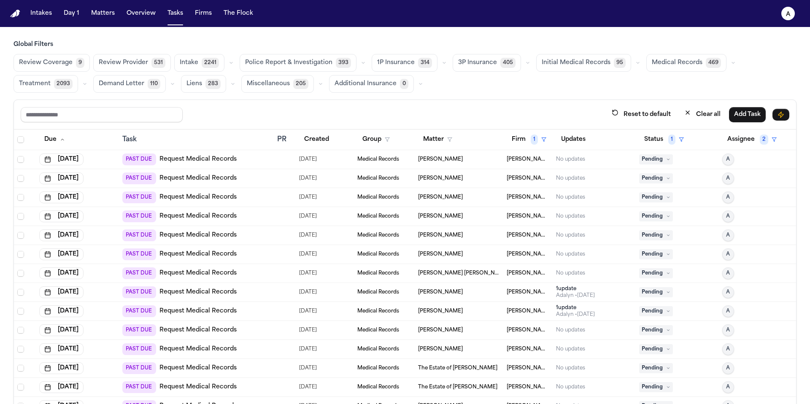
click at [470, 160] on div "[PERSON_NAME]" at bounding box center [459, 159] width 82 height 7
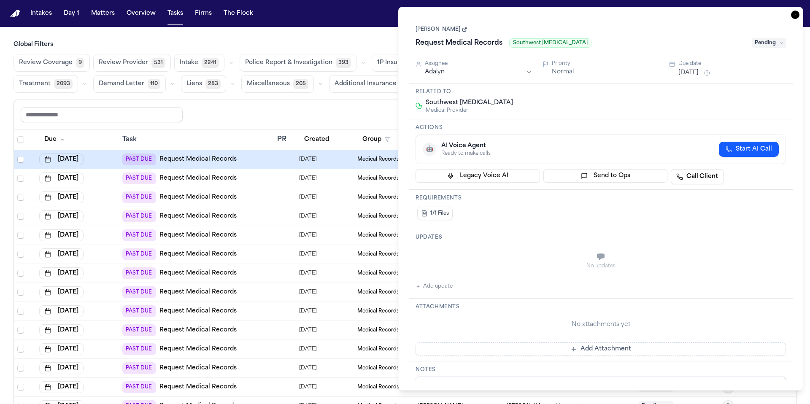
click at [601, 45] on div "Request Medical Records Southwest Chiropractic" at bounding box center [582, 42] width 332 height 13
drag, startPoint x: 601, startPoint y: 45, endPoint x: 512, endPoint y: 42, distance: 89.1
click at [512, 42] on div "Request Medical Records Southwest Chiropractic" at bounding box center [582, 42] width 332 height 13
copy span "Southwest Chiropractic"
drag, startPoint x: 462, startPoint y: 288, endPoint x: 443, endPoint y: 288, distance: 18.1
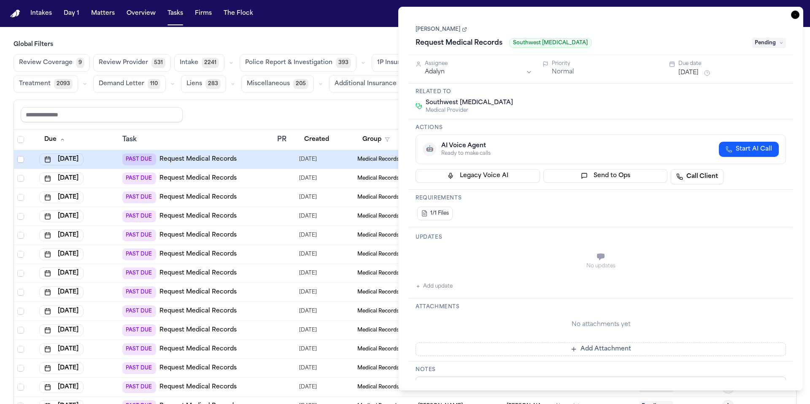
click at [456, 288] on div "No updates Add update" at bounding box center [601, 269] width 370 height 46
click at [440, 289] on button "Add update" at bounding box center [434, 286] width 37 height 10
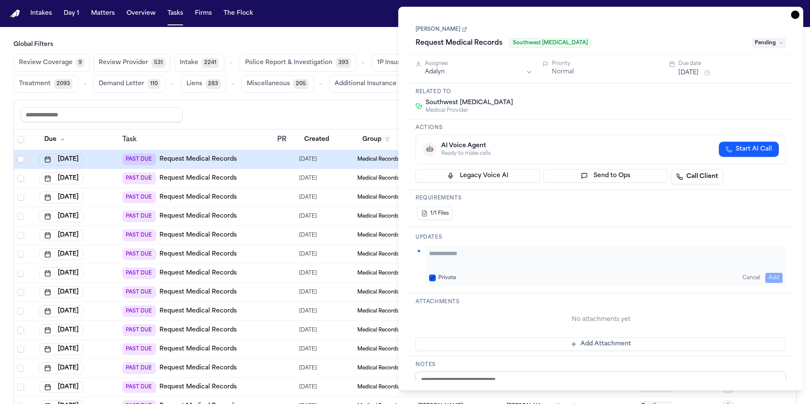
click at [457, 261] on textarea "Add your update" at bounding box center [606, 257] width 354 height 17
type textarea "**********"
click at [434, 280] on button "Private" at bounding box center [432, 278] width 7 height 7
click at [773, 273] on button "Add" at bounding box center [773, 278] width 17 height 10
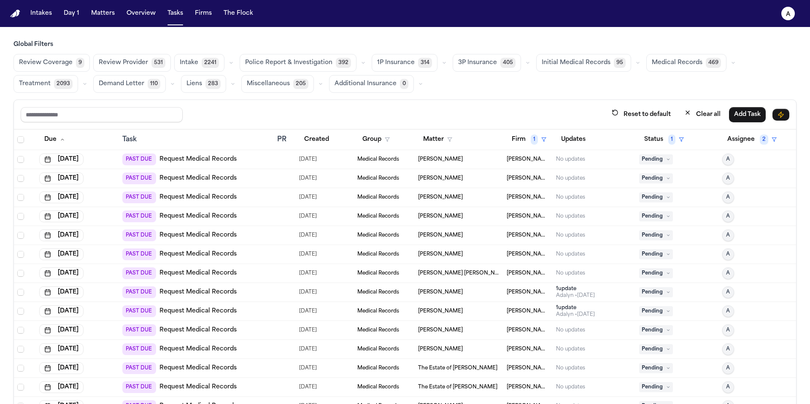
click at [334, 126] on div "Reset to default Clear all Add Task" at bounding box center [405, 115] width 782 height 30
click at [564, 182] on td "No updates" at bounding box center [594, 178] width 83 height 19
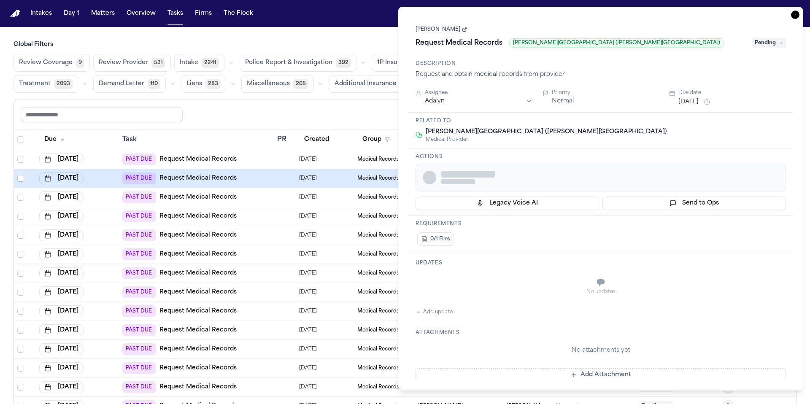
click at [582, 180] on div at bounding box center [609, 177] width 337 height 13
click at [616, 47] on div "Request Medical Records DeTar Hospital (Navarro Campus)" at bounding box center [582, 42] width 332 height 13
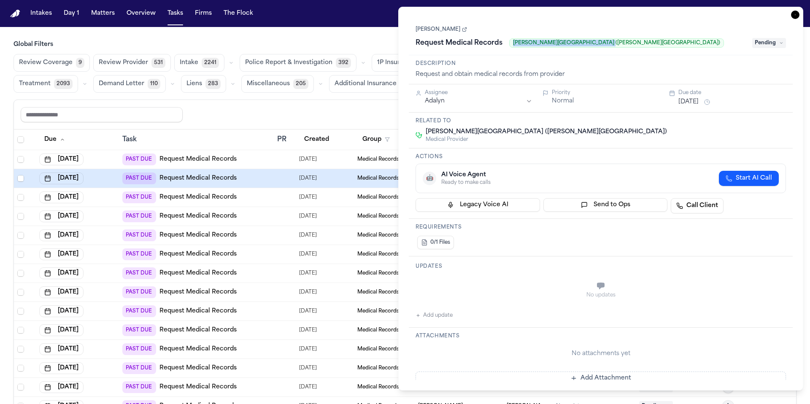
drag, startPoint x: 636, startPoint y: 46, endPoint x: 510, endPoint y: 43, distance: 125.8
click at [510, 43] on div "Request Medical Records DeTar Hospital (Navarro Campus)" at bounding box center [582, 42] width 332 height 13
copy span "DeTar Hospital (Navarro Campus)"
click at [454, 316] on div "No updates Add update" at bounding box center [601, 298] width 370 height 46
click at [443, 316] on button "Add update" at bounding box center [434, 315] width 37 height 10
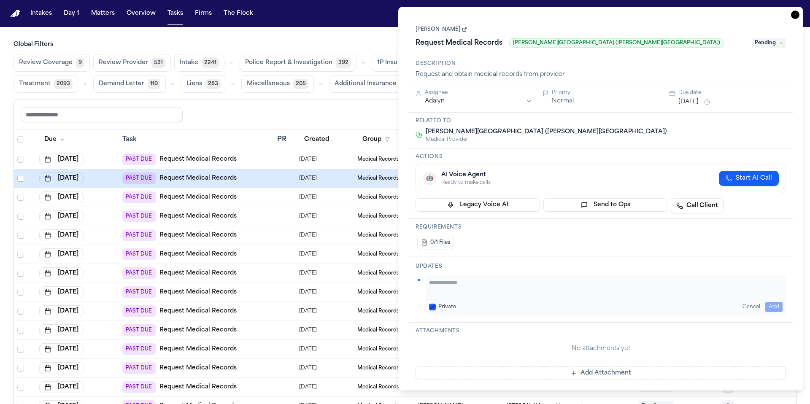
click at [431, 306] on button "Private" at bounding box center [432, 307] width 7 height 7
click at [448, 285] on textarea "Add your update" at bounding box center [606, 286] width 354 height 17
type textarea "**********"
click at [775, 305] on button "Add" at bounding box center [773, 307] width 17 height 10
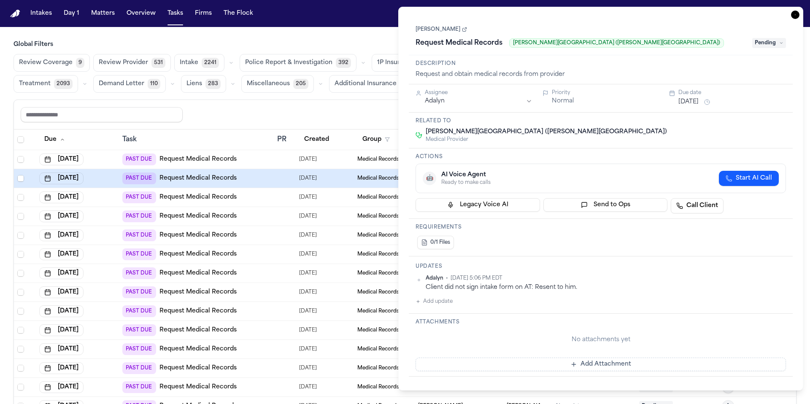
click at [699, 100] on button "[DATE]" at bounding box center [688, 102] width 20 height 8
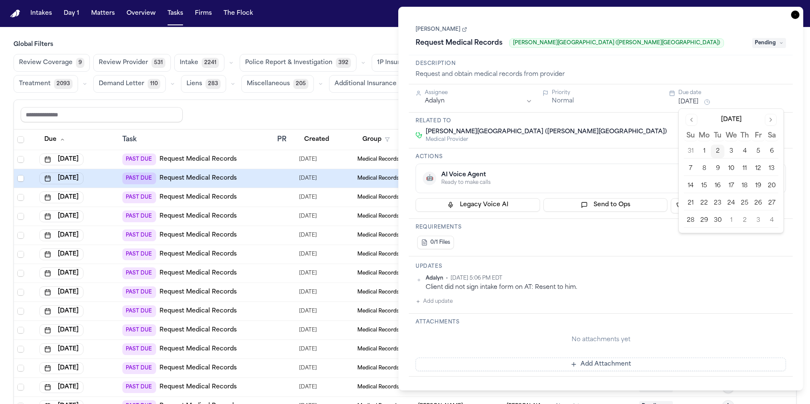
click at [759, 220] on button "3" at bounding box center [757, 220] width 13 height 13
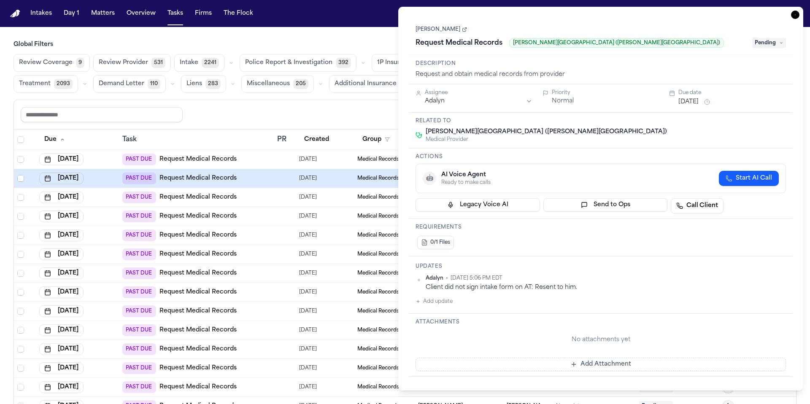
click at [634, 130] on div "DeTar Hospital (Navarro Campus) Medical Provider" at bounding box center [601, 135] width 370 height 15
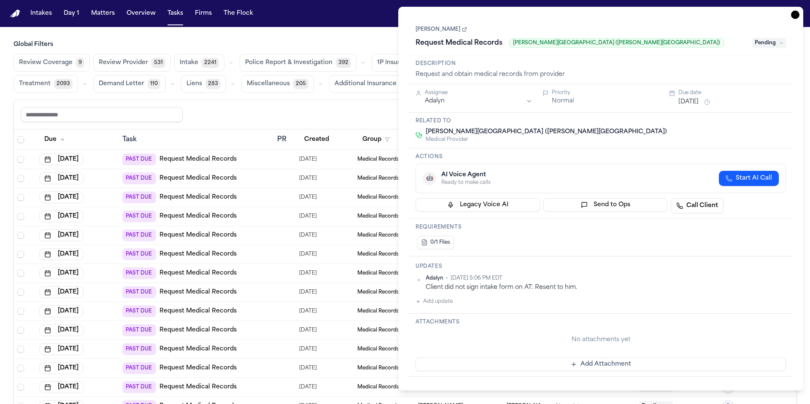
click at [690, 109] on div "Assignee Adalyn Priority Normal Due date Oct 3, 2025" at bounding box center [601, 98] width 384 height 28
click at [699, 103] on button "Oct 3, 2025" at bounding box center [688, 102] width 20 height 8
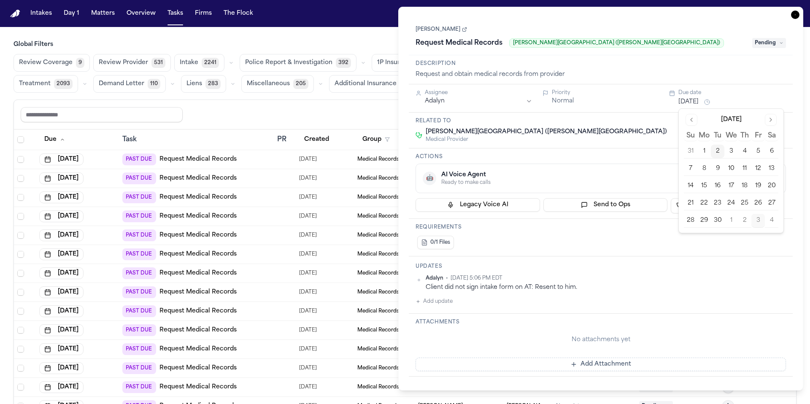
click at [745, 151] on button "4" at bounding box center [744, 151] width 13 height 13
click at [651, 123] on h3 "Related to" at bounding box center [601, 121] width 370 height 7
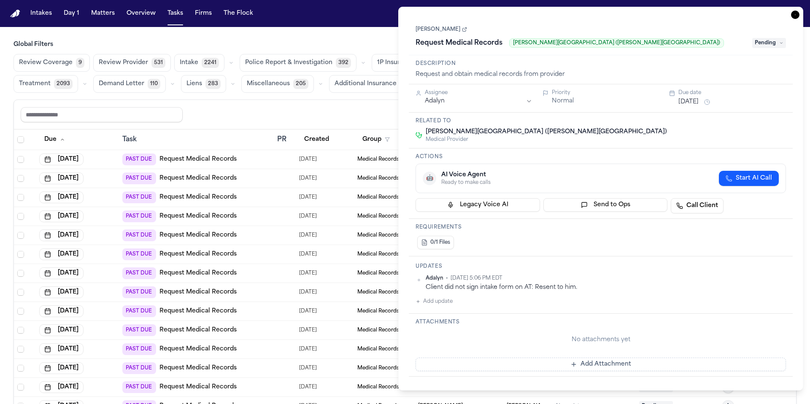
click at [343, 115] on div "Reset to default Clear all Add Task" at bounding box center [405, 115] width 769 height 16
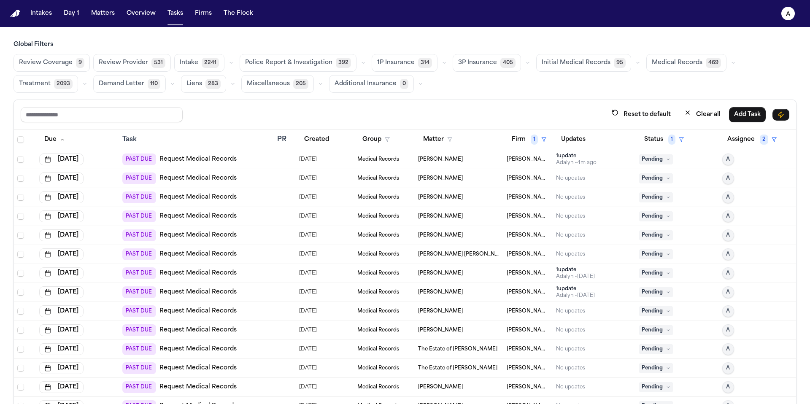
click at [461, 159] on div "[PERSON_NAME]" at bounding box center [459, 159] width 82 height 7
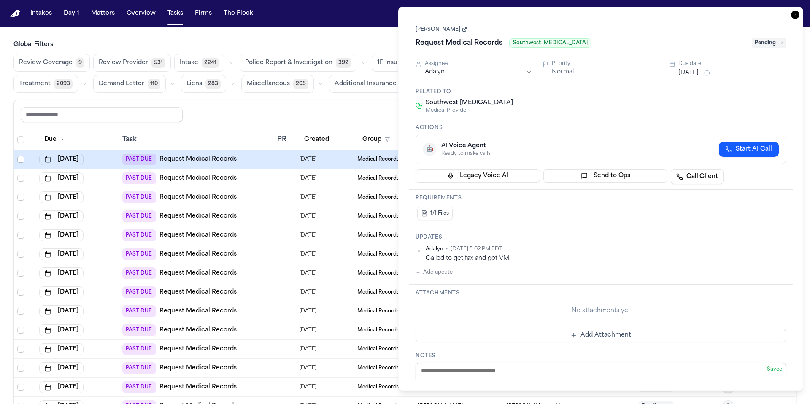
click at [689, 77] on button "[DATE]" at bounding box center [688, 73] width 20 height 8
click at [743, 123] on button "4" at bounding box center [744, 122] width 13 height 13
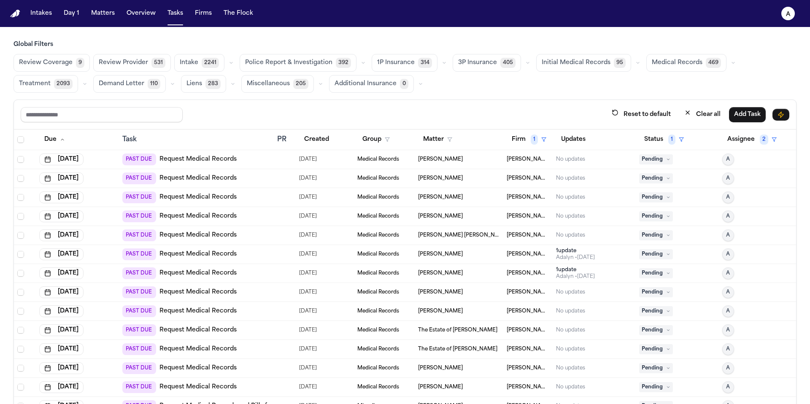
click at [370, 114] on div "Reset to default Clear all Add Task" at bounding box center [405, 115] width 769 height 16
click at [455, 162] on div "[PERSON_NAME]" at bounding box center [459, 159] width 82 height 7
click at [348, 107] on div "Reset to default Clear all Add Task" at bounding box center [405, 115] width 769 height 16
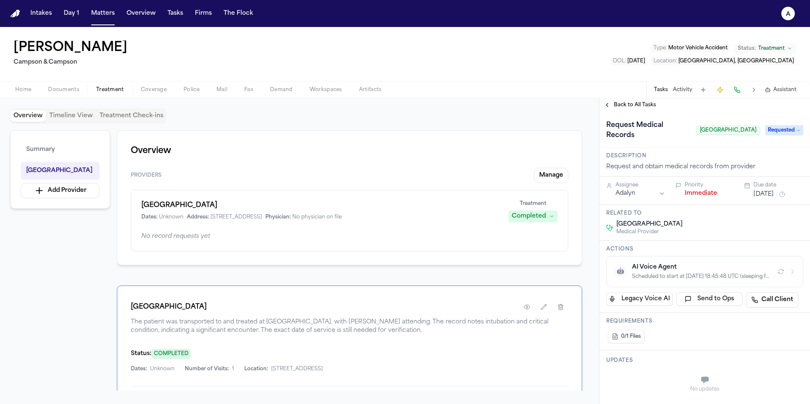
scroll to position [167, 0]
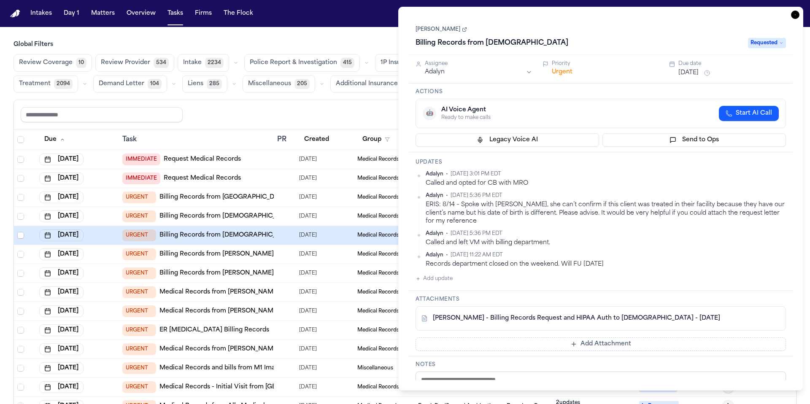
scroll to position [73, 0]
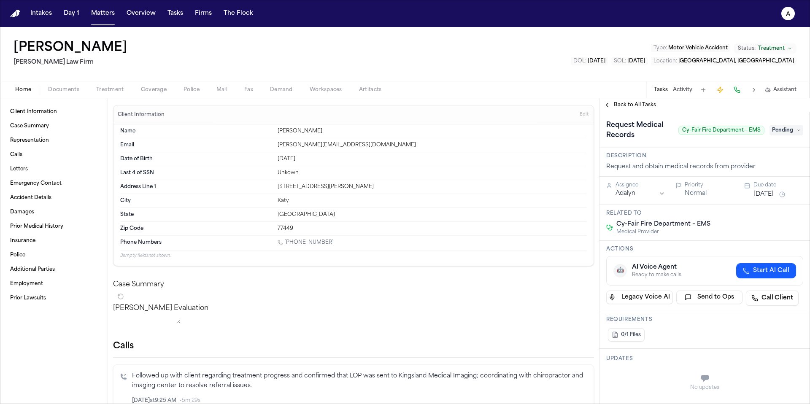
click at [789, 128] on span "Pending" at bounding box center [786, 130] width 34 height 10
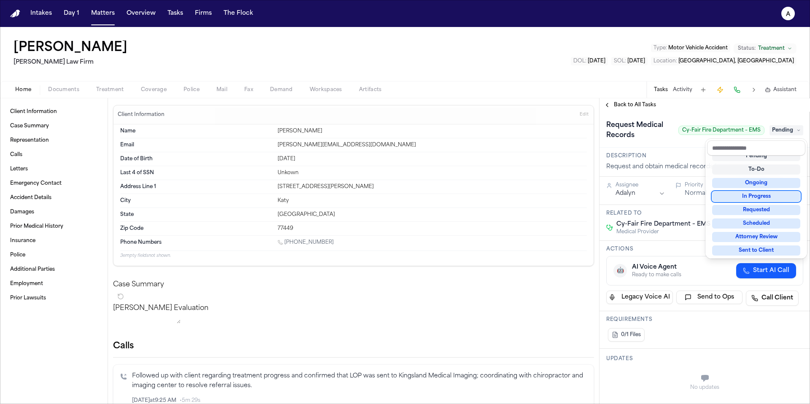
scroll to position [22, 0]
click at [773, 209] on div "Requested" at bounding box center [756, 209] width 88 height 10
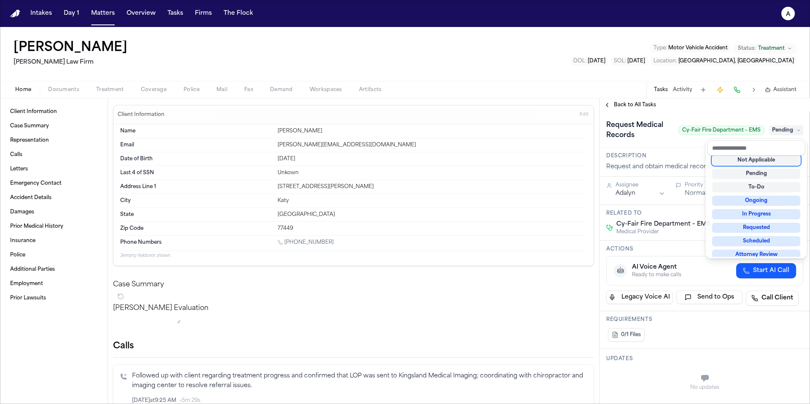
scroll to position [3, 0]
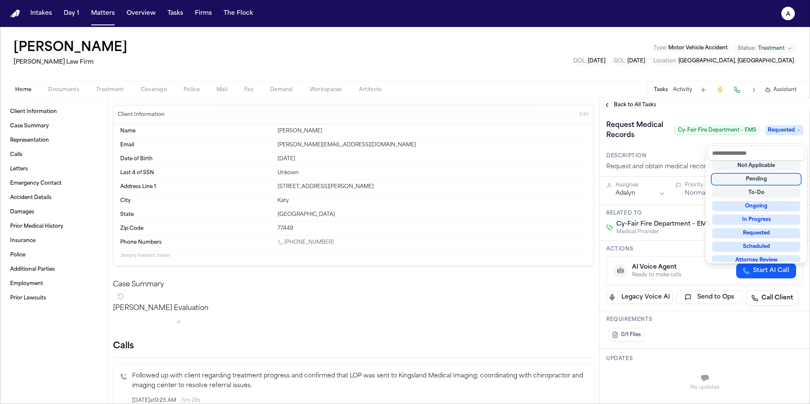
click at [696, 142] on div "Request Medical Records Cy-Fair Fire Department – EMS Requested" at bounding box center [704, 131] width 197 height 24
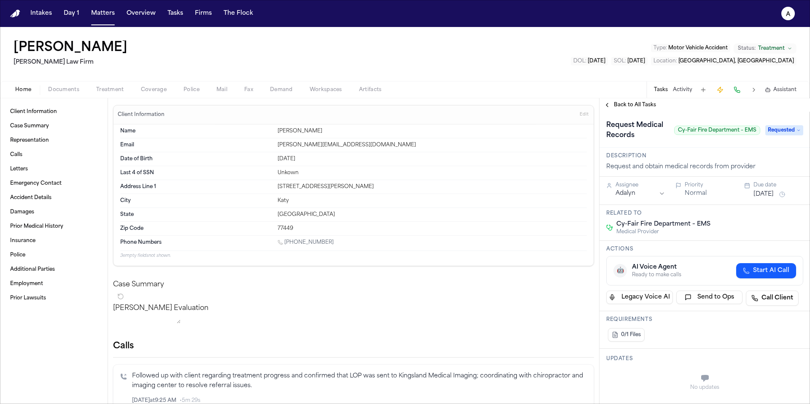
click at [771, 205] on div "Assignee Adalyn Priority Normal Due date [DATE]" at bounding box center [704, 191] width 211 height 28
click at [771, 199] on button "[DATE]" at bounding box center [763, 194] width 20 height 8
click at [794, 221] on button "Go to next month" at bounding box center [797, 222] width 12 height 12
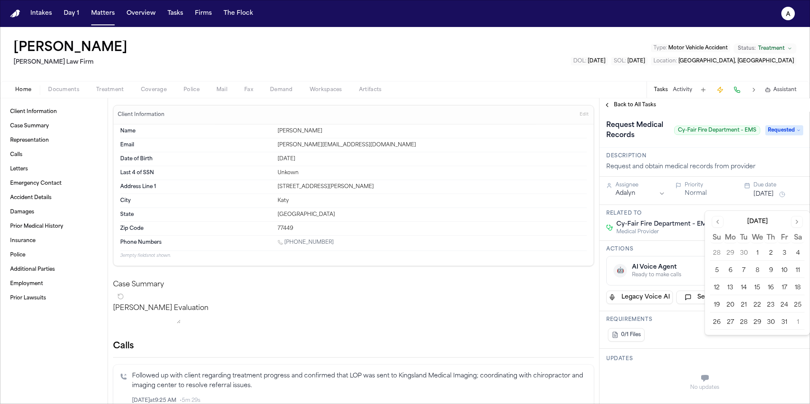
click at [715, 218] on button "Go to previous month" at bounding box center [718, 222] width 12 height 12
click at [782, 253] on button "5" at bounding box center [783, 253] width 13 height 13
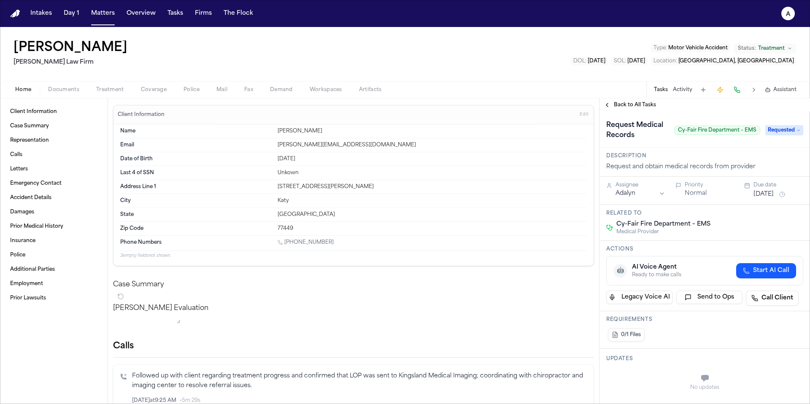
click at [769, 159] on h3 "Description" at bounding box center [704, 156] width 197 height 7
click at [170, 21] on button "Tasks" at bounding box center [175, 13] width 22 height 15
